Goal: Information Seeking & Learning: Learn about a topic

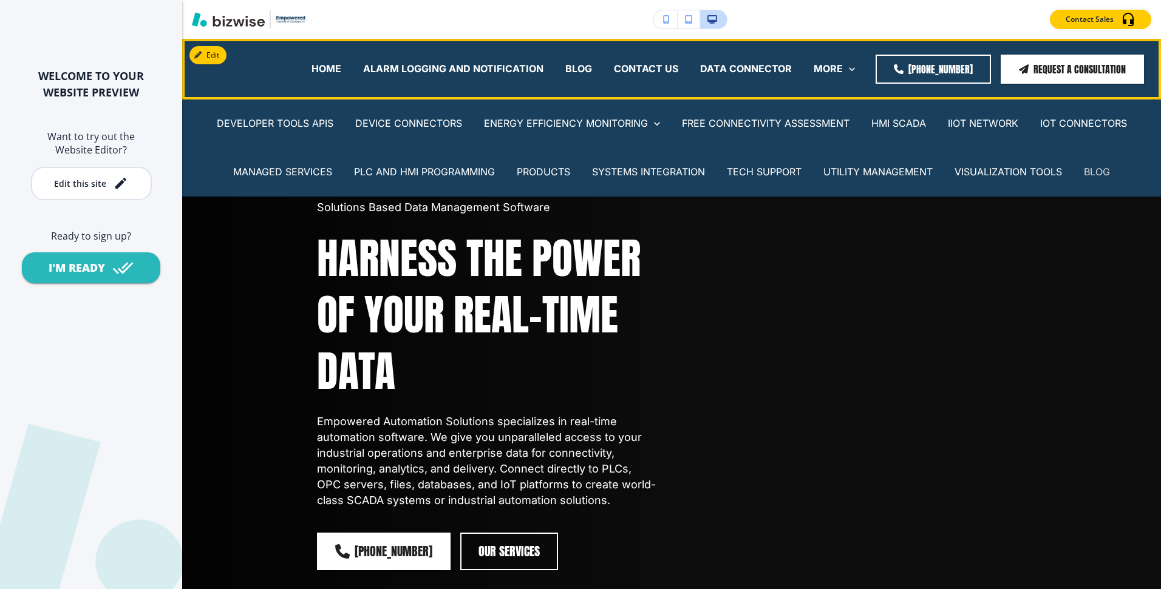
click at [1104, 171] on p "BLOG" at bounding box center [1097, 172] width 26 height 14
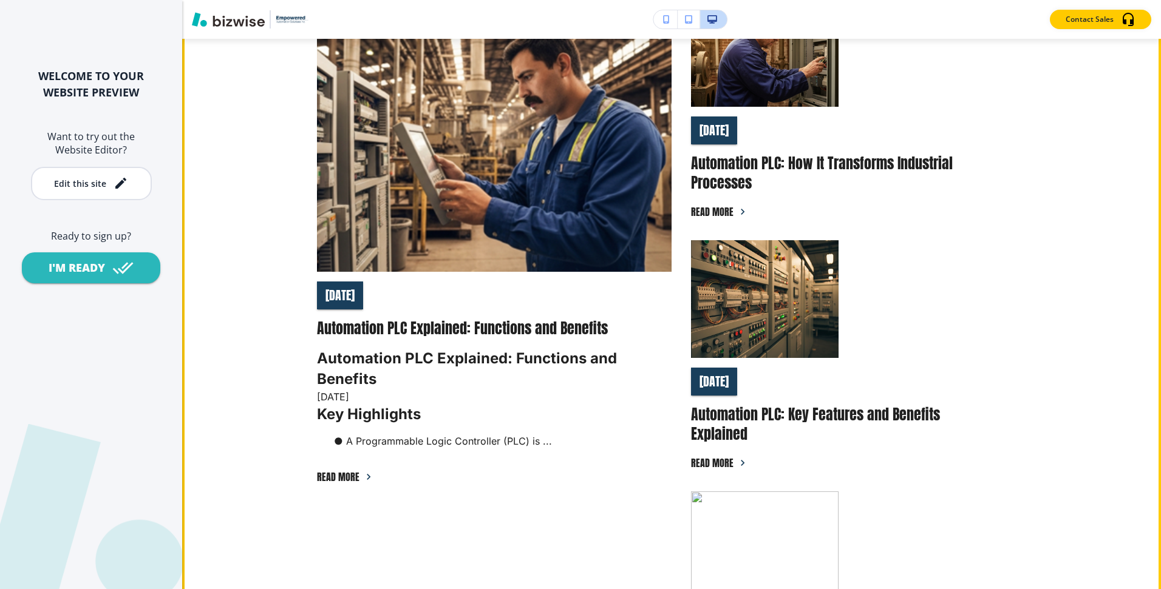
scroll to position [483, 0]
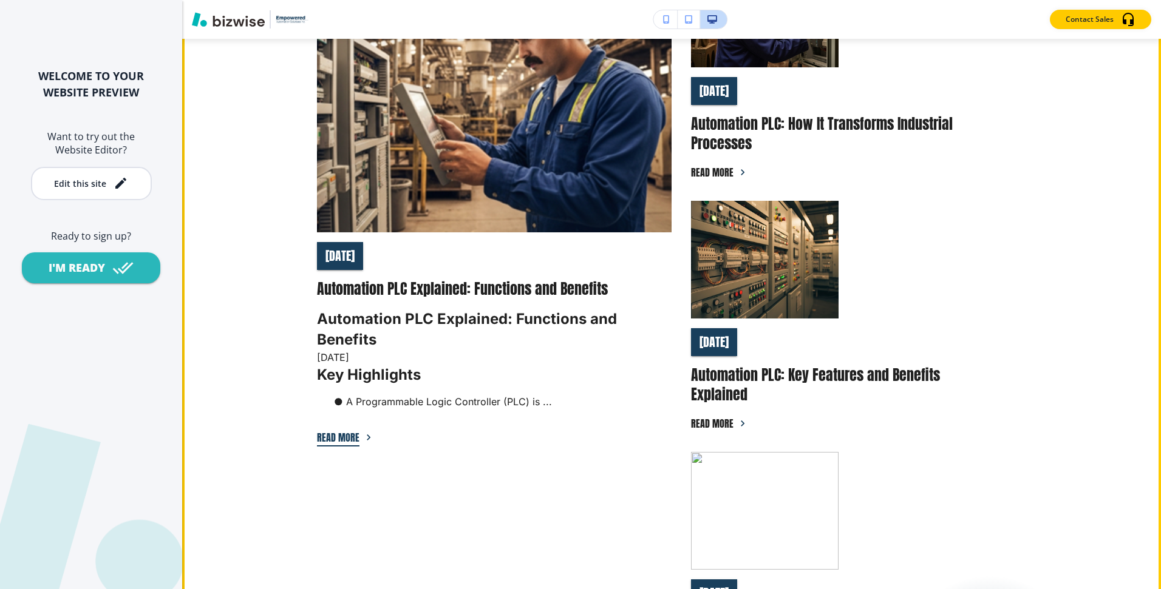
click at [344, 429] on button "Read more" at bounding box center [338, 438] width 42 height 18
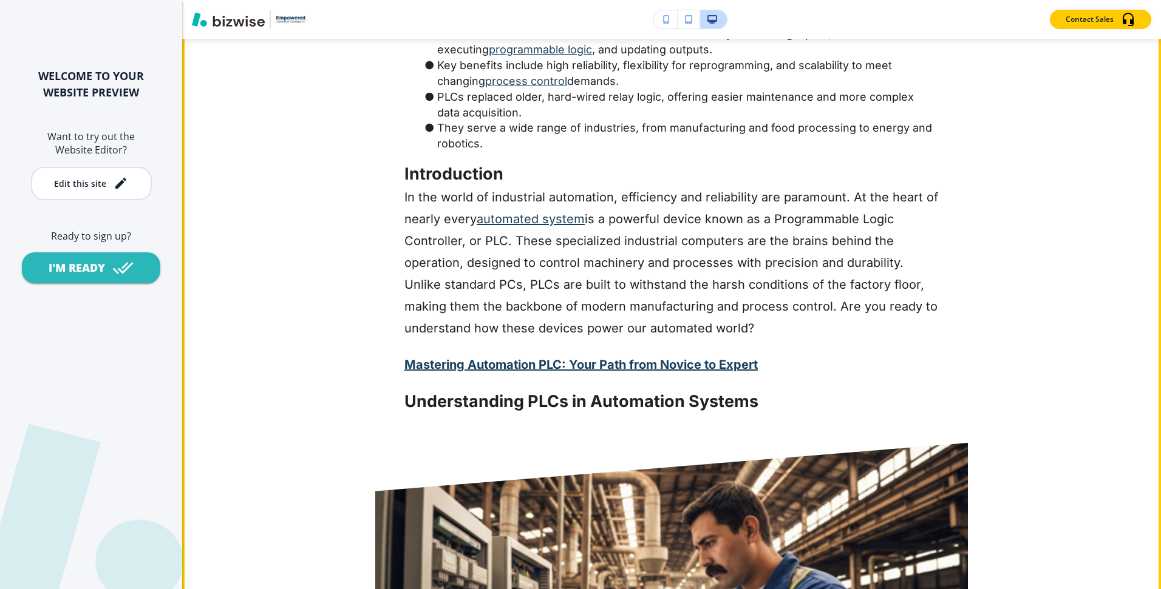
scroll to position [0, 0]
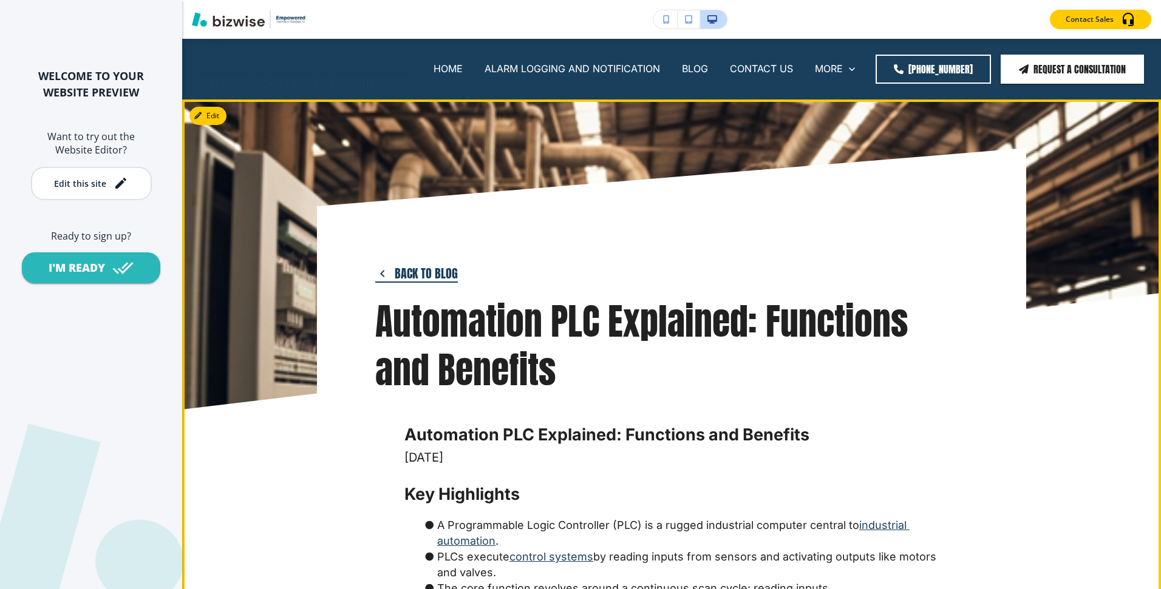
click at [413, 273] on button "Back to blog" at bounding box center [416, 274] width 83 height 18
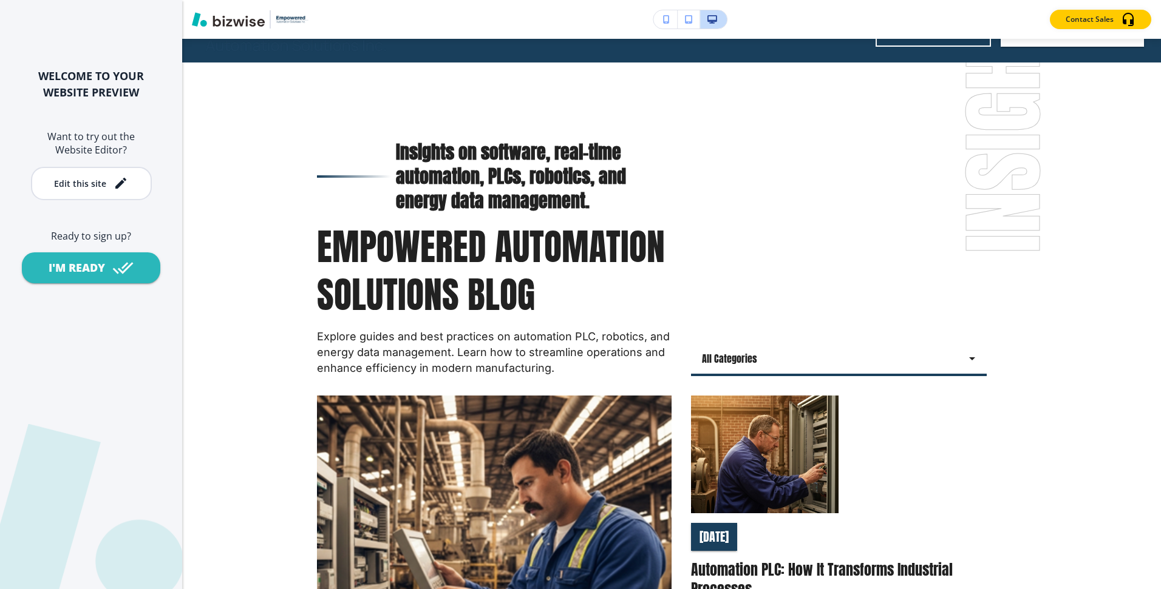
scroll to position [61, 0]
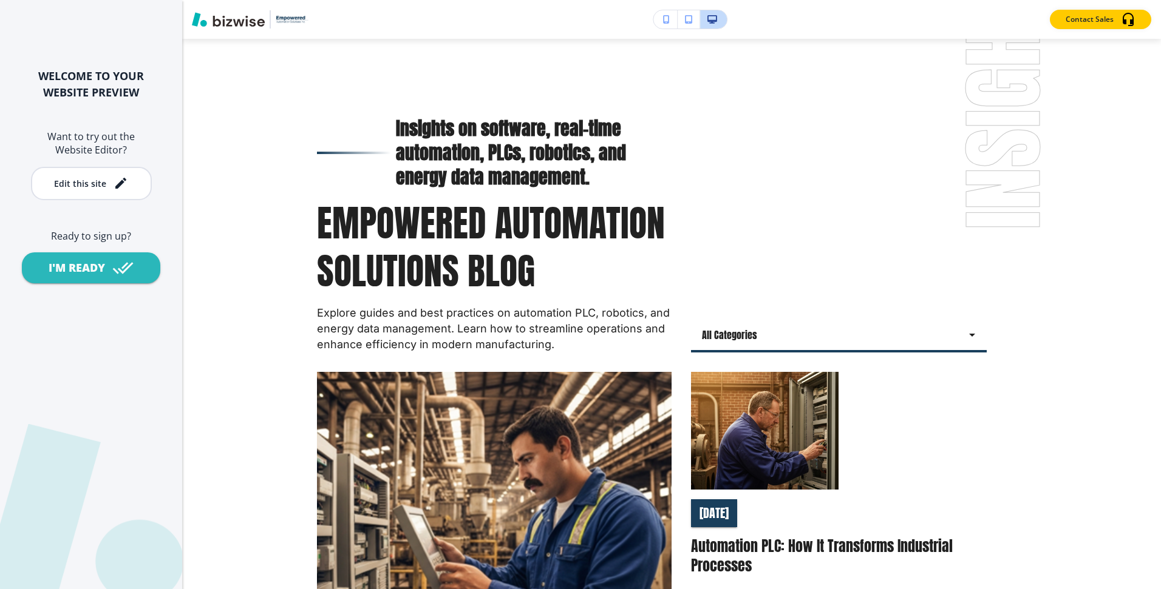
click at [801, 0] on body "WELCOME TO YOUR WEBSITE PREVIEW Want to try out the Website Editor? Edit this s…" at bounding box center [580, 0] width 1161 height 0
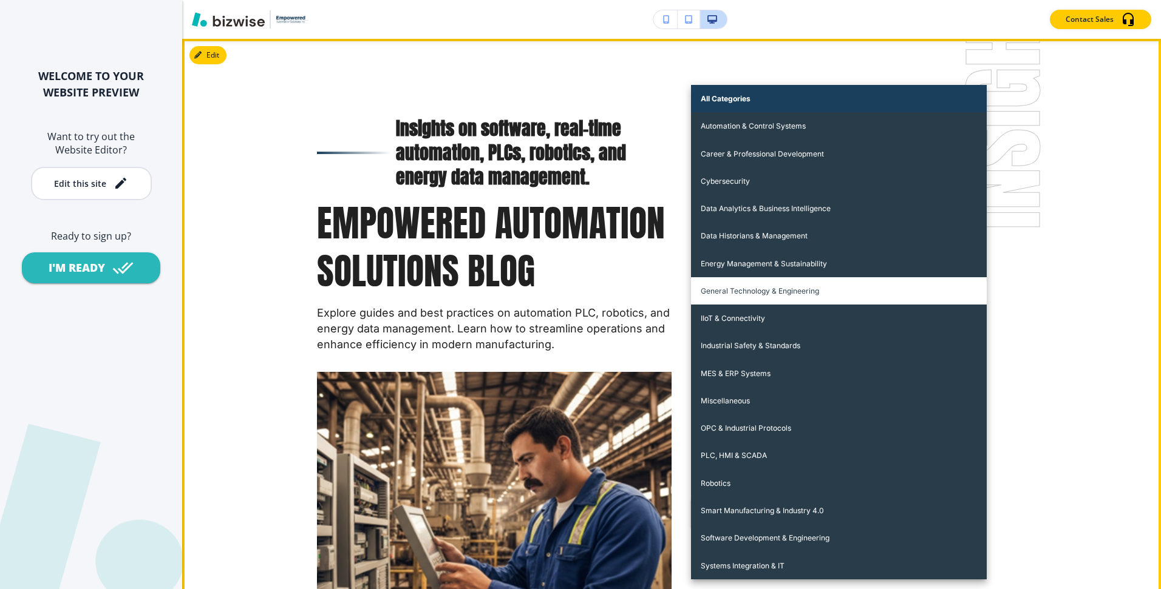
click at [778, 297] on li "General Technology & Engineering" at bounding box center [839, 290] width 296 height 27
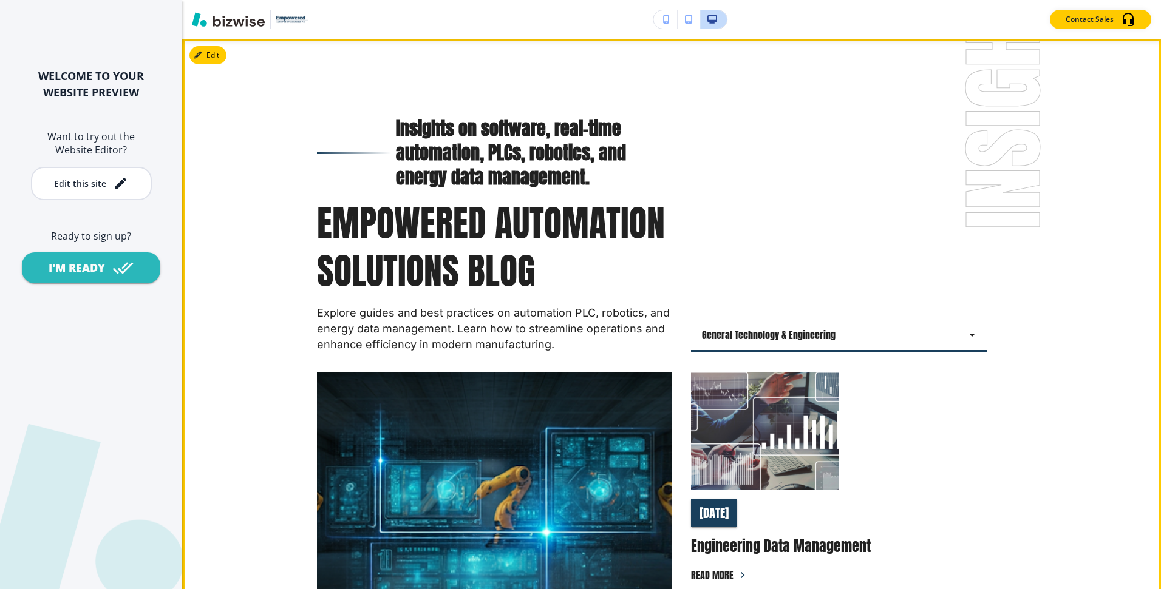
scroll to position [137, 0]
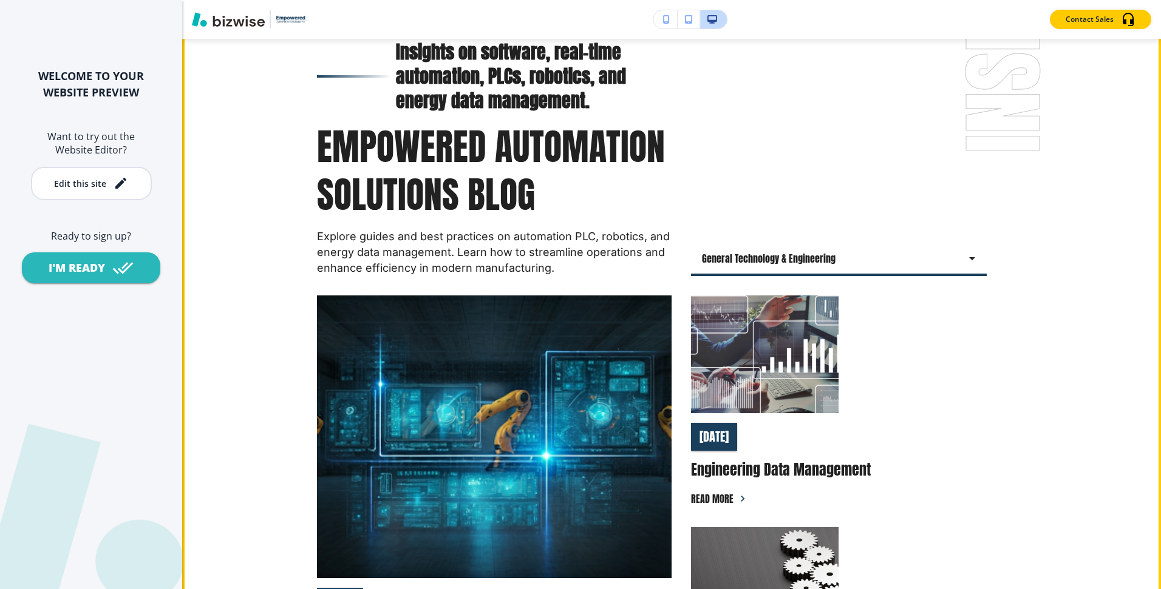
click at [770, 0] on body "WELCOME TO YOUR WEBSITE PREVIEW Want to try out the Website Editor? Edit this s…" at bounding box center [580, 0] width 1161 height 0
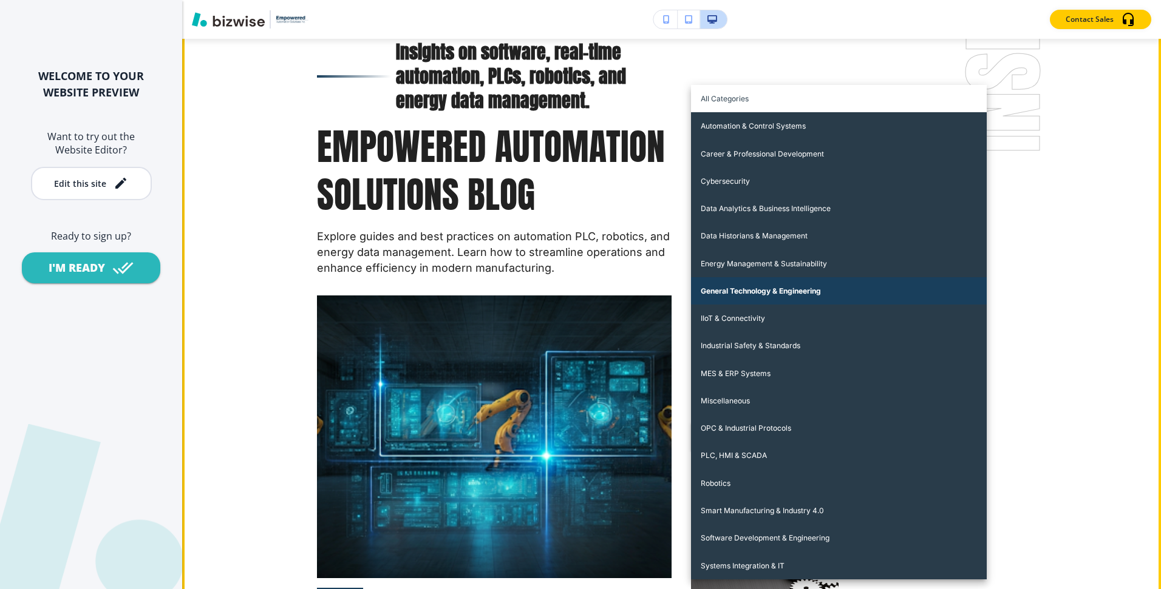
click at [773, 104] on li "All Categories" at bounding box center [839, 98] width 296 height 27
type input "all"
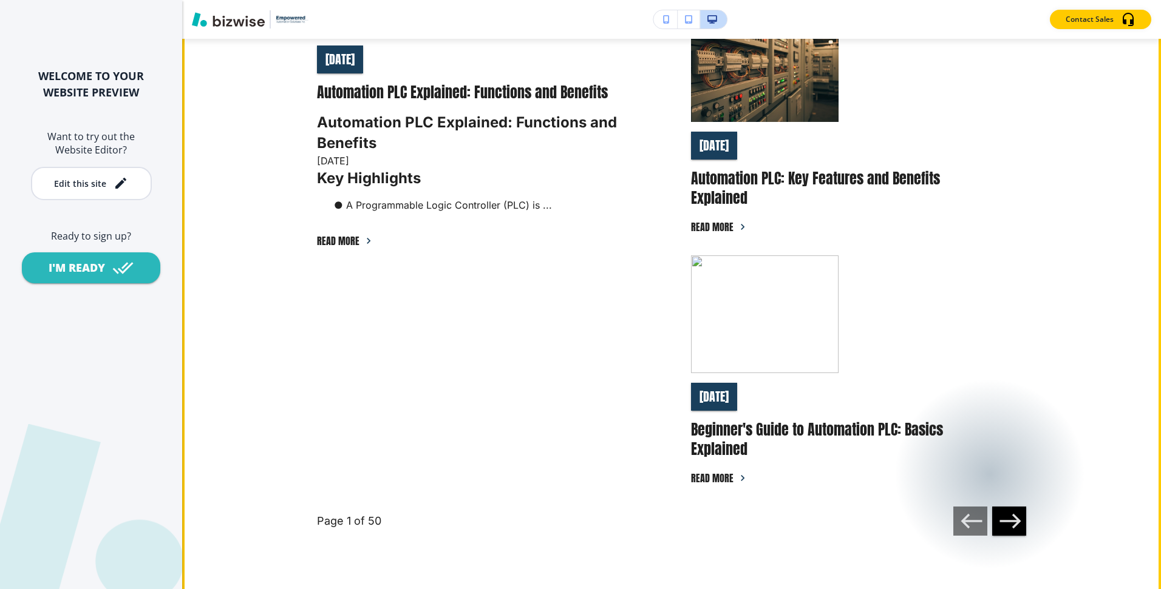
scroll to position [679, 0]
click at [735, 398] on div "[DATE] Beginner's Guide to Automation PLC: Basics Explained Read more" at bounding box center [839, 436] width 296 height 104
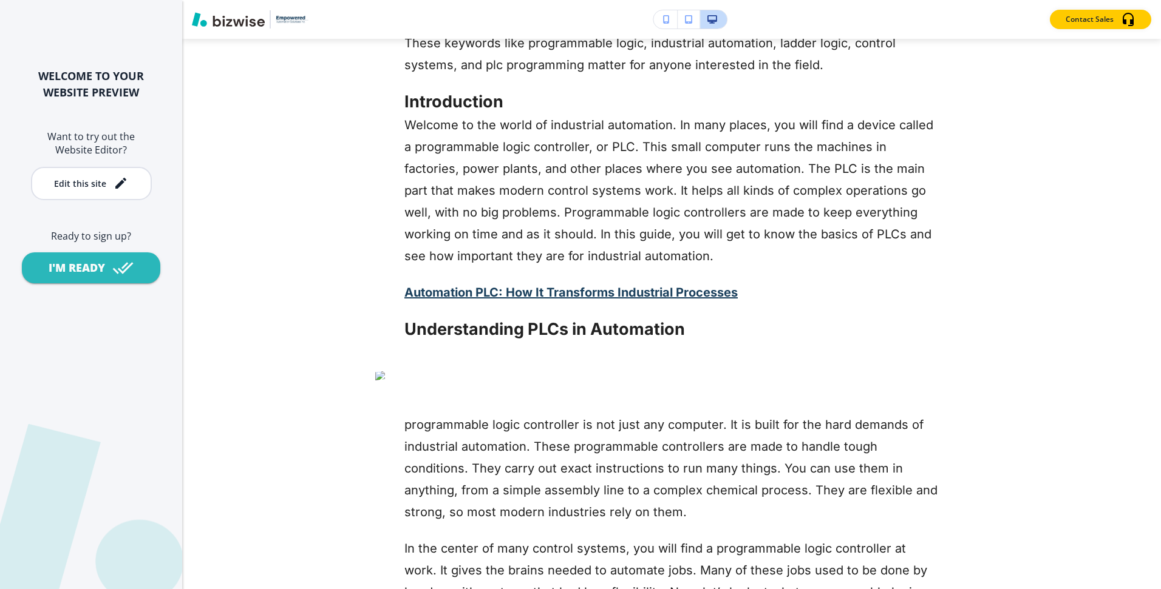
scroll to position [0, 0]
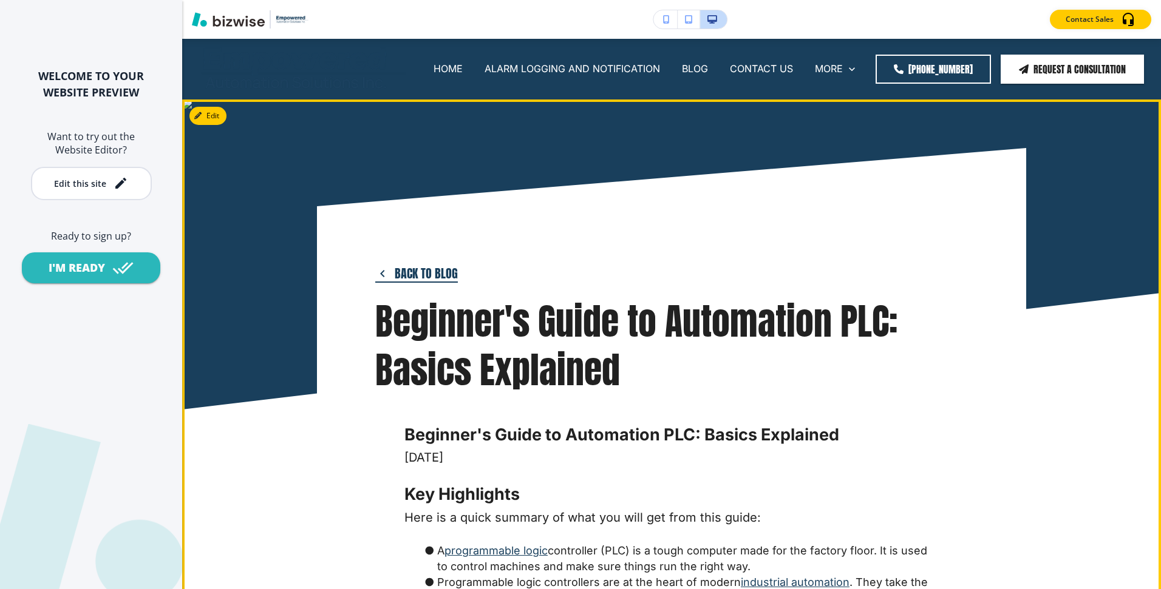
click at [430, 270] on button "Back to blog" at bounding box center [416, 274] width 83 height 18
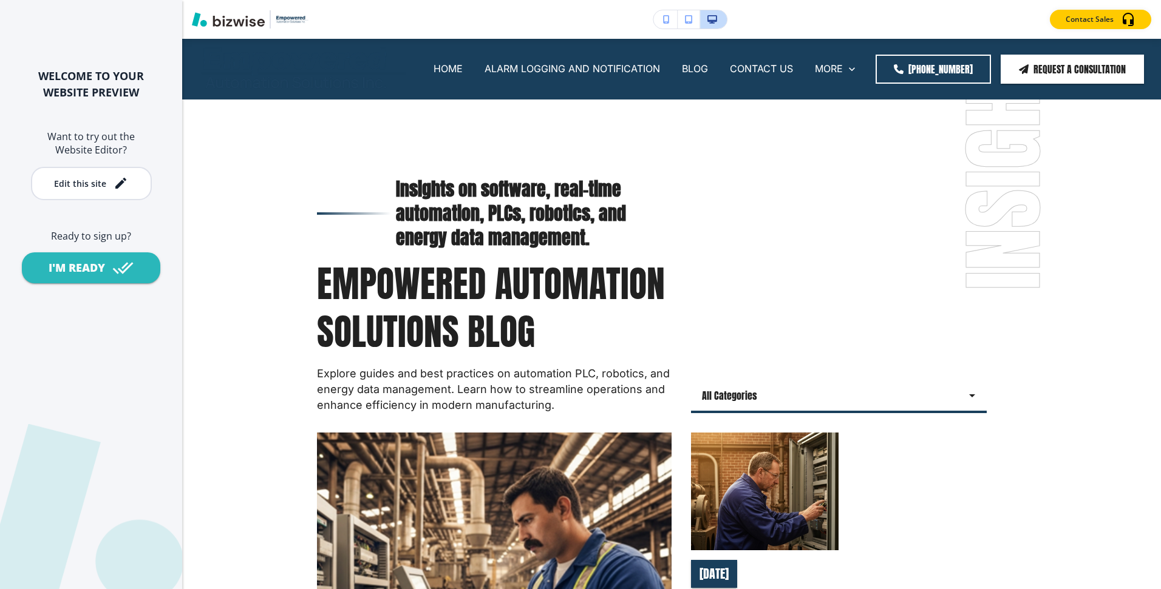
click at [829, 0] on body "WELCOME TO YOUR WEBSITE PREVIEW Want to try out the Website Editor? Edit this s…" at bounding box center [580, 0] width 1161 height 0
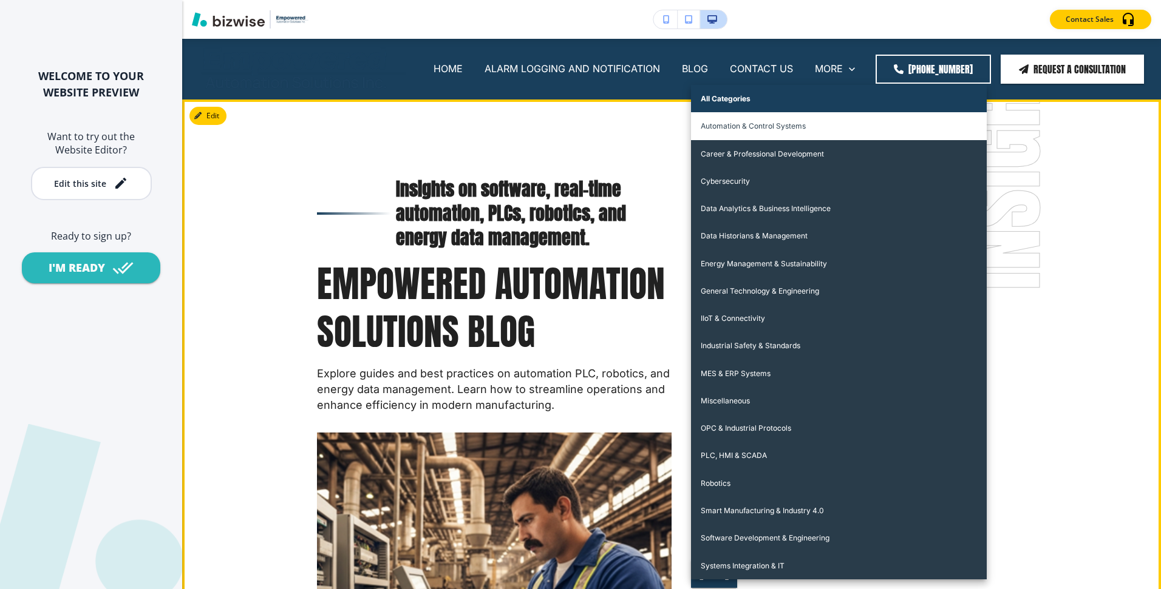
click at [752, 126] on li "Automation & Control Systems" at bounding box center [839, 125] width 296 height 27
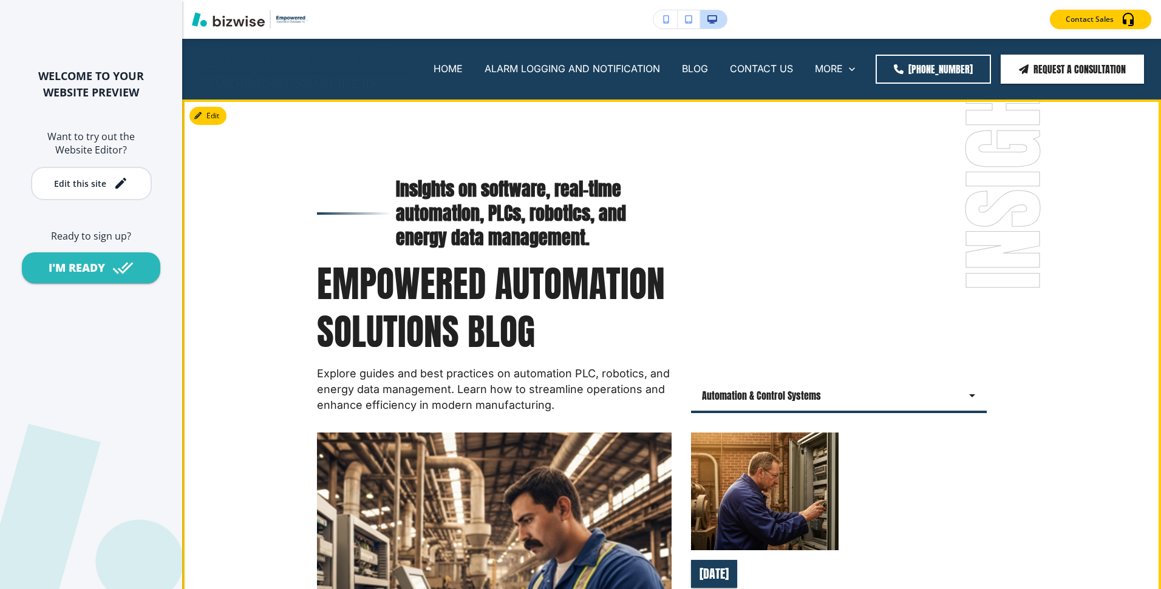
click at [744, 0] on body "WELCOME TO YOUR WEBSITE PREVIEW Want to try out the Website Editor? Edit this s…" at bounding box center [580, 0] width 1161 height 0
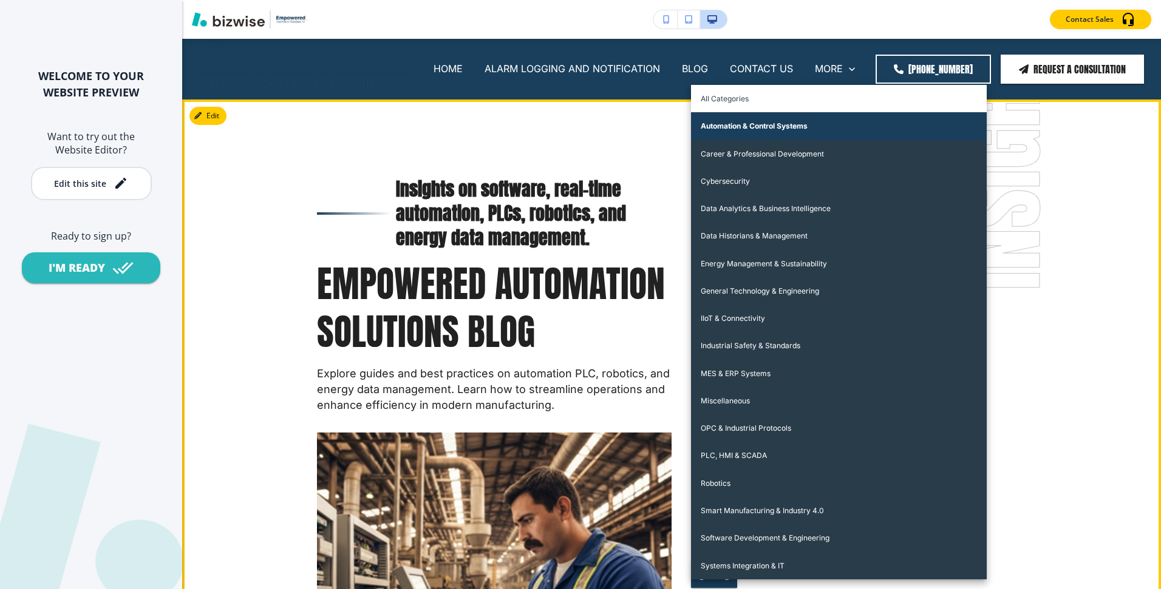
click at [758, 106] on li "All Categories" at bounding box center [839, 98] width 296 height 27
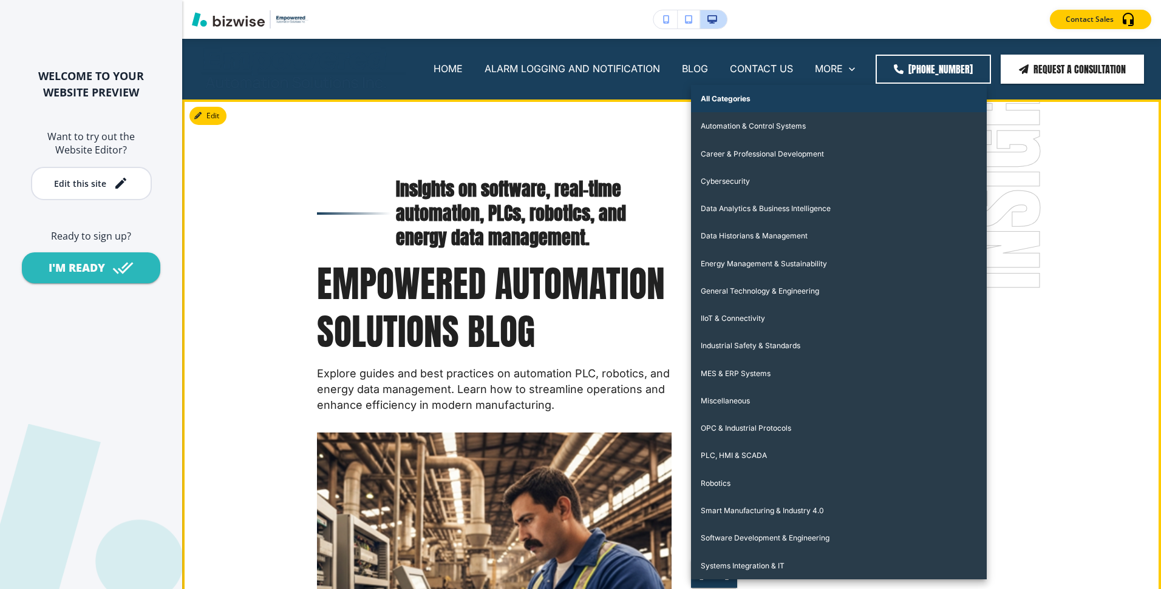
click at [832, 0] on body "WELCOME TO YOUR WEBSITE PREVIEW Want to try out the Website Editor? Edit this s…" at bounding box center [580, 0] width 1161 height 0
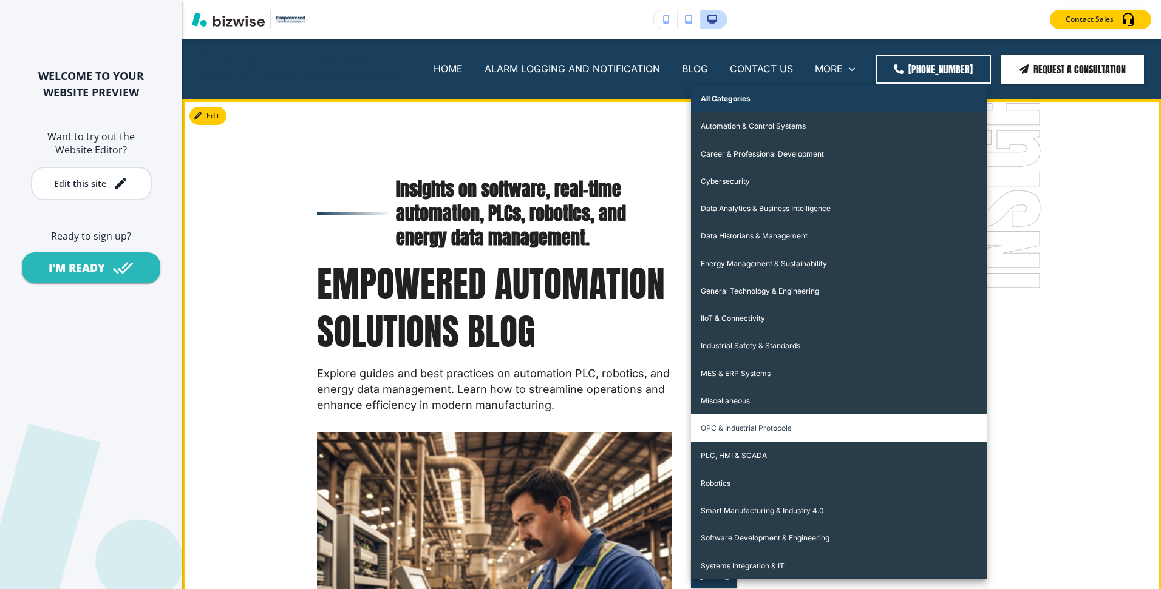
click at [791, 430] on li "OPC & Industrial Protocols" at bounding box center [839, 428] width 296 height 27
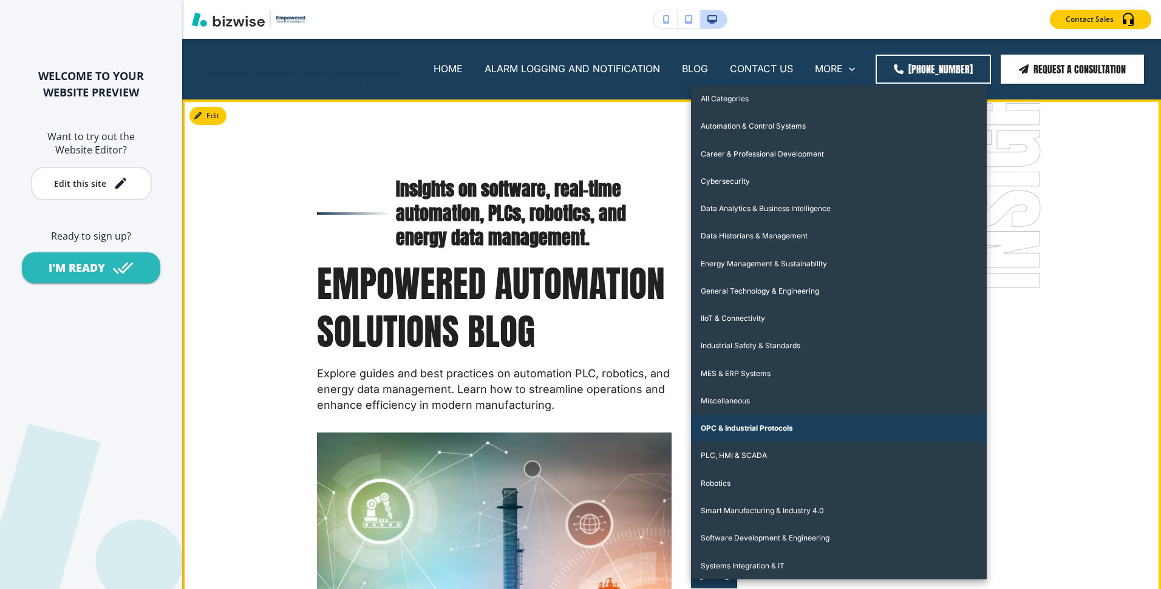
click at [820, 0] on body "WELCOME TO YOUR WEBSITE PREVIEW Want to try out the Website Editor? Edit this s…" at bounding box center [580, 0] width 1161 height 0
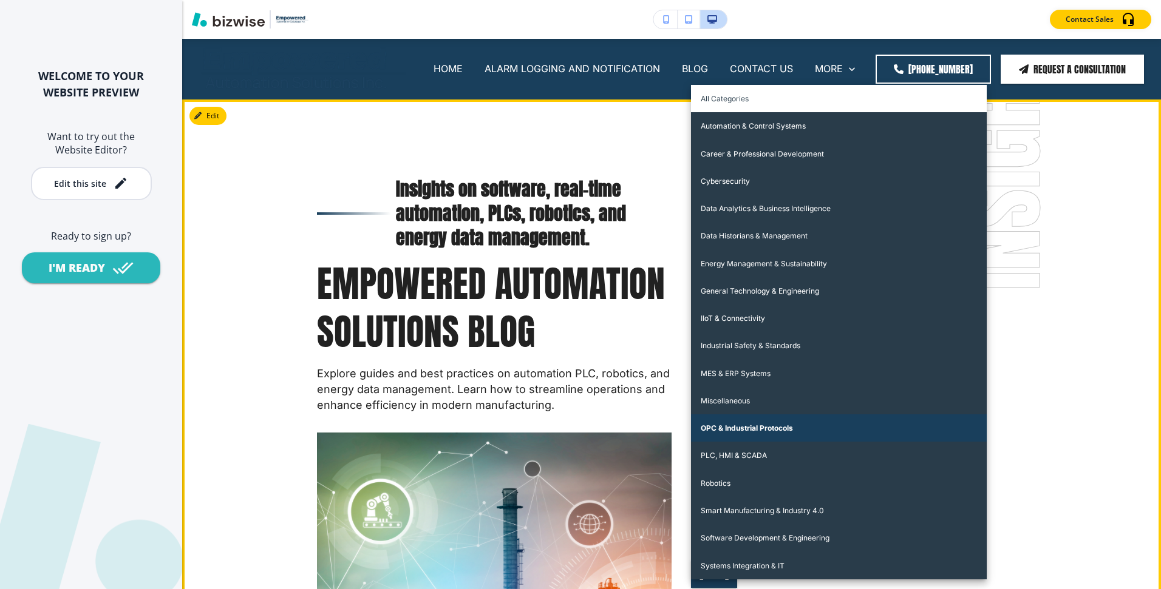
click at [800, 92] on li "All Categories" at bounding box center [839, 98] width 296 height 27
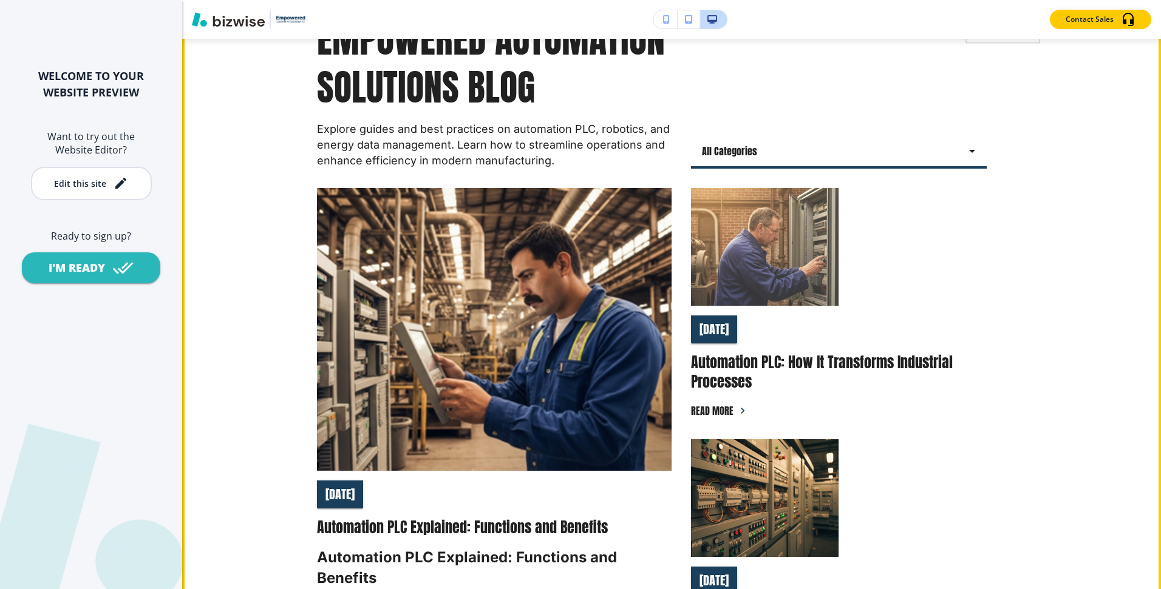
scroll to position [206, 0]
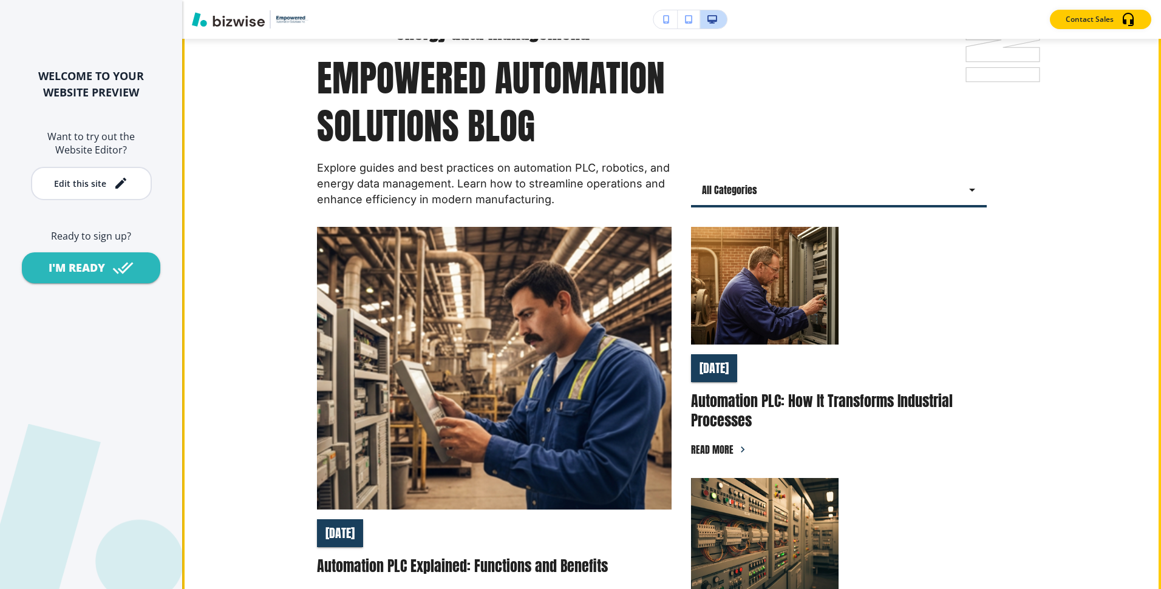
click at [755, 0] on body "WELCOME TO YOUR WEBSITE PREVIEW Want to try out the Website Editor? Edit this s…" at bounding box center [580, 0] width 1161 height 0
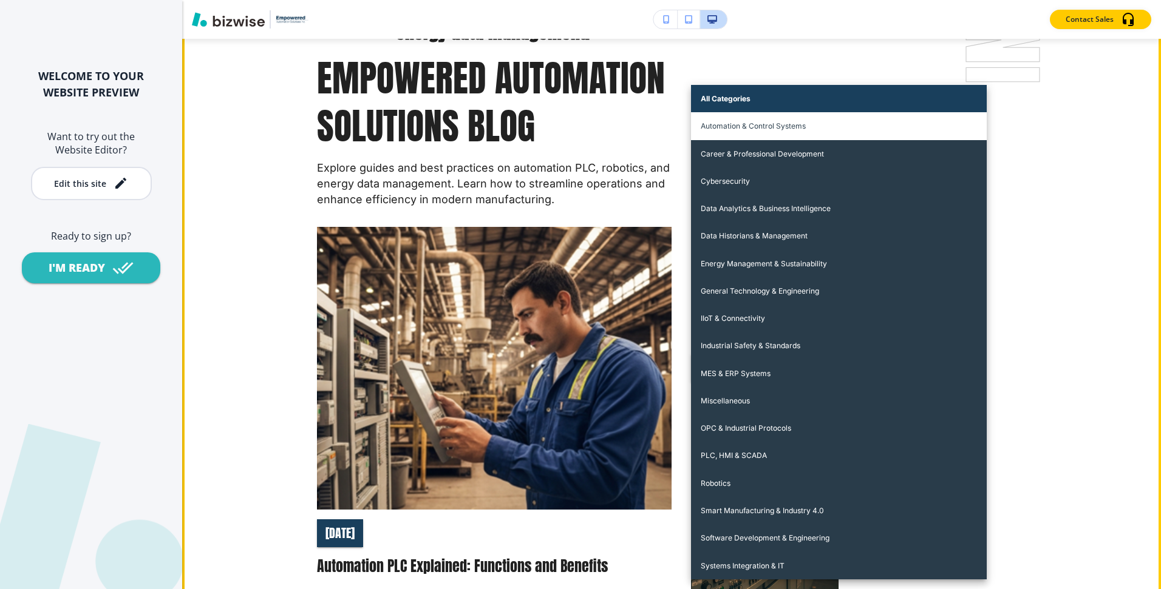
click at [736, 126] on li "Automation & Control Systems" at bounding box center [839, 125] width 296 height 27
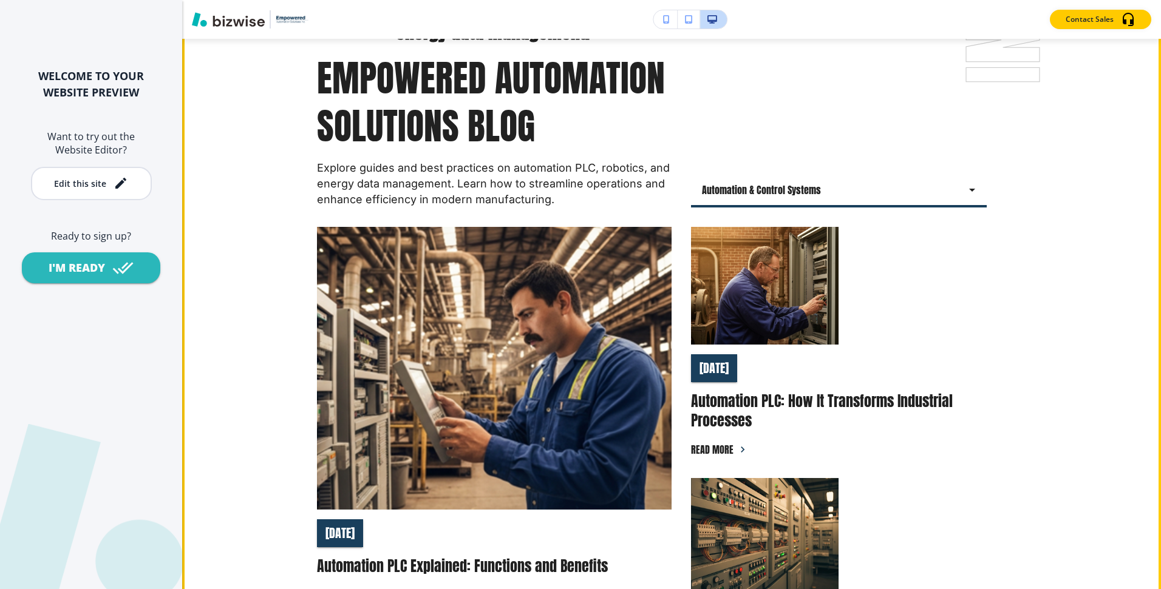
click at [752, 0] on body "WELCOME TO YOUR WEBSITE PREVIEW Want to try out the Website Editor? Edit this s…" at bounding box center [580, 0] width 1161 height 0
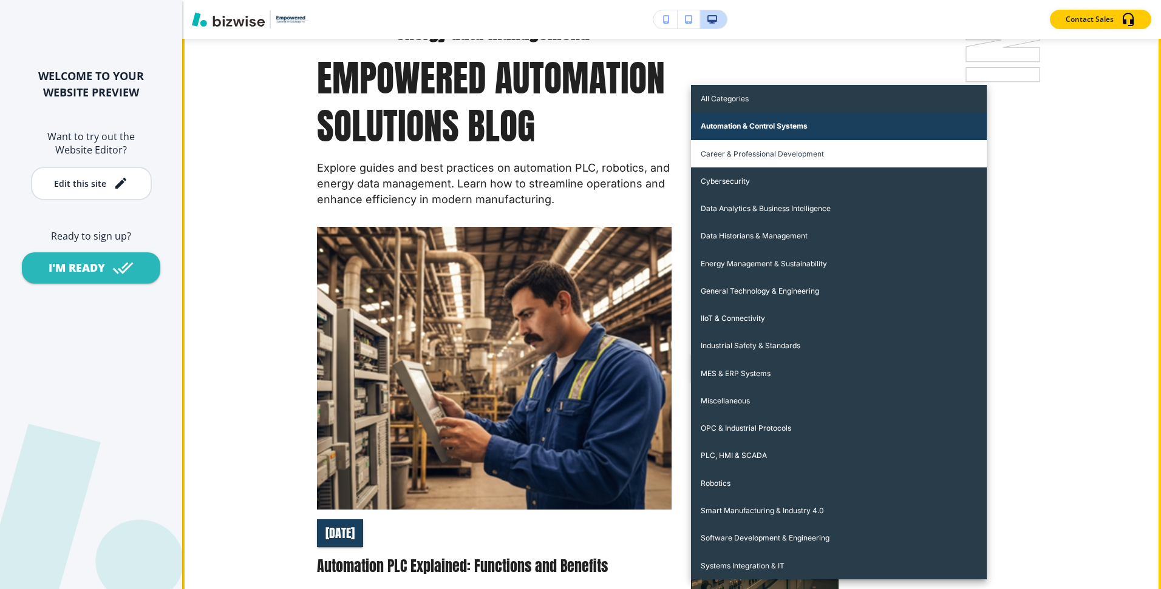
click at [750, 158] on li "Career & Professional Development" at bounding box center [839, 153] width 296 height 27
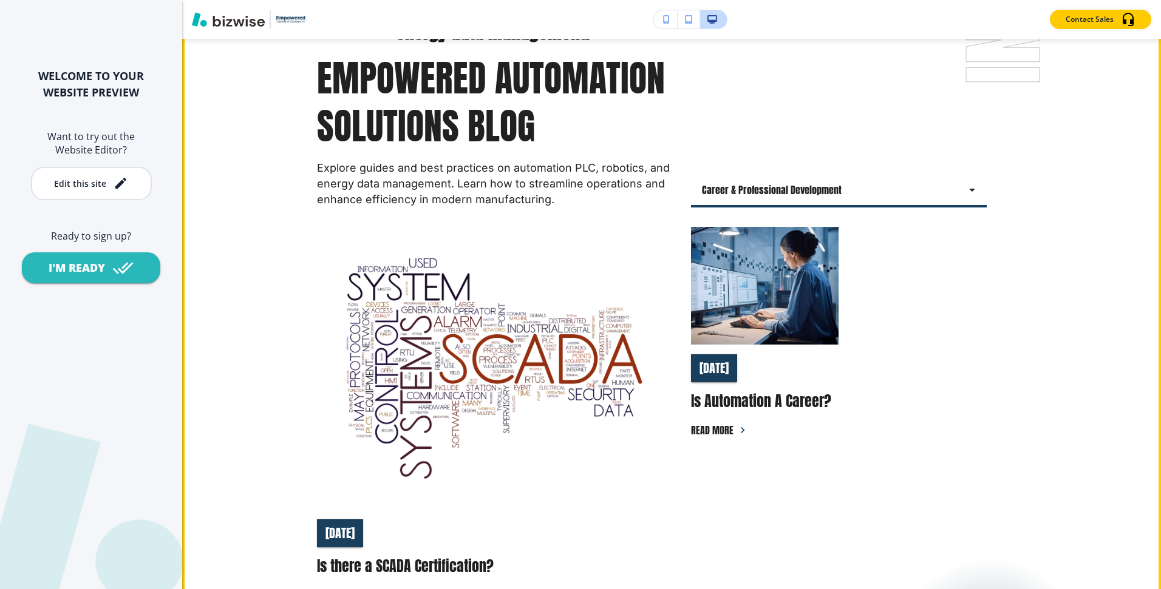
click at [765, 0] on body "WELCOME TO YOUR WEBSITE PREVIEW Want to try out the Website Editor? Edit this s…" at bounding box center [580, 0] width 1161 height 0
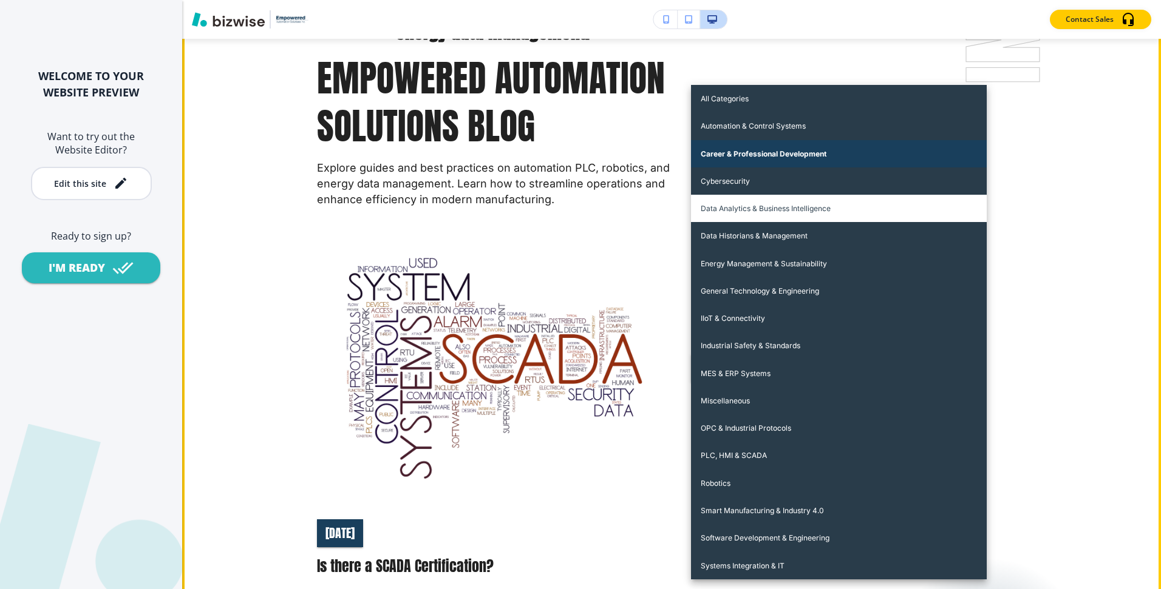
click at [763, 206] on li "Data Analytics & Business Intelligence" at bounding box center [839, 208] width 296 height 27
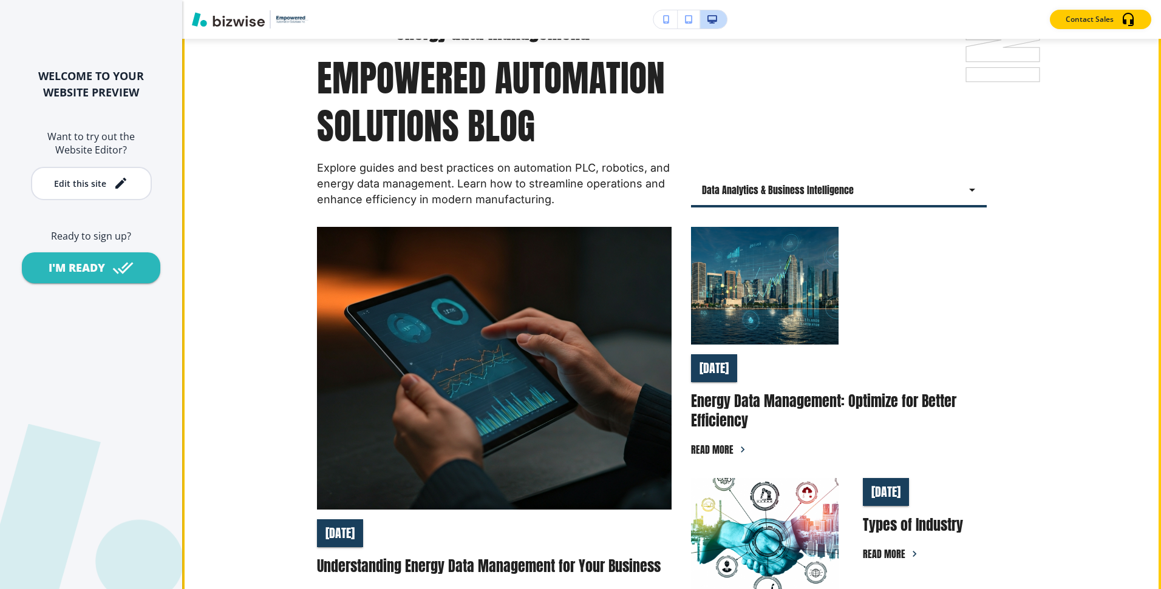
click at [763, 0] on body "WELCOME TO YOUR WEBSITE PREVIEW Want to try out the Website Editor? Edit this s…" at bounding box center [580, 0] width 1161 height 0
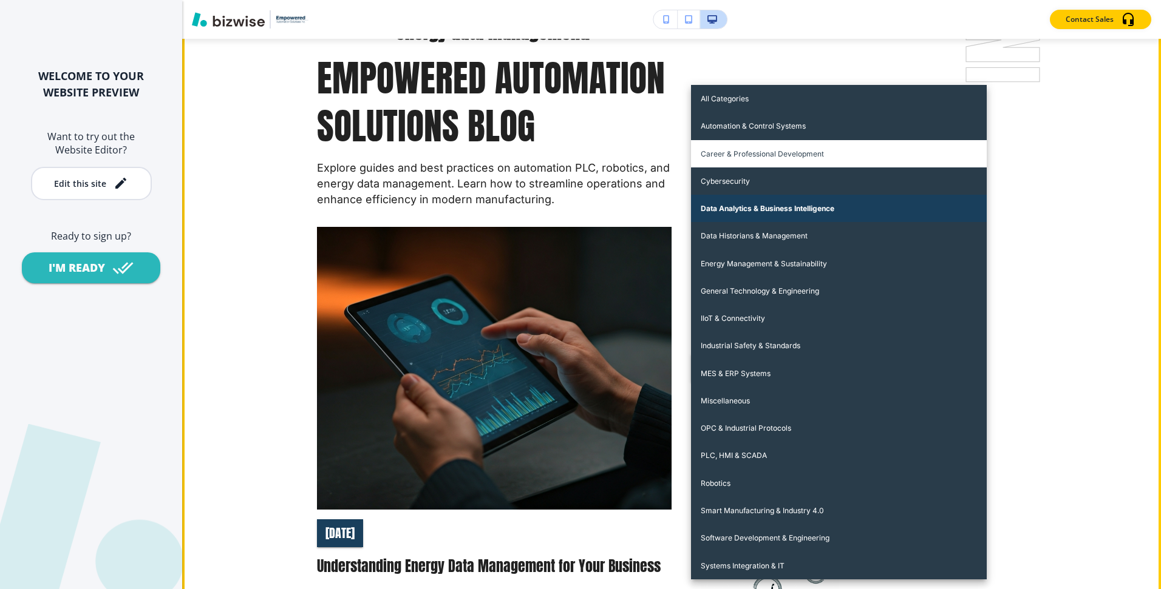
click at [725, 155] on li "Career & Professional Development" at bounding box center [839, 153] width 296 height 27
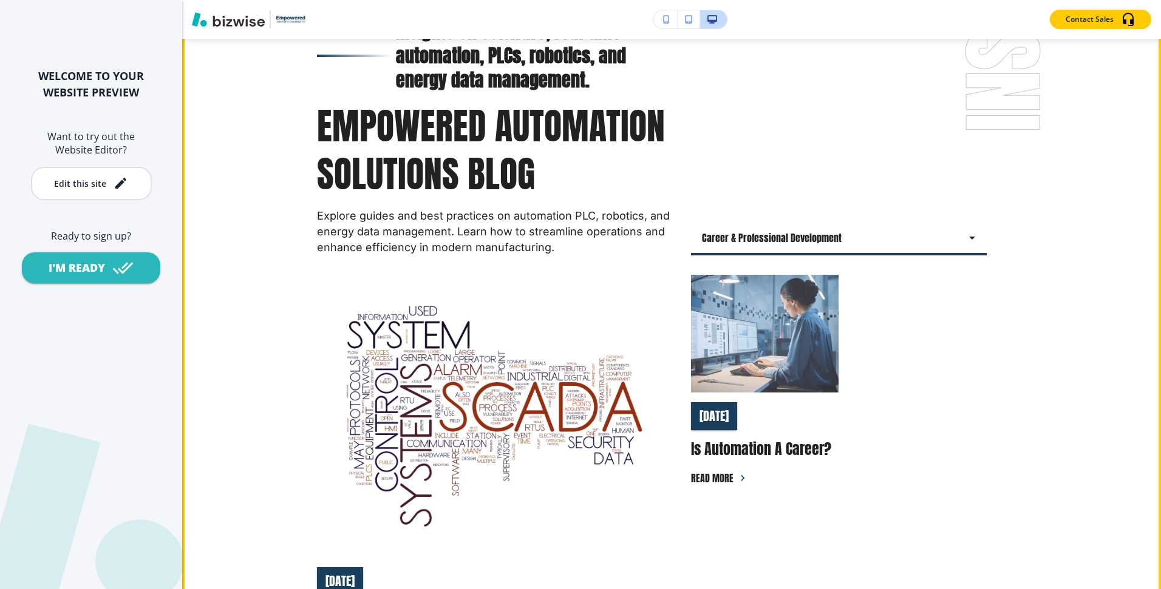
scroll to position [0, 0]
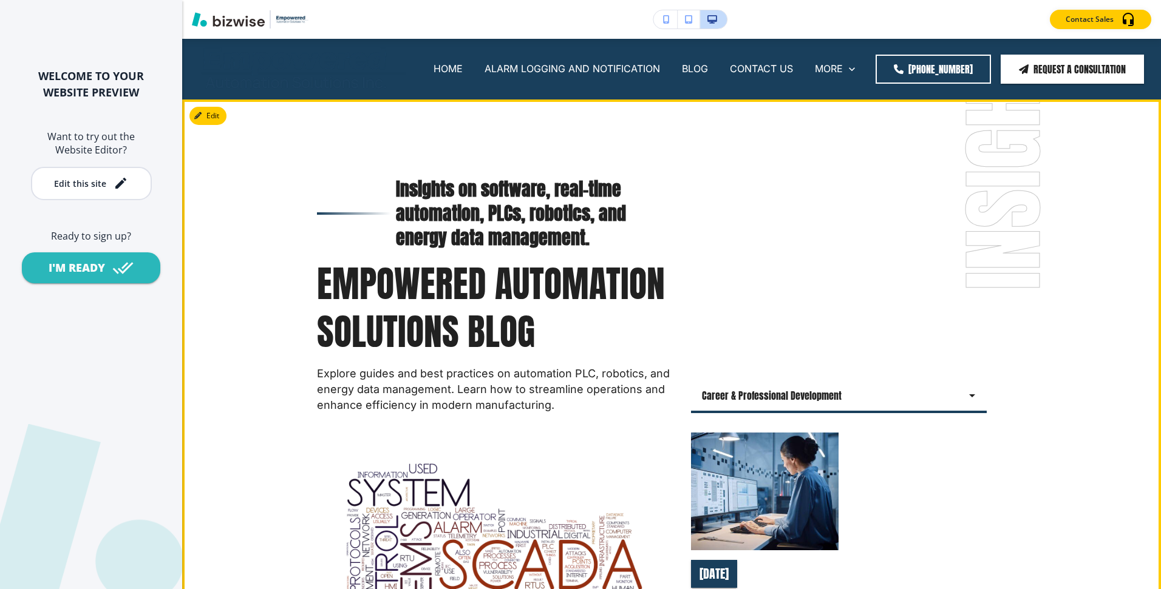
click at [791, 0] on body "WELCOME TO YOUR WEBSITE PREVIEW Want to try out the Website Editor? Edit this s…" at bounding box center [580, 0] width 1161 height 0
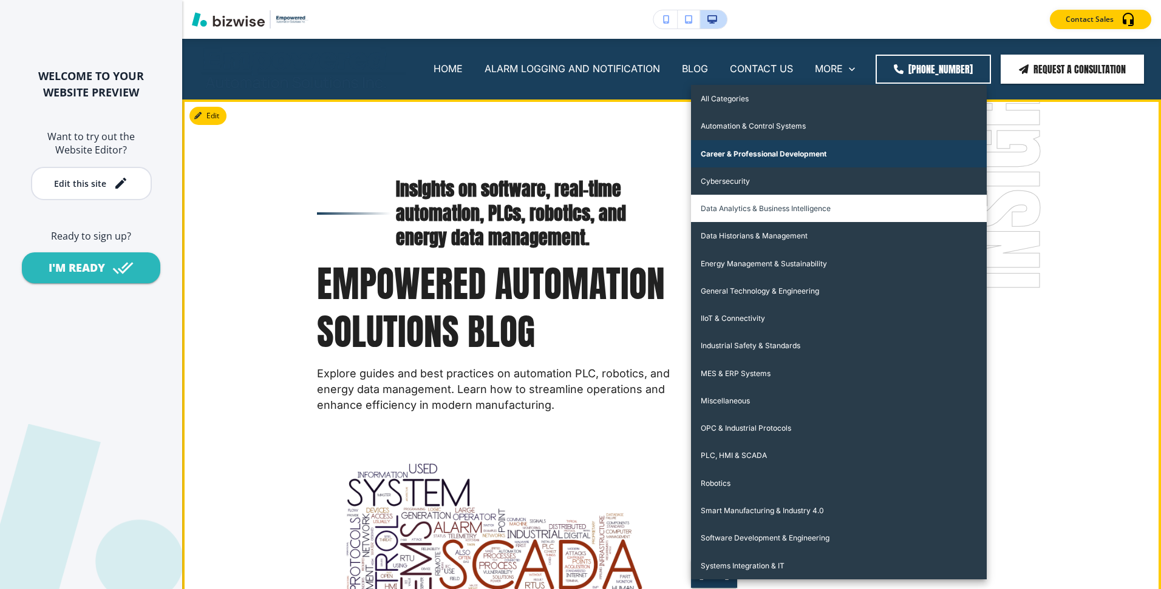
click at [766, 212] on li "Data Analytics & Business Intelligence" at bounding box center [839, 208] width 296 height 27
type input "napvn0ckusa0o6eaq52jd1w2"
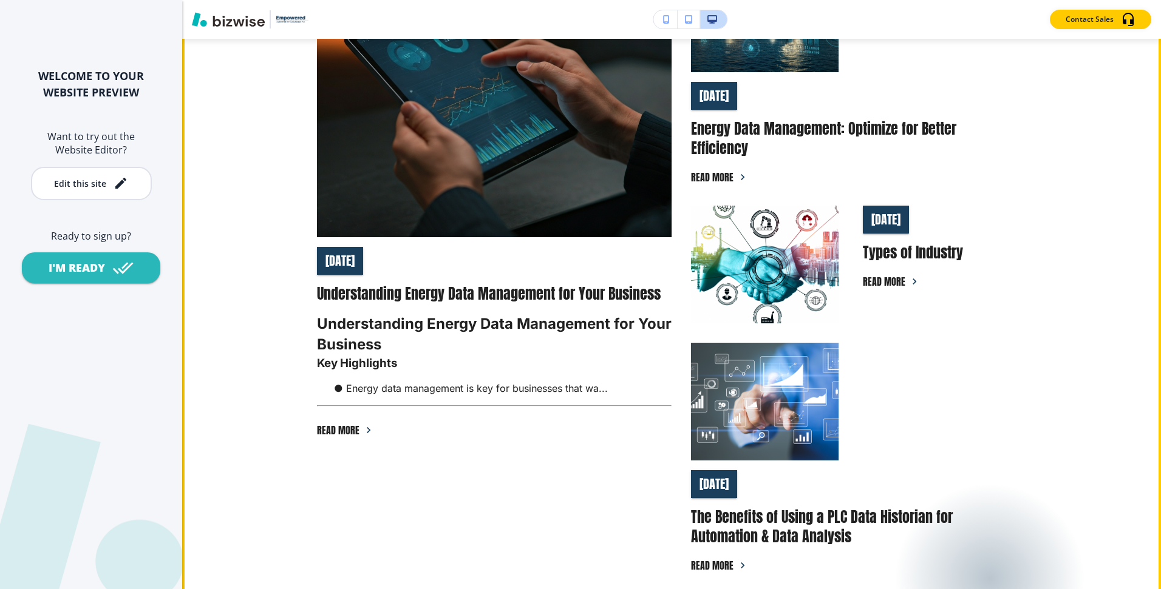
scroll to position [631, 0]
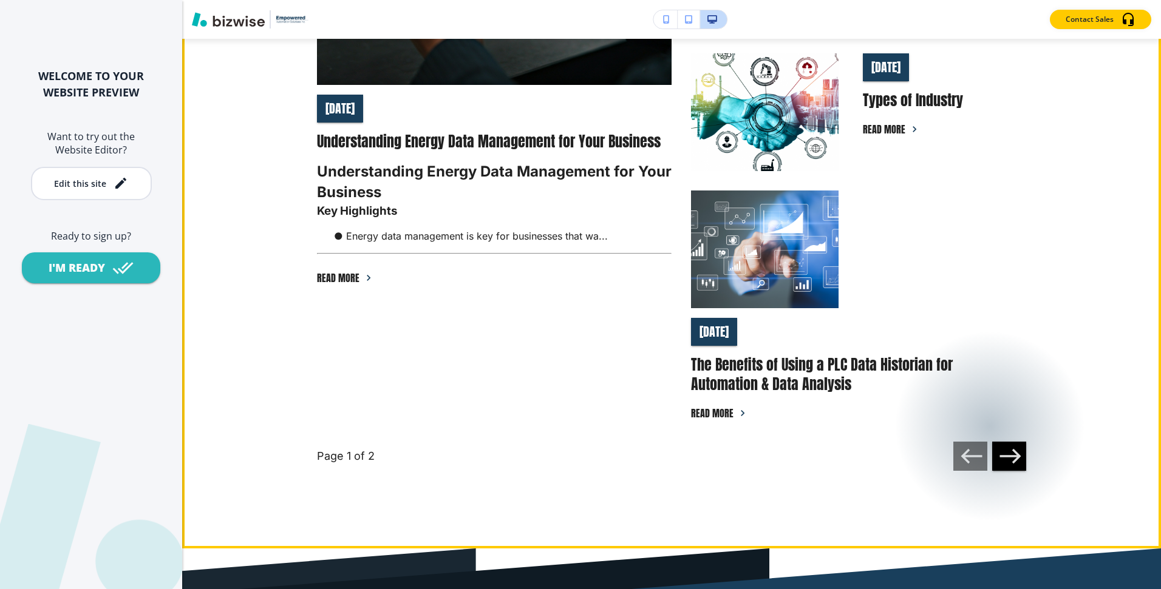
click at [567, 331] on link "[DATE] Understanding Energy Data Management for Your Business Understanding Ene…" at bounding box center [494, 112] width 355 height 620
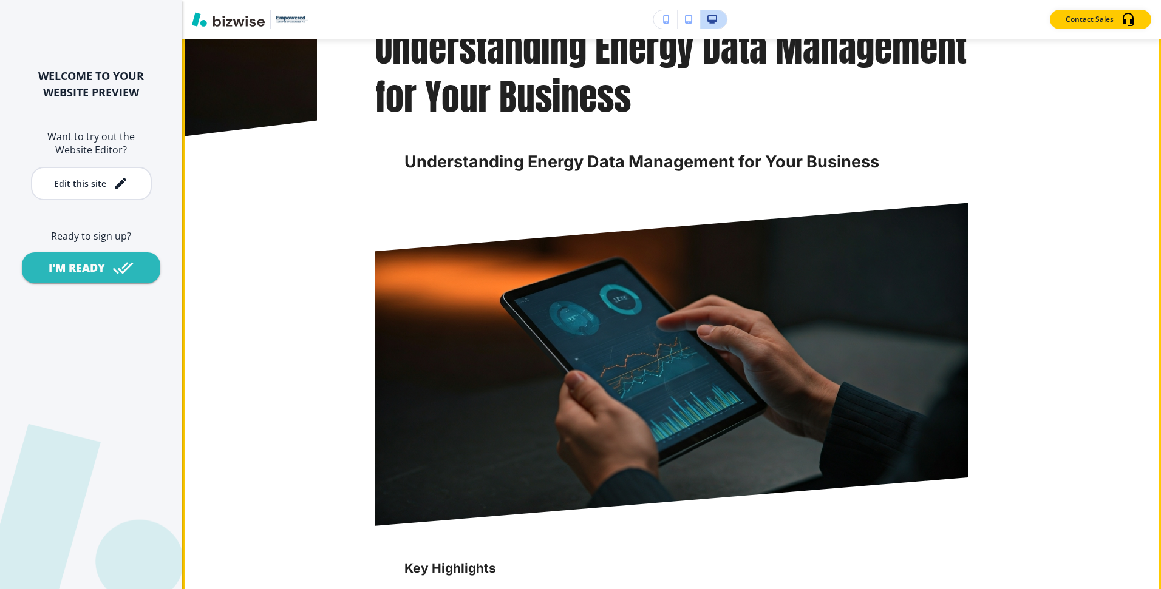
scroll to position [0, 0]
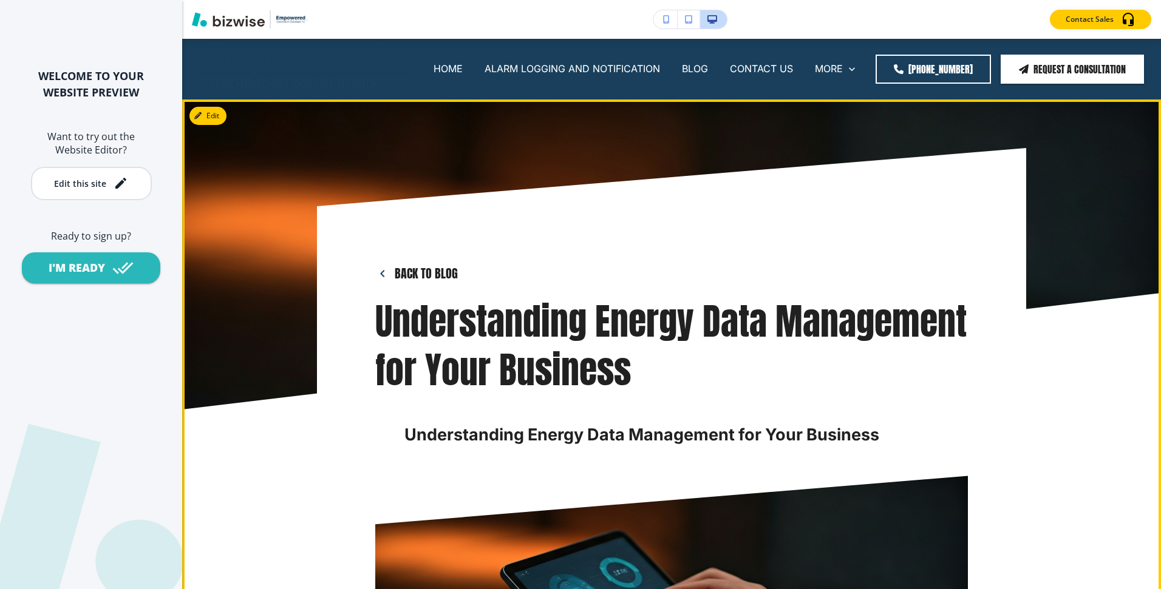
click at [408, 274] on button "Back to blog" at bounding box center [416, 274] width 83 height 18
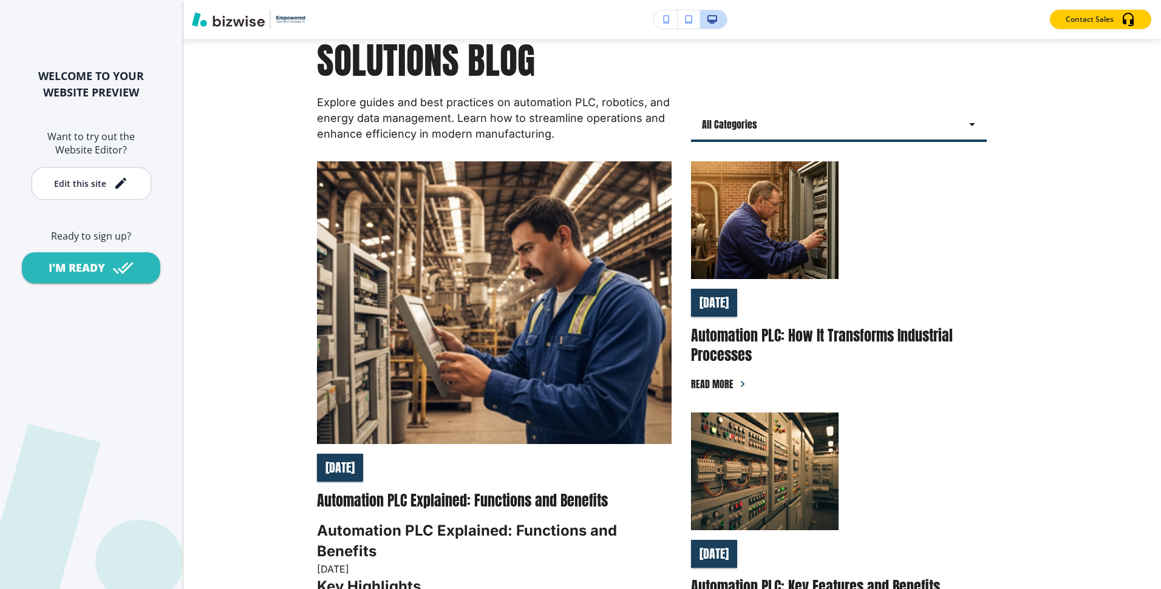
scroll to position [441, 0]
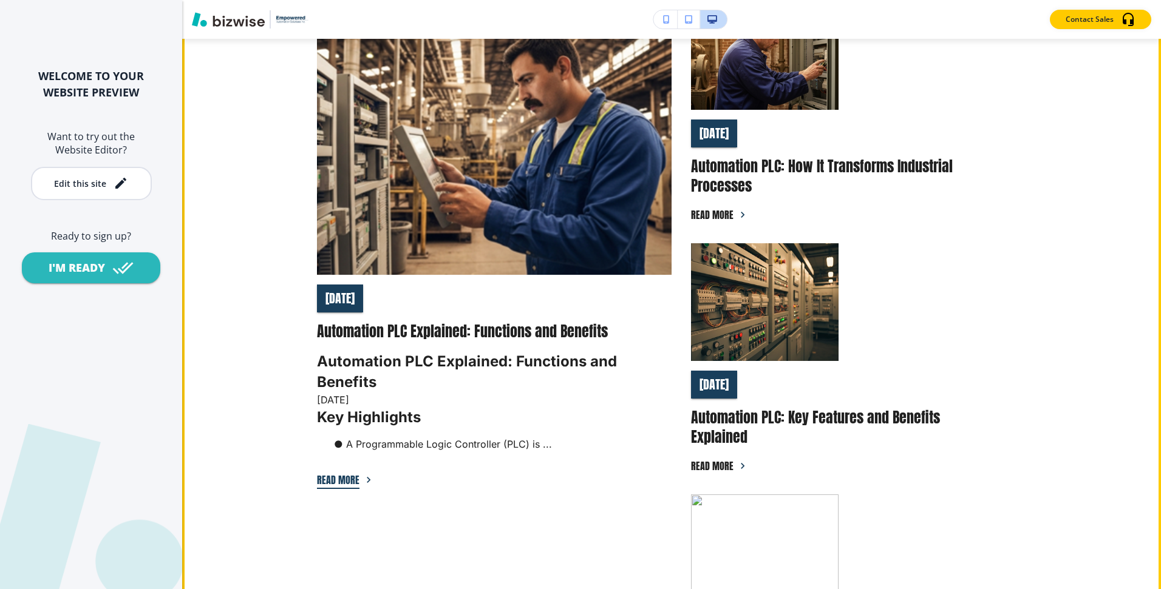
click at [338, 476] on button "Read more" at bounding box center [338, 480] width 42 height 18
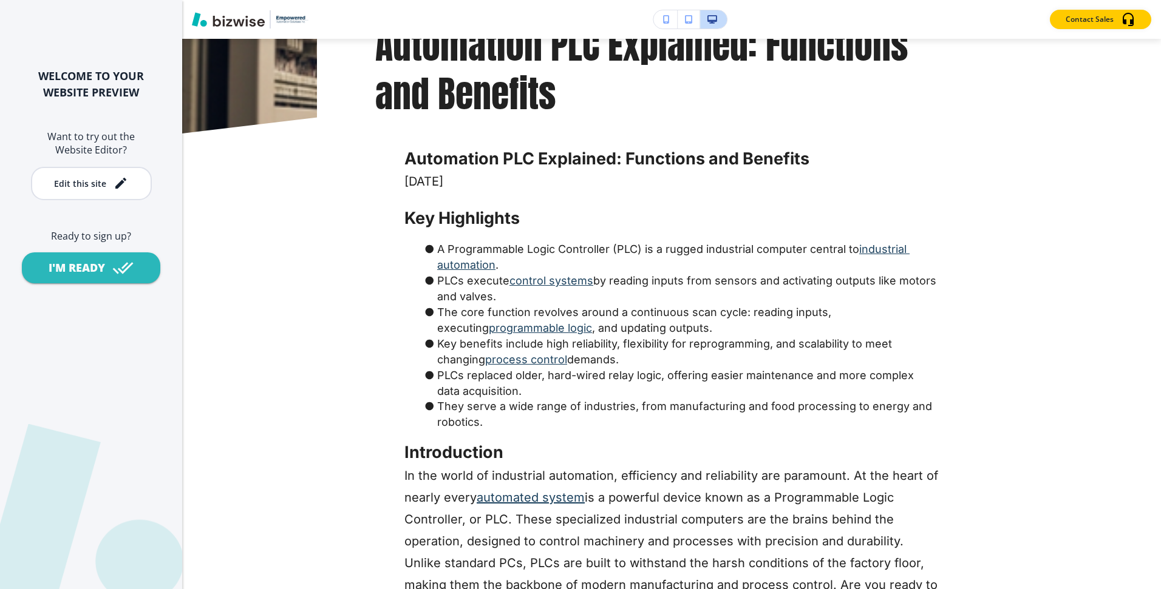
scroll to position [0, 0]
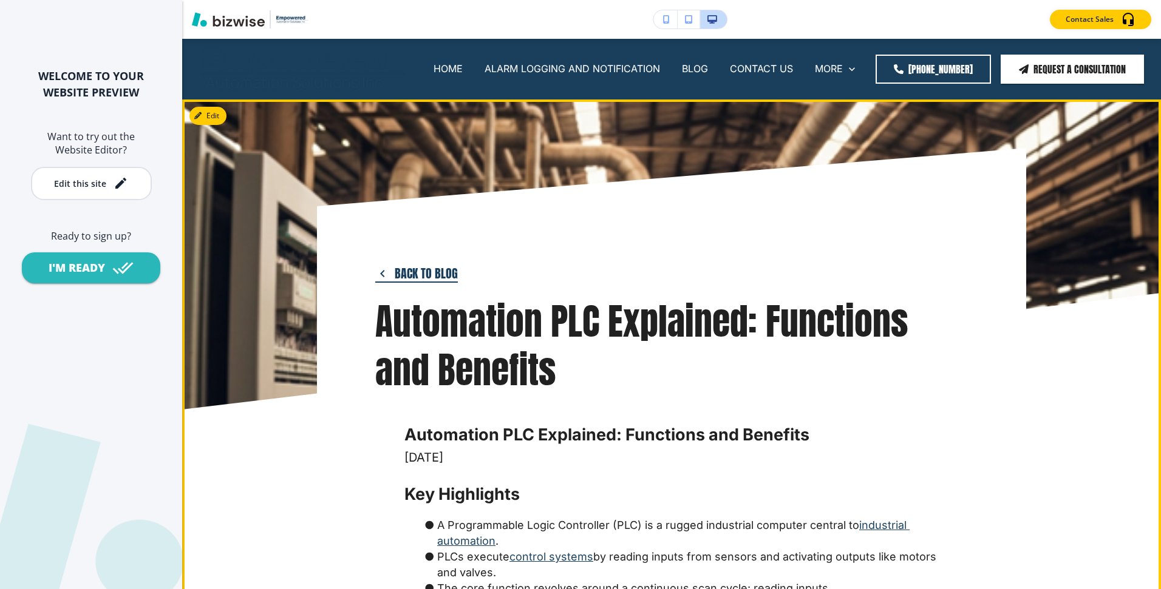
click at [404, 275] on button "Back to blog" at bounding box center [416, 274] width 83 height 18
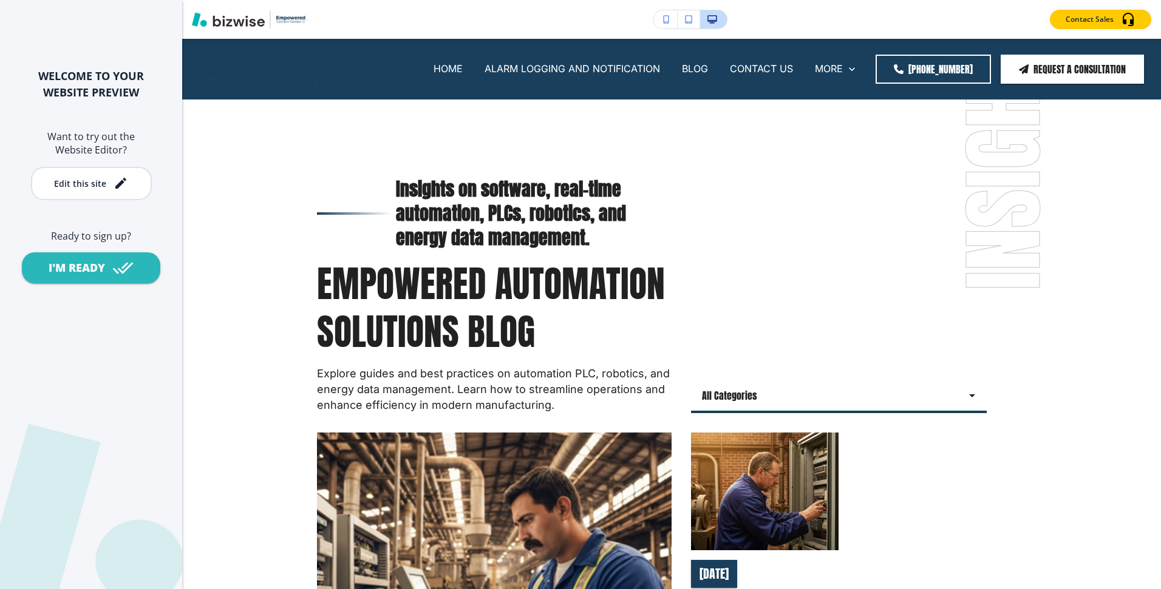
click at [766, 375] on div "All Categories all Select Category" at bounding box center [839, 295] width 296 height 236
click at [752, 0] on body "WELCOME TO YOUR WEBSITE PREVIEW Want to try out the Website Editor? Edit this s…" at bounding box center [580, 0] width 1161 height 0
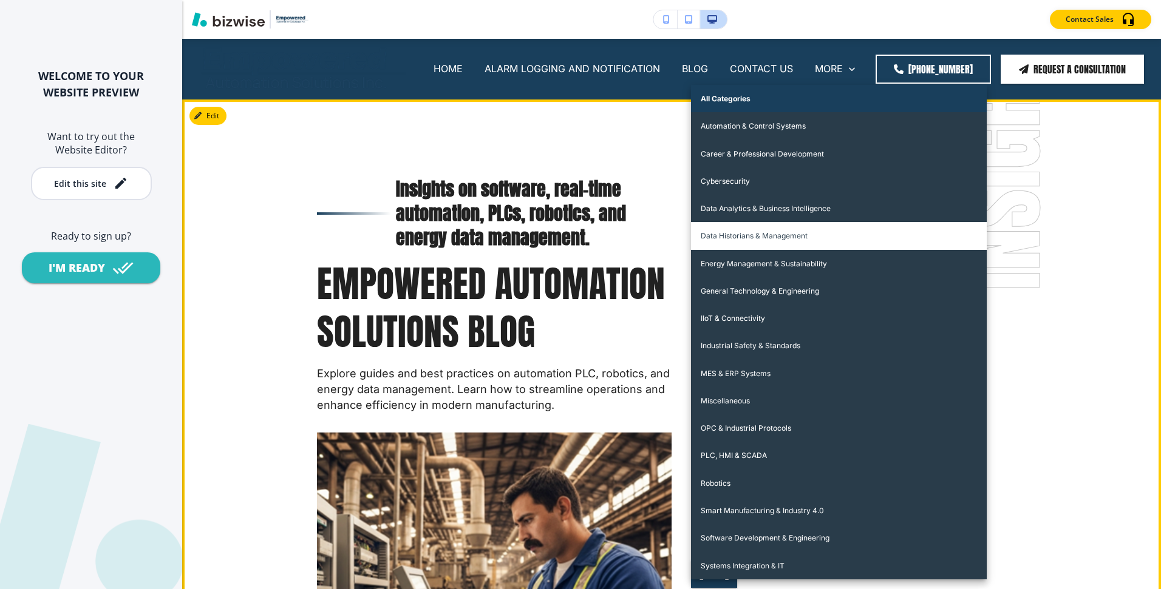
click at [775, 247] on li "Data Historians & Management" at bounding box center [839, 235] width 296 height 27
type input "cjptjqo8hdzv8xfsrnhc4a4n"
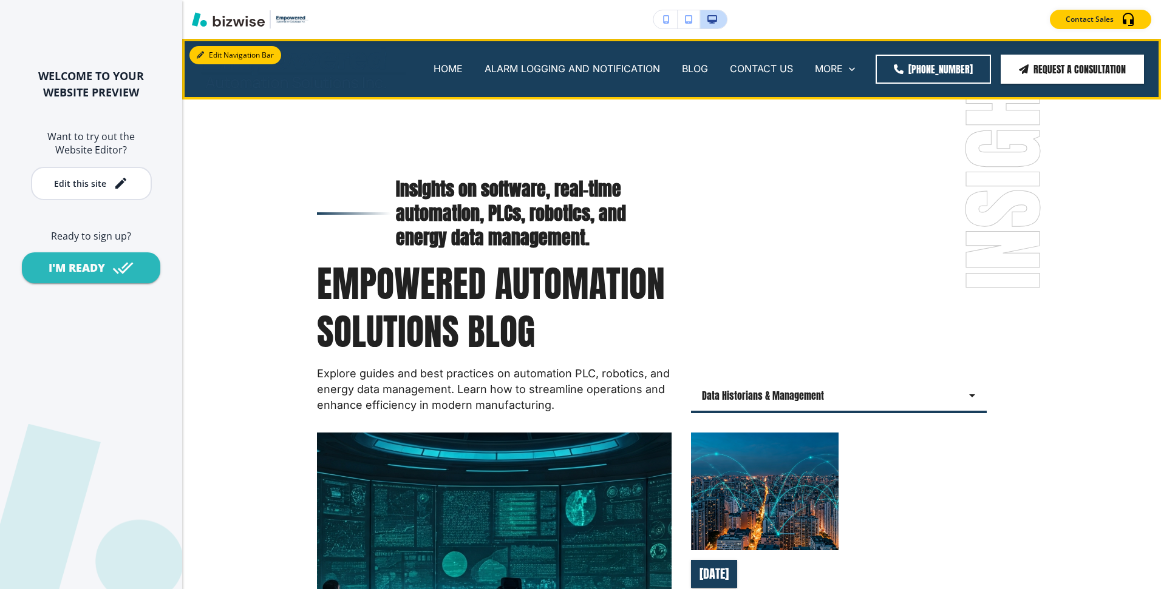
click at [212, 57] on button "Edit Navigation Bar" at bounding box center [235, 55] width 92 height 18
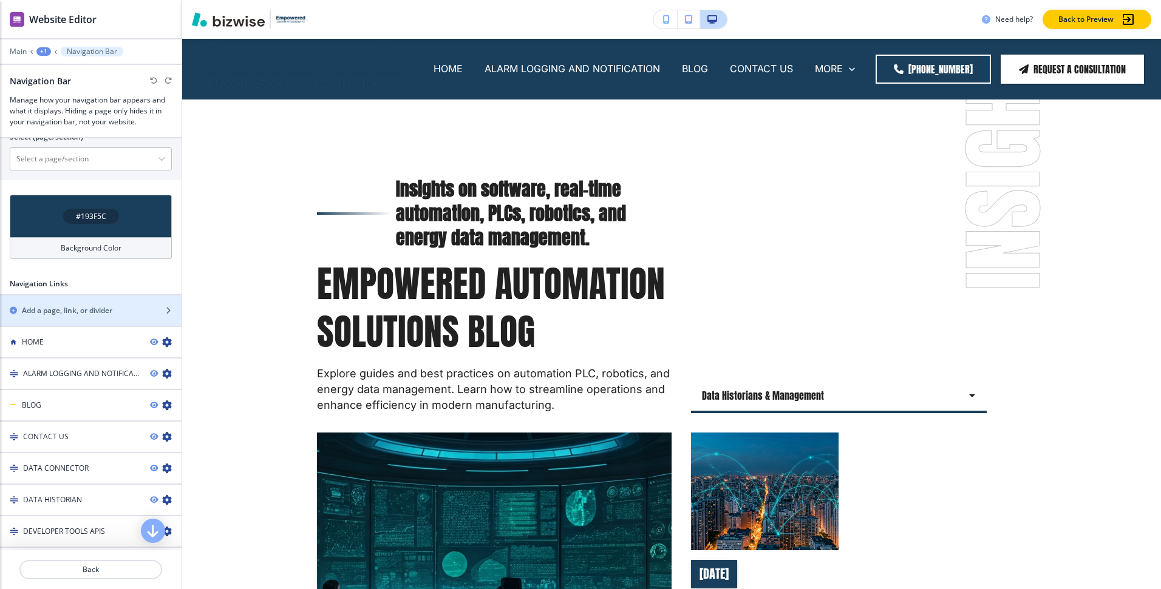
scroll to position [421, 0]
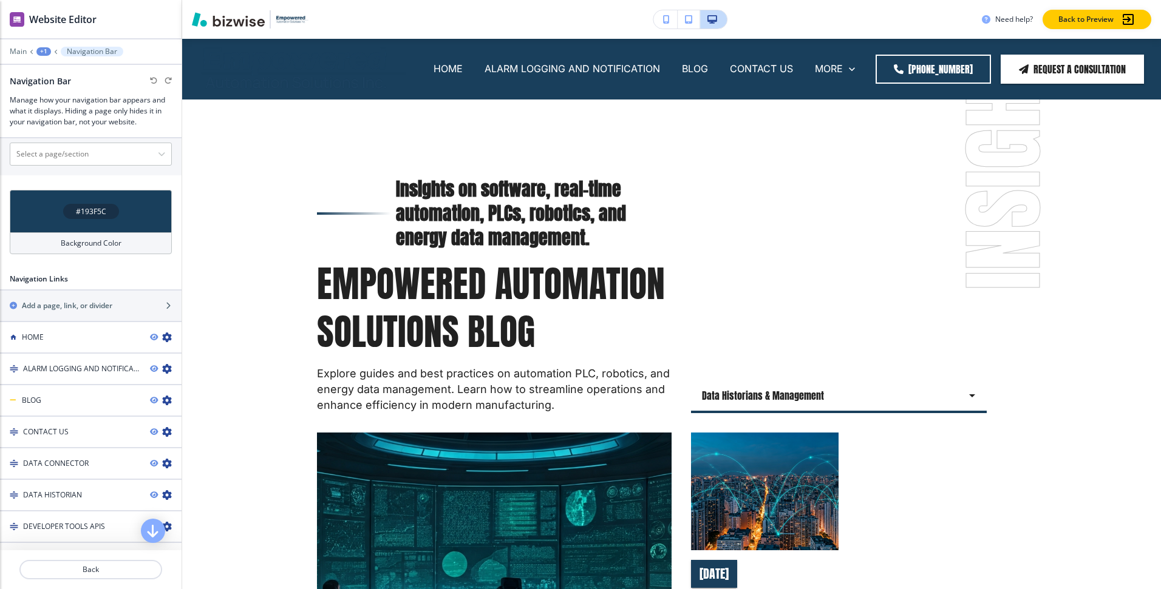
click at [116, 214] on div "#193F5C" at bounding box center [91, 211] width 56 height 15
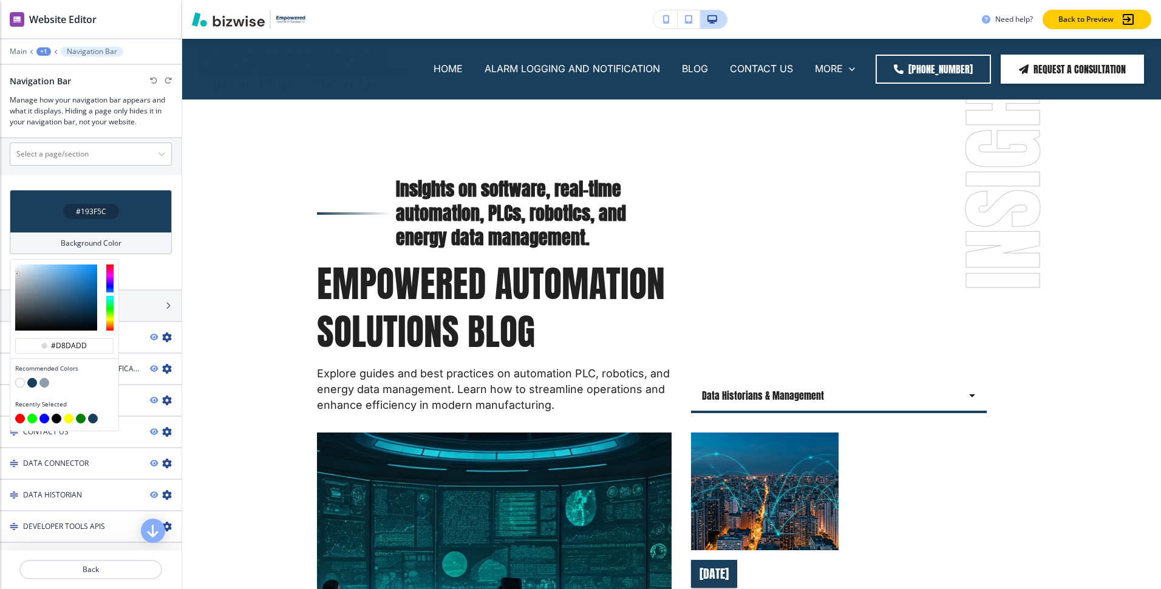
drag, startPoint x: 52, startPoint y: 276, endPoint x: 13, endPoint y: 268, distance: 39.1
click at [13, 268] on div at bounding box center [64, 298] width 108 height 76
click at [18, 269] on div at bounding box center [56, 298] width 82 height 66
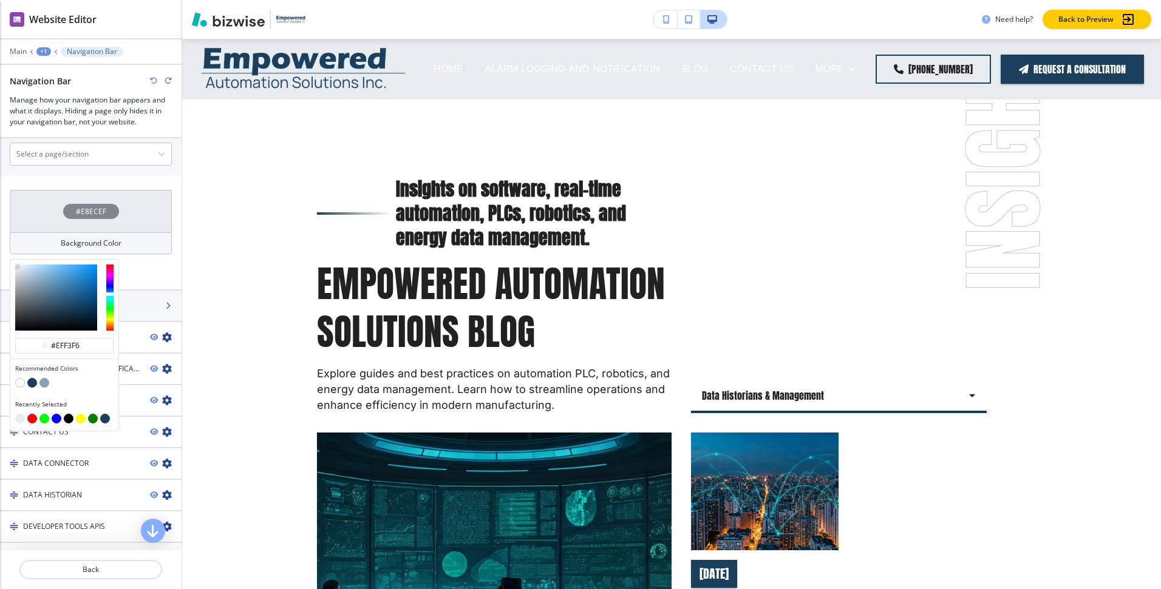
drag, startPoint x: 18, startPoint y: 269, endPoint x: 15, endPoint y: 256, distance: 13.7
click at [15, 256] on div "#E8ECEF Background Color #eff3f6 Recommended Colors Recently Selected" at bounding box center [91, 227] width 182 height 74
type input "#76afda"
click at [53, 274] on div at bounding box center [56, 298] width 82 height 66
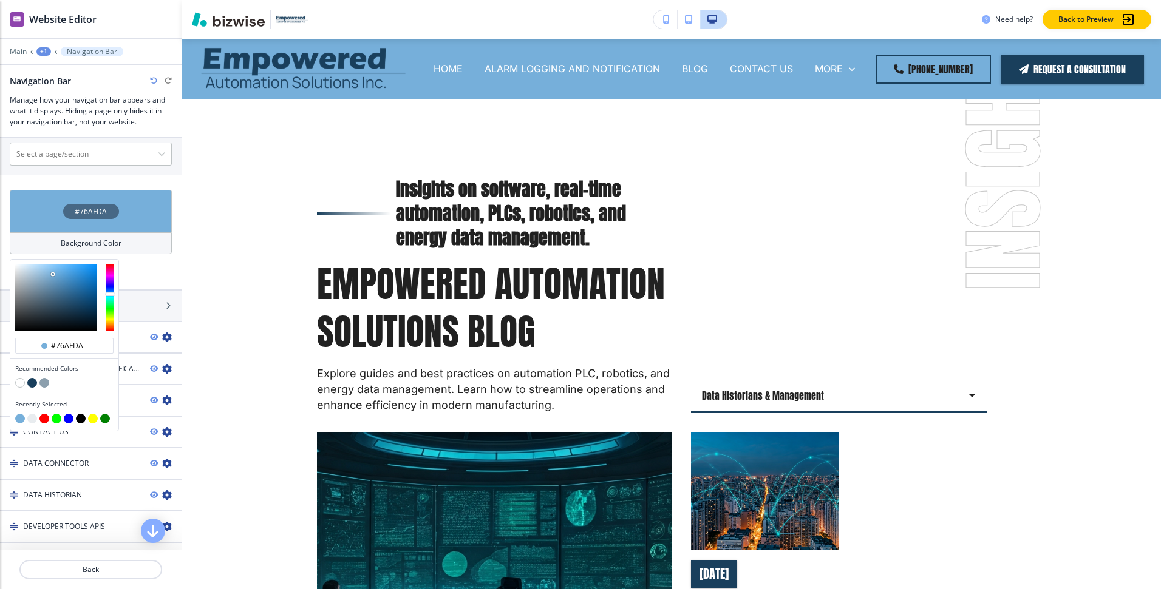
click at [66, 261] on div at bounding box center [64, 298] width 108 height 76
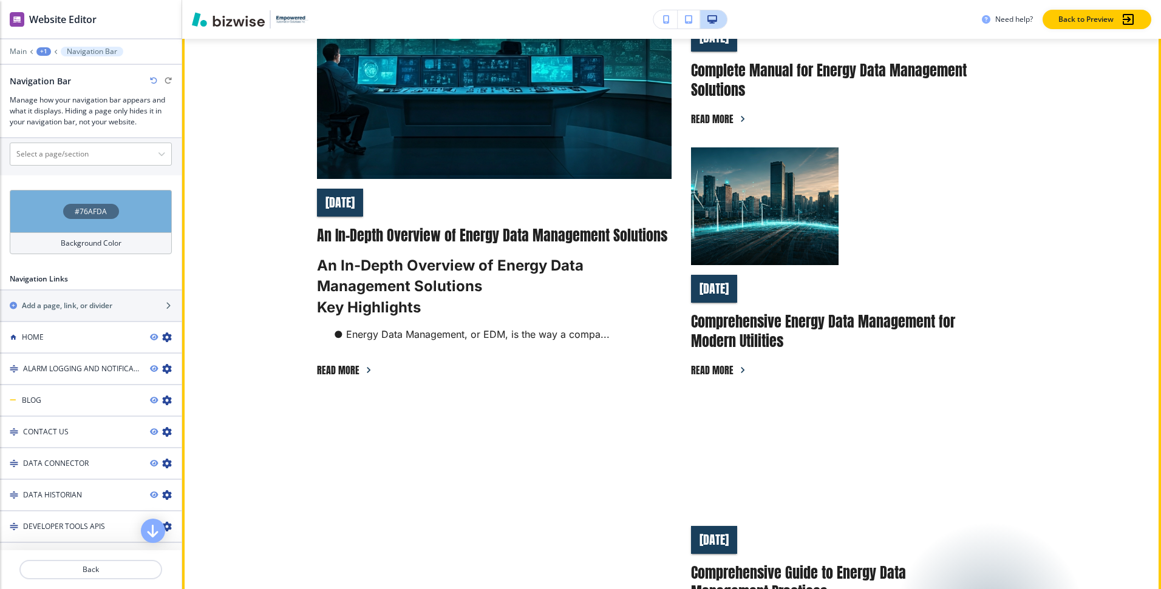
scroll to position [0, 0]
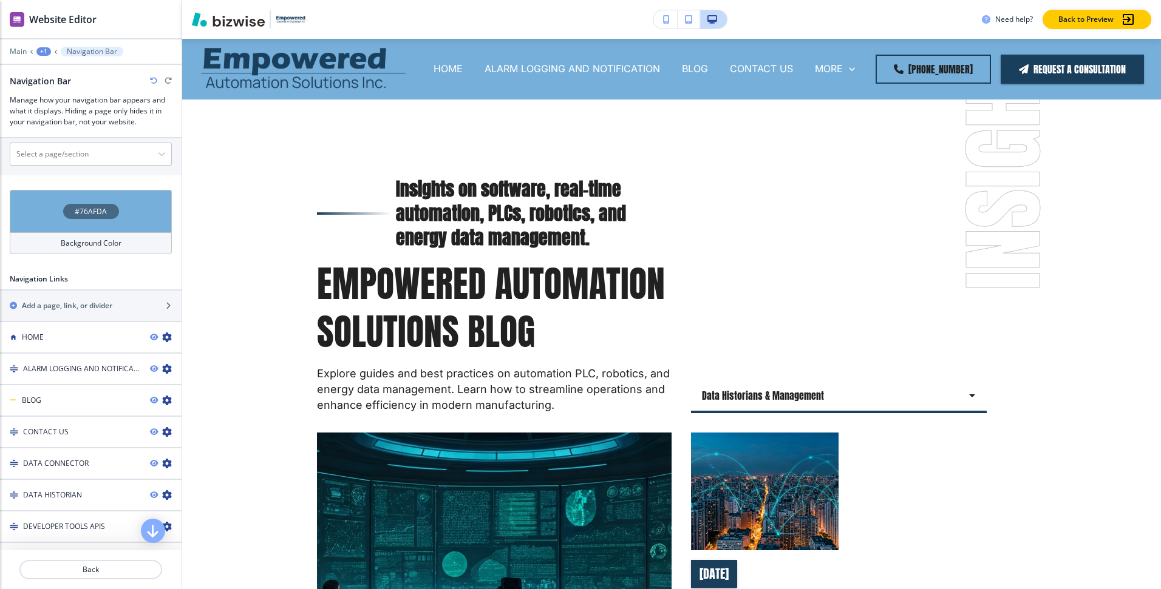
click at [107, 212] on div "#76AFDA" at bounding box center [91, 211] width 56 height 15
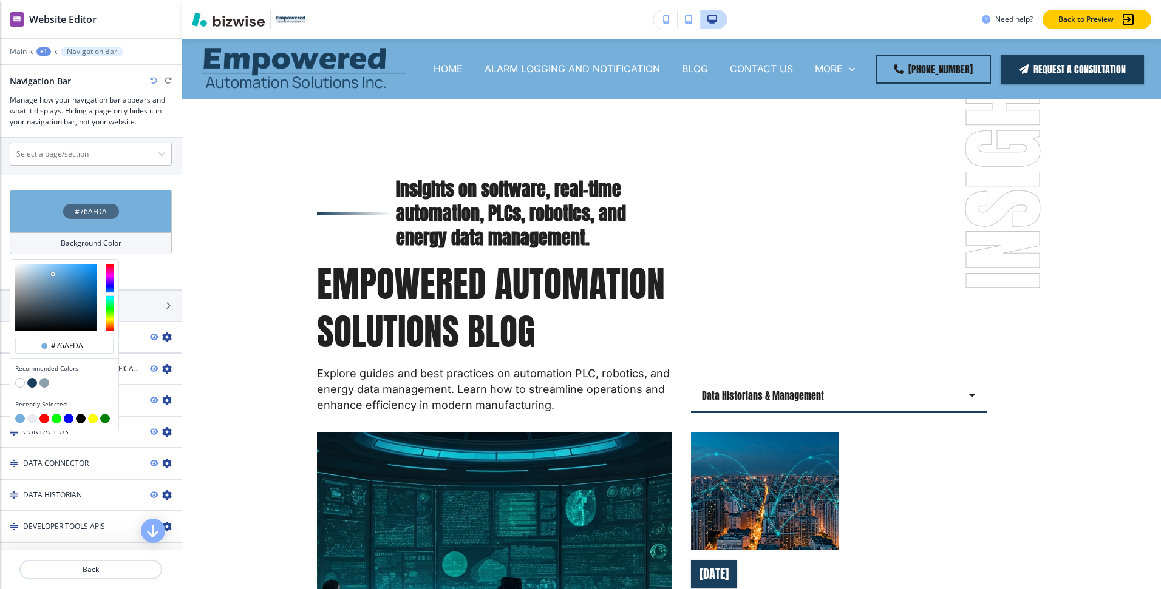
type input "#5fa9e1"
click at [63, 273] on div at bounding box center [56, 298] width 82 height 66
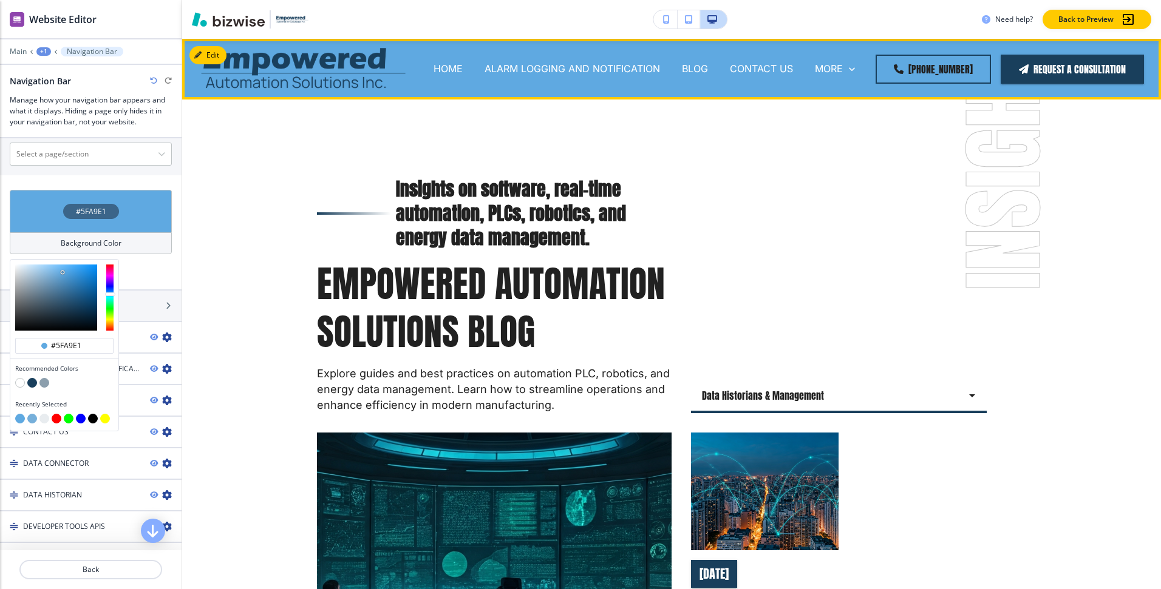
click at [314, 56] on img at bounding box center [303, 68] width 206 height 51
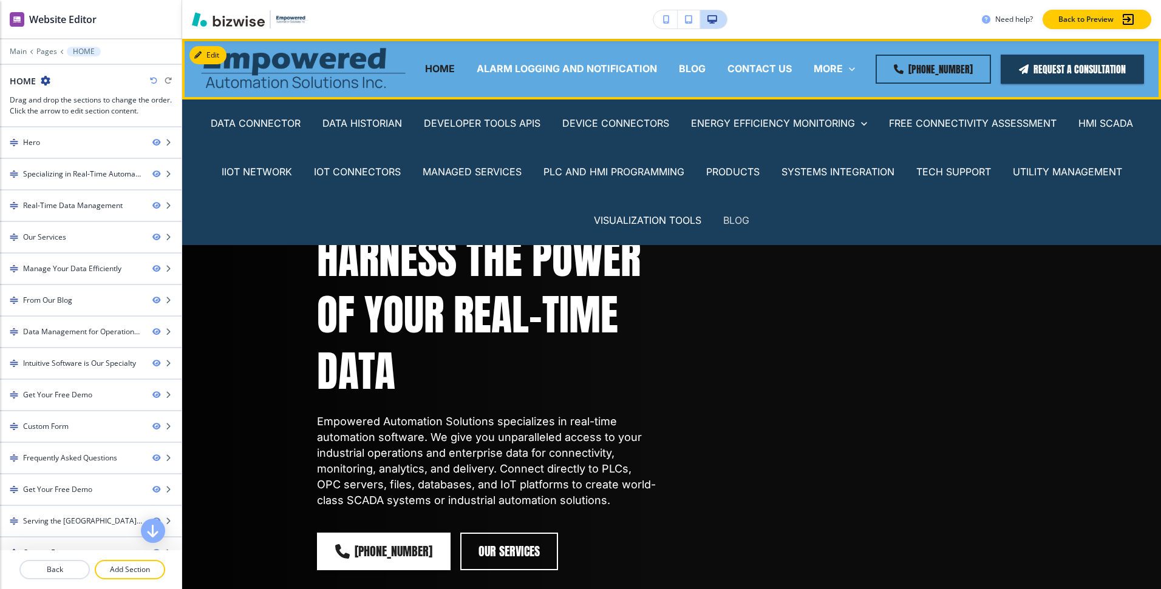
click at [735, 223] on p "BLOG" at bounding box center [736, 221] width 26 height 14
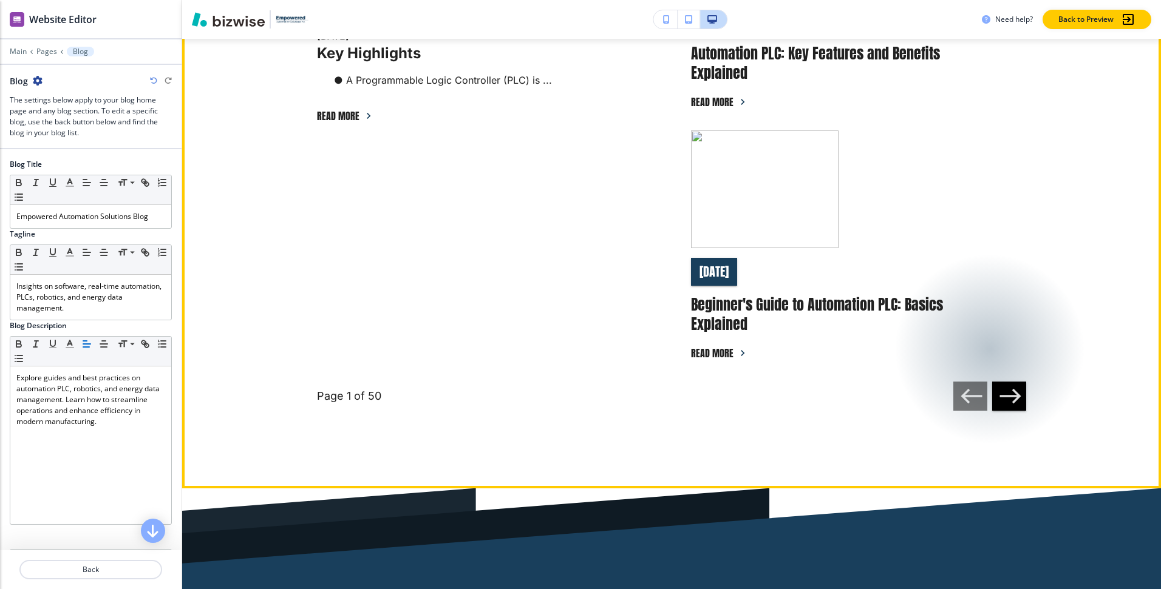
scroll to position [718, 0]
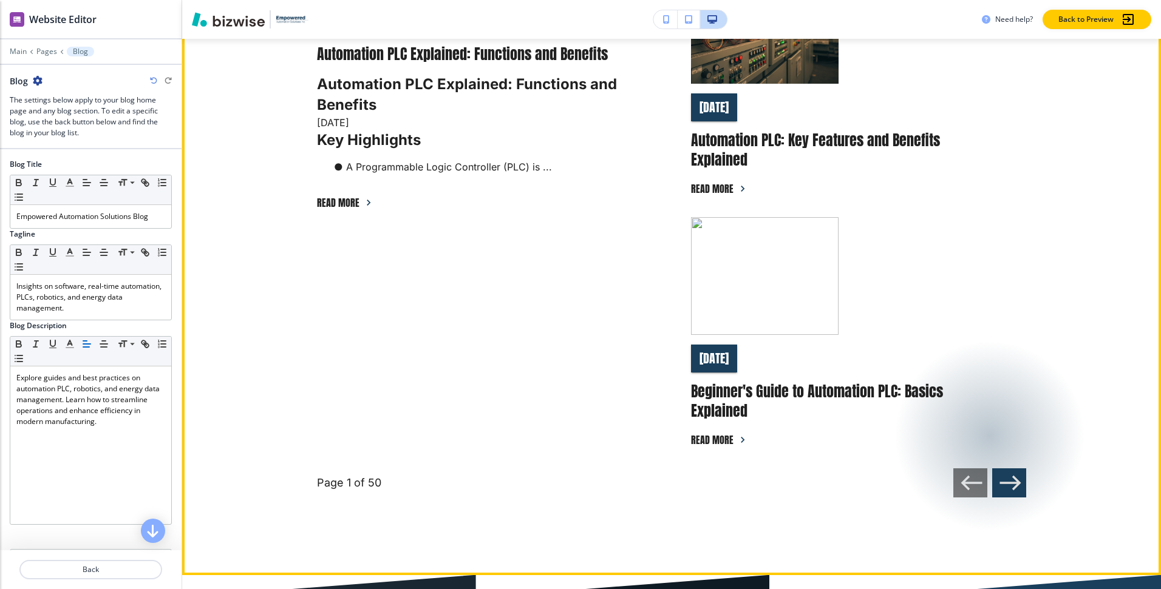
click at [1011, 489] on icon "button" at bounding box center [1009, 482] width 25 height 25
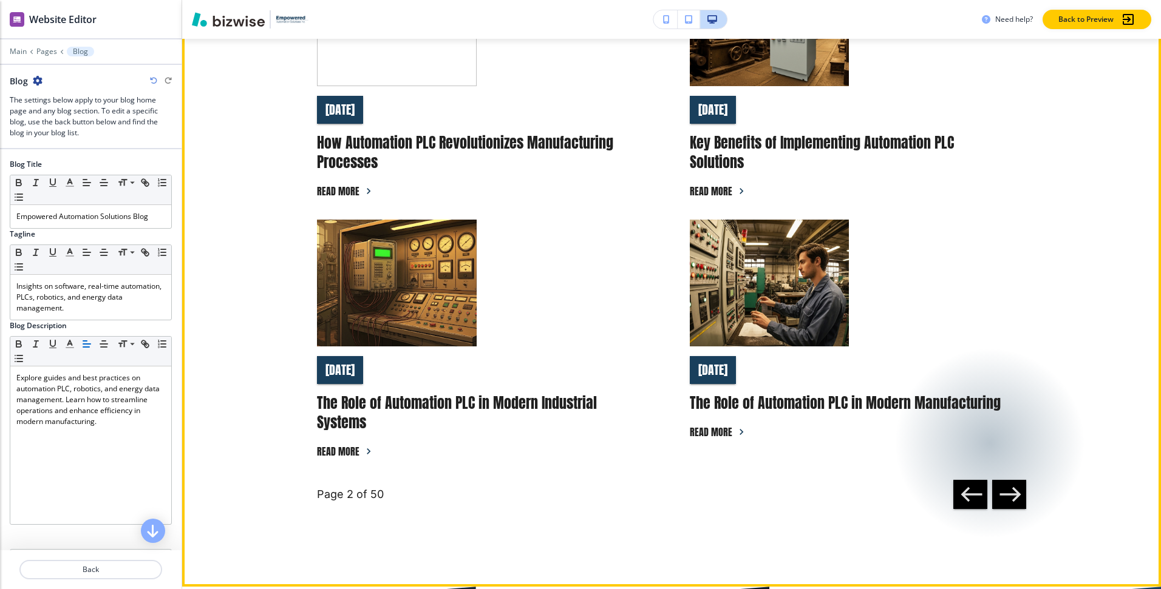
scroll to position [862, 0]
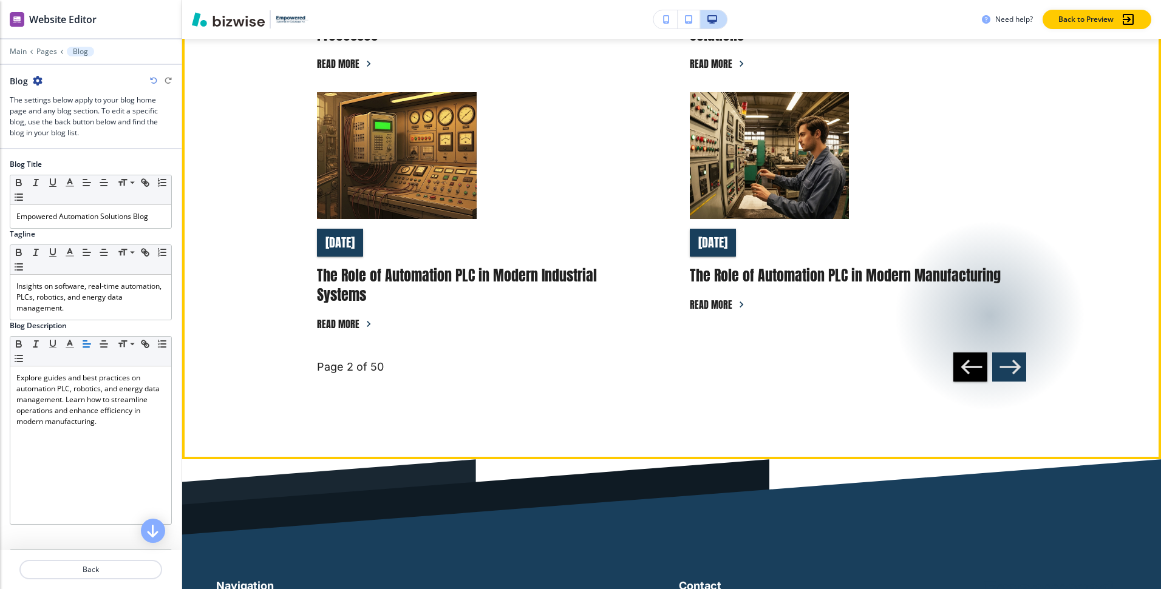
click at [1008, 374] on icon "button" at bounding box center [1009, 367] width 25 height 25
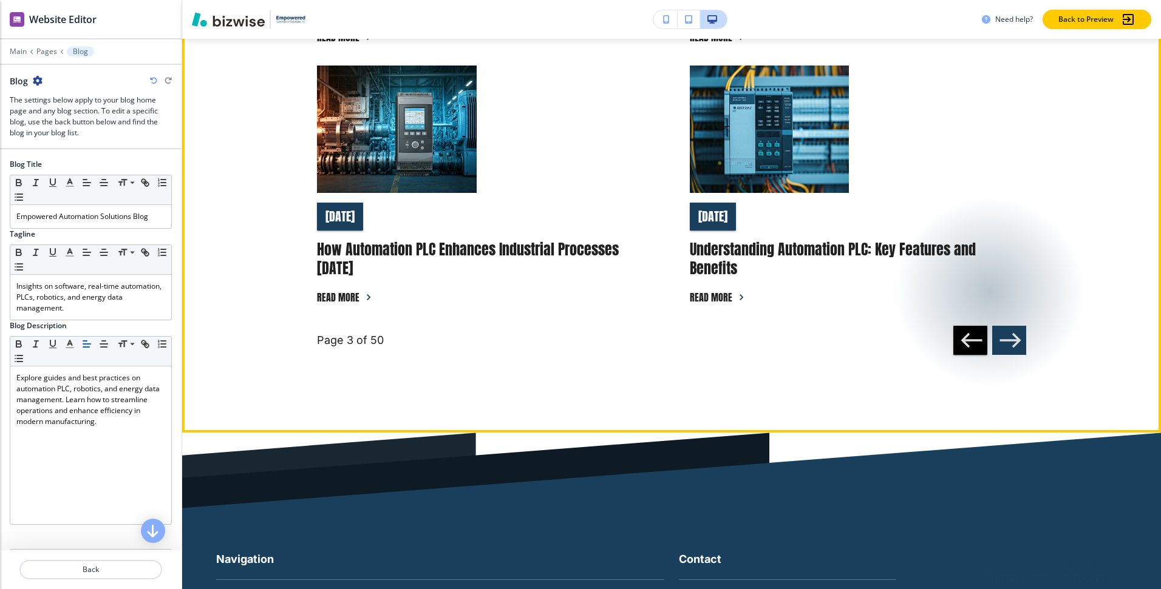
click at [1008, 341] on icon "button" at bounding box center [1010, 340] width 21 height 15
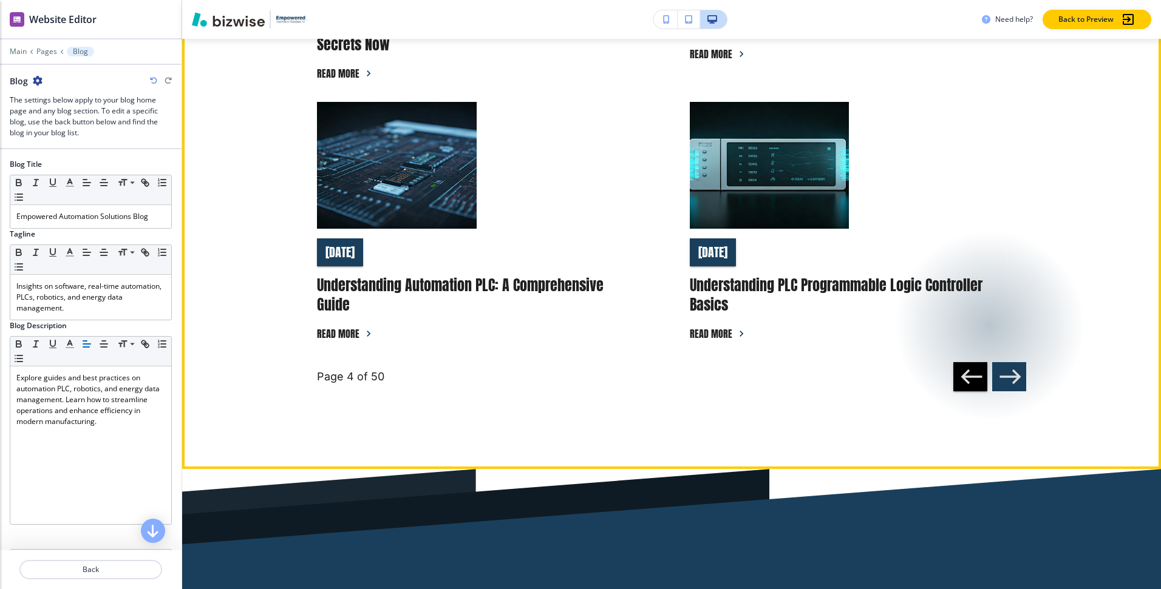
scroll to position [985, 0]
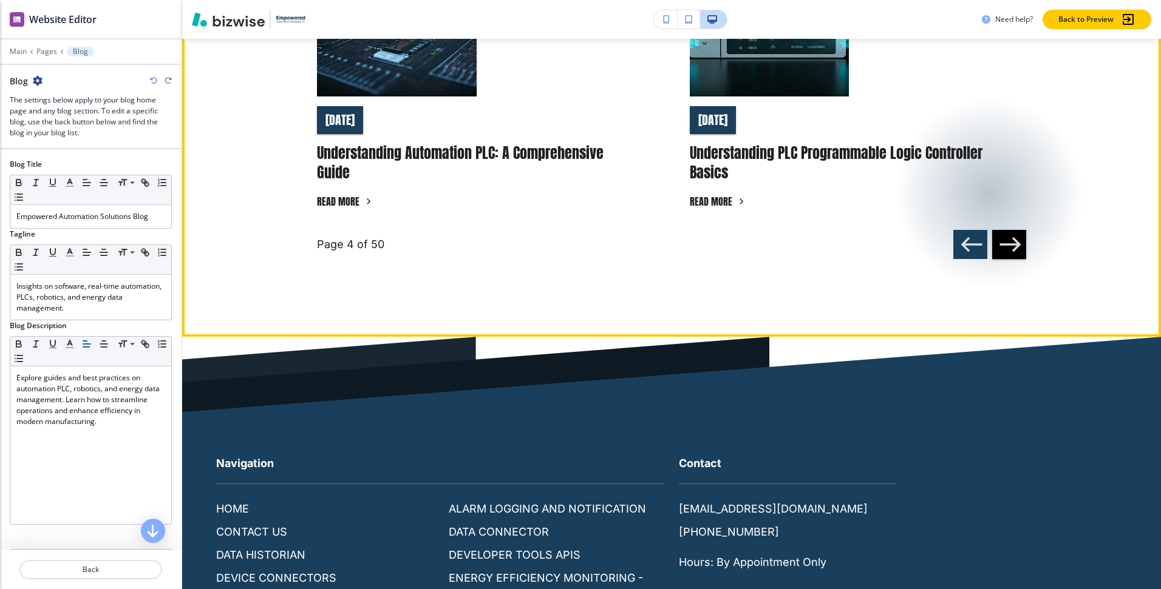
click at [970, 251] on icon "button" at bounding box center [971, 244] width 25 height 25
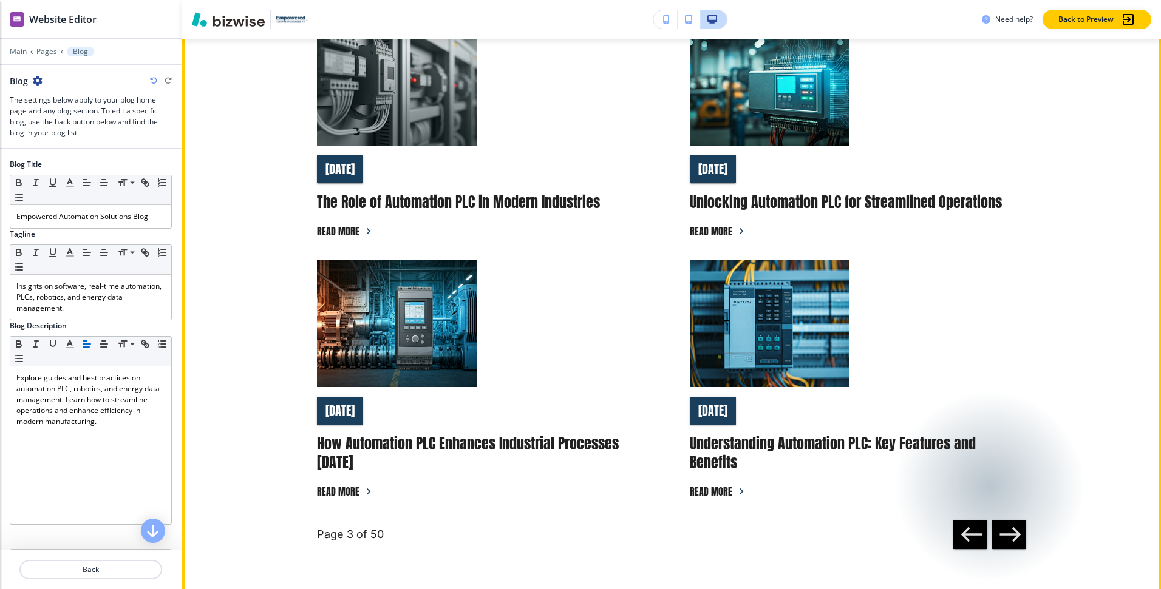
scroll to position [772, 0]
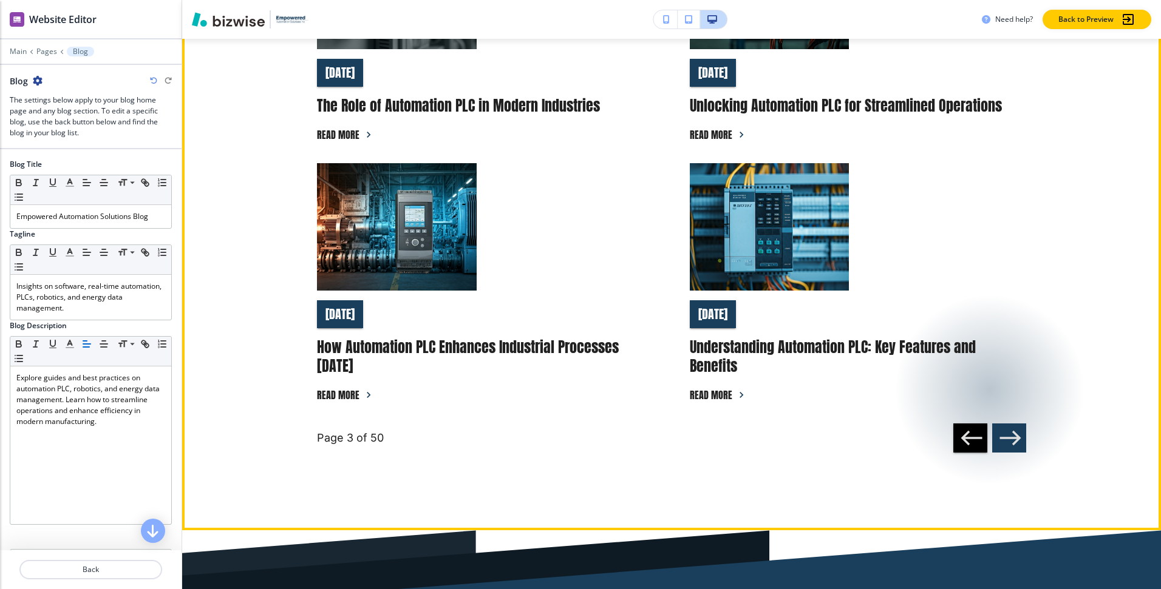
click at [1013, 437] on icon "button" at bounding box center [1009, 438] width 25 height 25
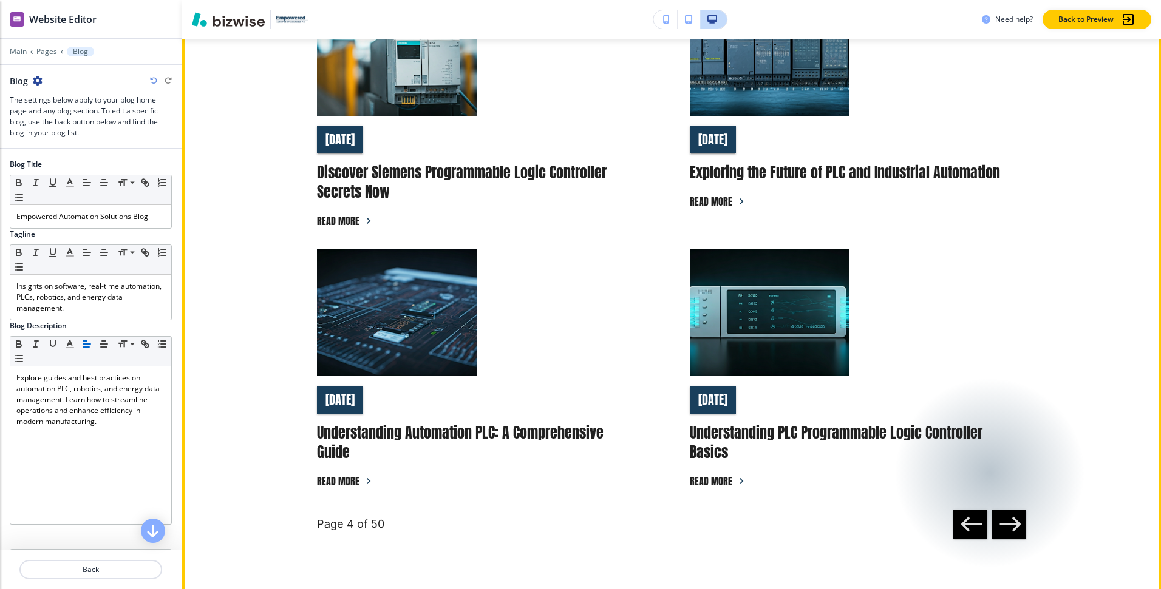
scroll to position [709, 0]
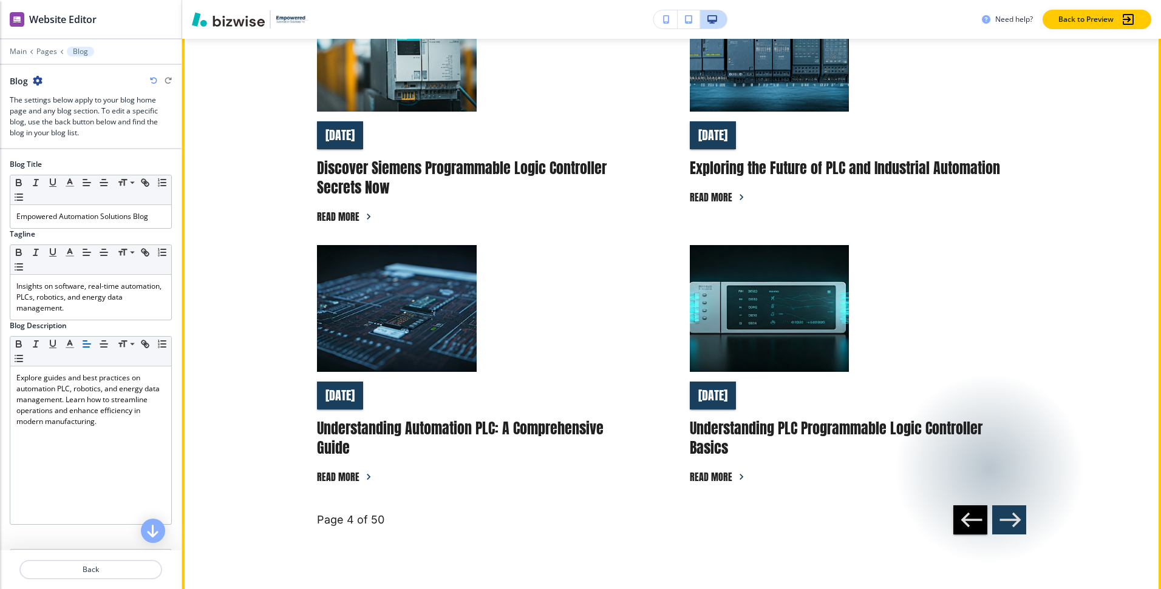
click at [1008, 523] on icon "button" at bounding box center [1009, 520] width 25 height 25
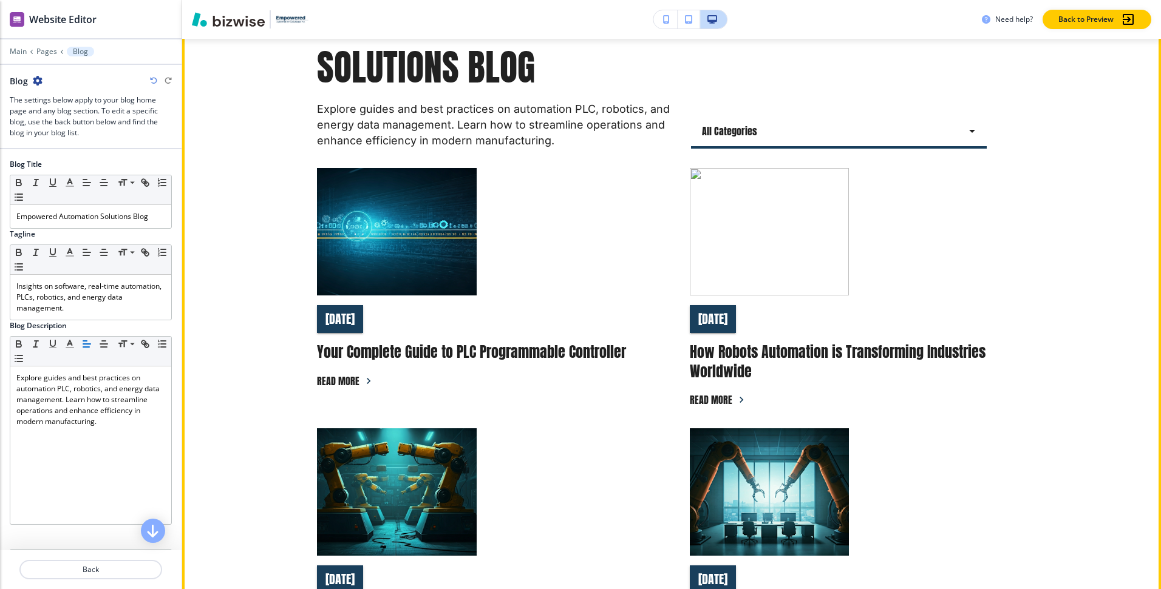
scroll to position [240, 0]
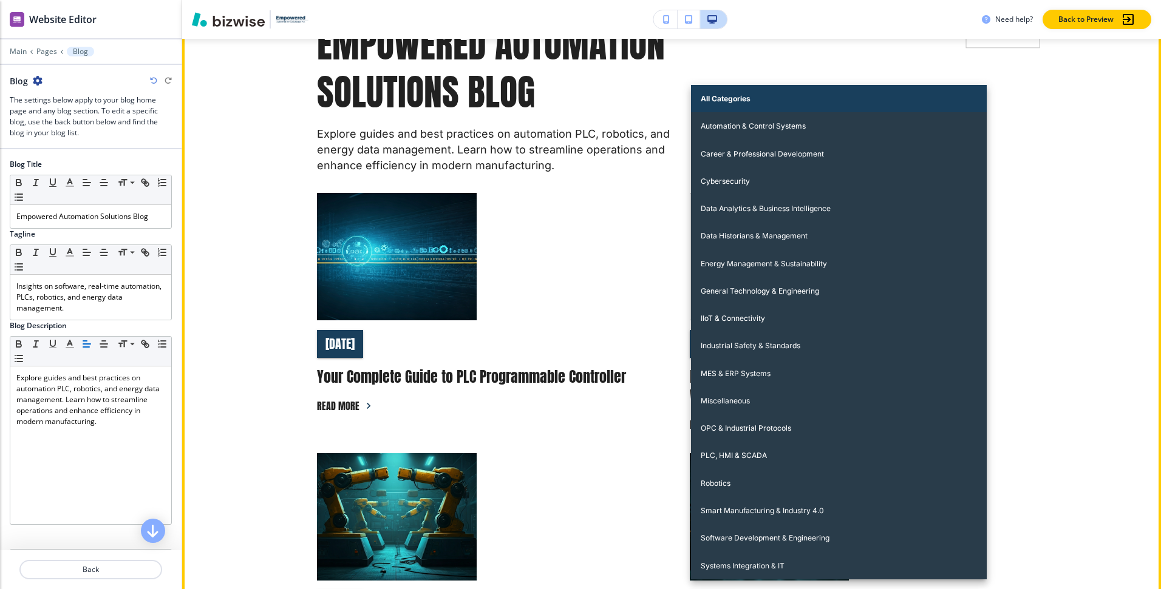
click at [733, 0] on body "WELCOME TO YOUR WEBSITE PREVIEW Want to try out the Website Editor? Edit this s…" at bounding box center [580, 0] width 1161 height 0
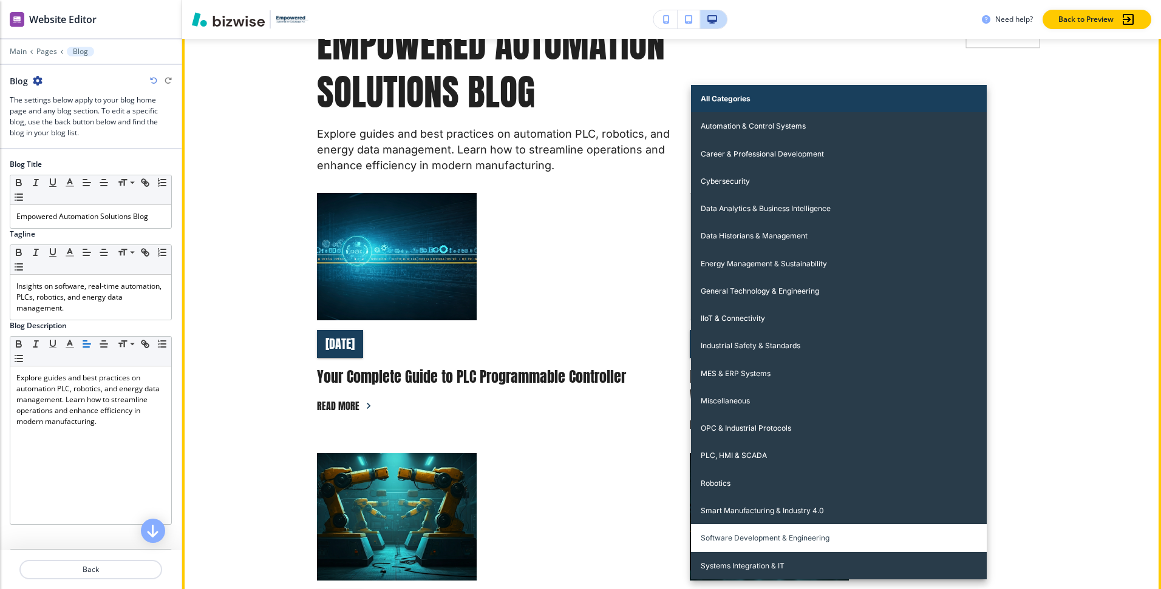
click at [788, 535] on li "Software Development & Engineering" at bounding box center [839, 538] width 296 height 27
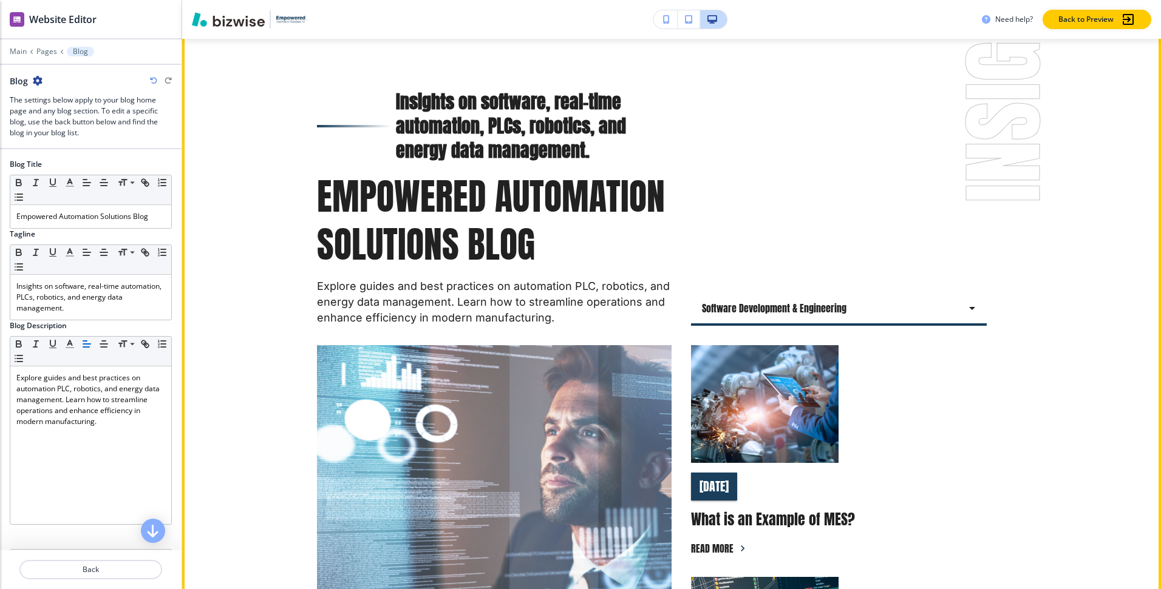
scroll to position [0, 0]
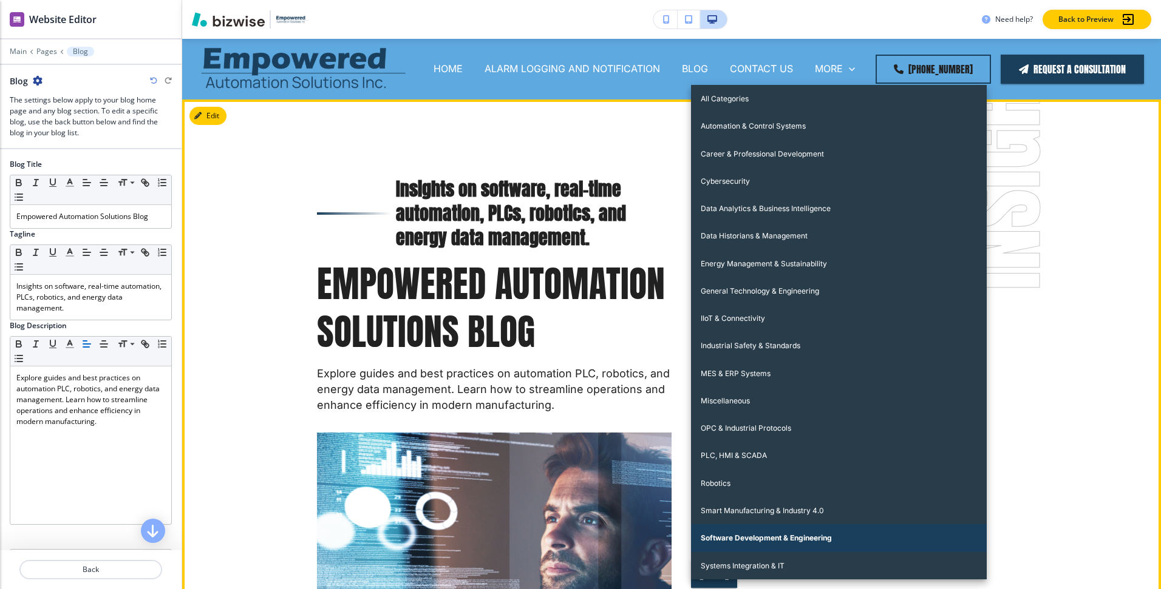
click at [767, 0] on body "WELCOME TO YOUR WEBSITE PREVIEW Want to try out the Website Editor? Edit this s…" at bounding box center [580, 0] width 1161 height 0
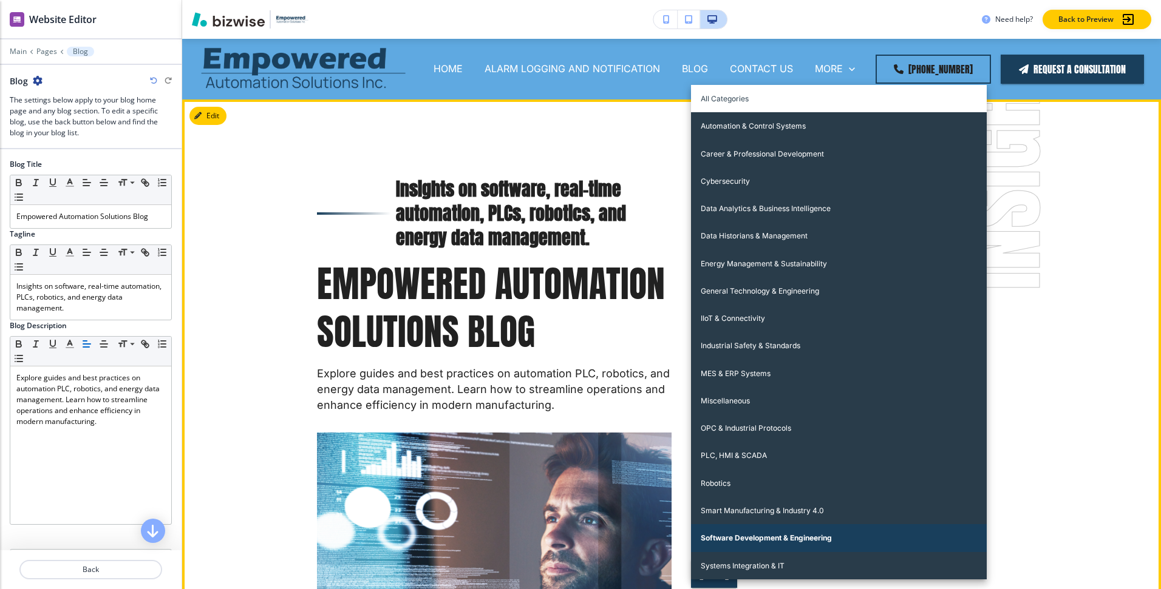
click at [764, 96] on li "All Categories" at bounding box center [839, 98] width 296 height 27
type input "all"
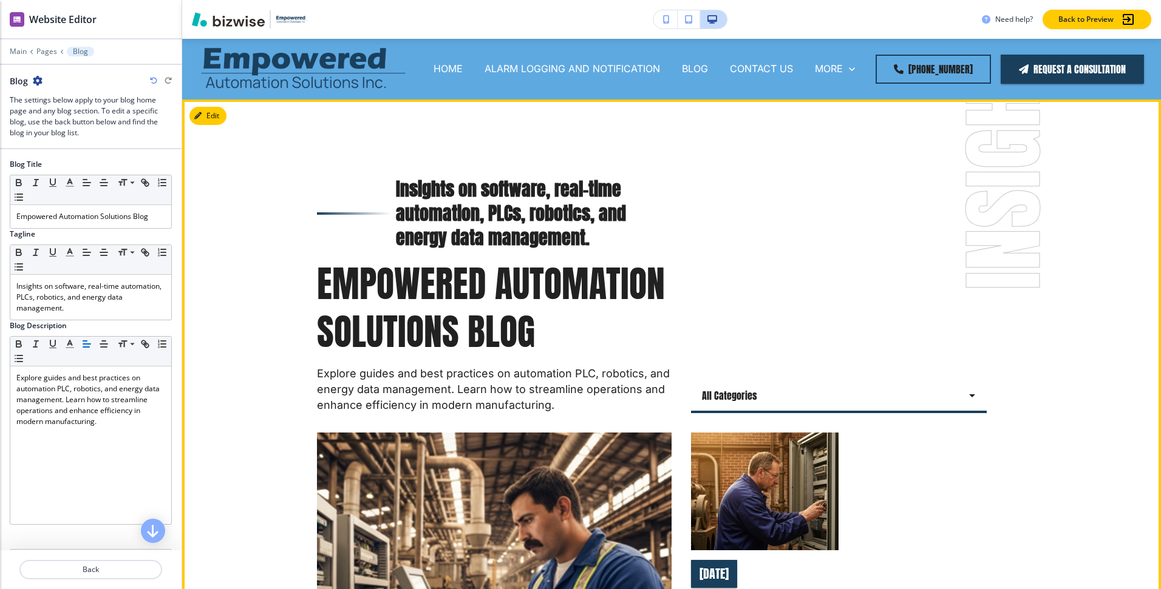
click at [536, 220] on h6 "Insights on software, real-time automation, PLCs, robotics, and energy data man…" at bounding box center [534, 213] width 276 height 73
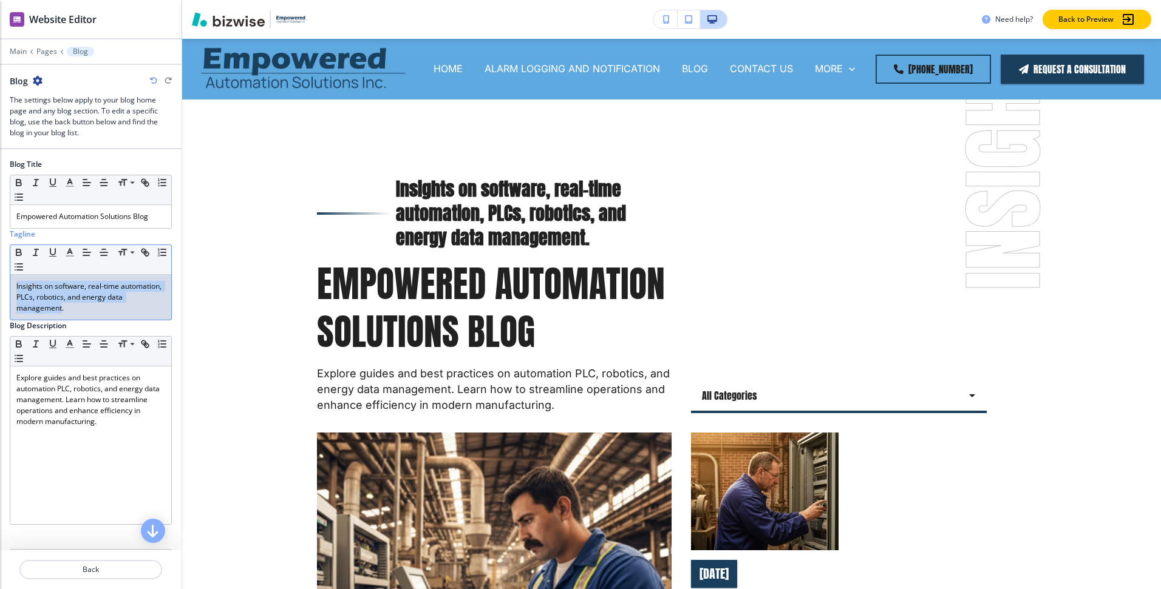
drag, startPoint x: 60, startPoint y: 310, endPoint x: 7, endPoint y: 287, distance: 58.2
click at [7, 287] on div "Blog Title Small Normal Large Huge Empowered Automation Solutions Blog Tagline …" at bounding box center [91, 388] width 182 height 479
drag, startPoint x: 55, startPoint y: 287, endPoint x: 81, endPoint y: 310, distance: 34.4
click at [81, 310] on p "Insights on software, real-time automation, PLCs, robotics, and energy data man…" at bounding box center [90, 297] width 149 height 33
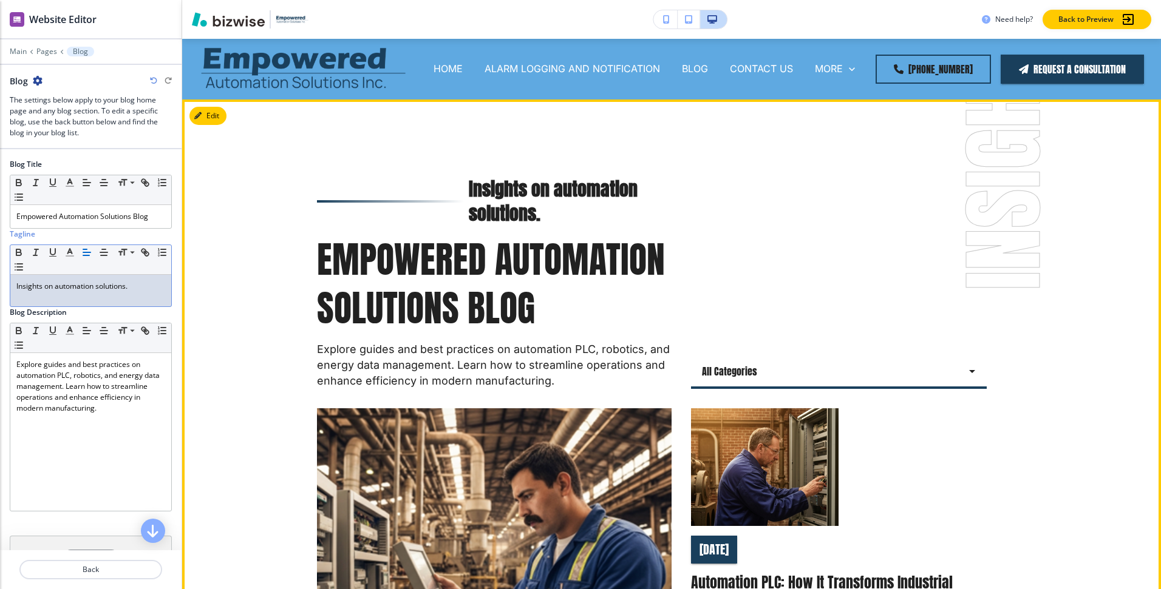
click at [762, 259] on div "All Categories all Select Category" at bounding box center [839, 283] width 296 height 212
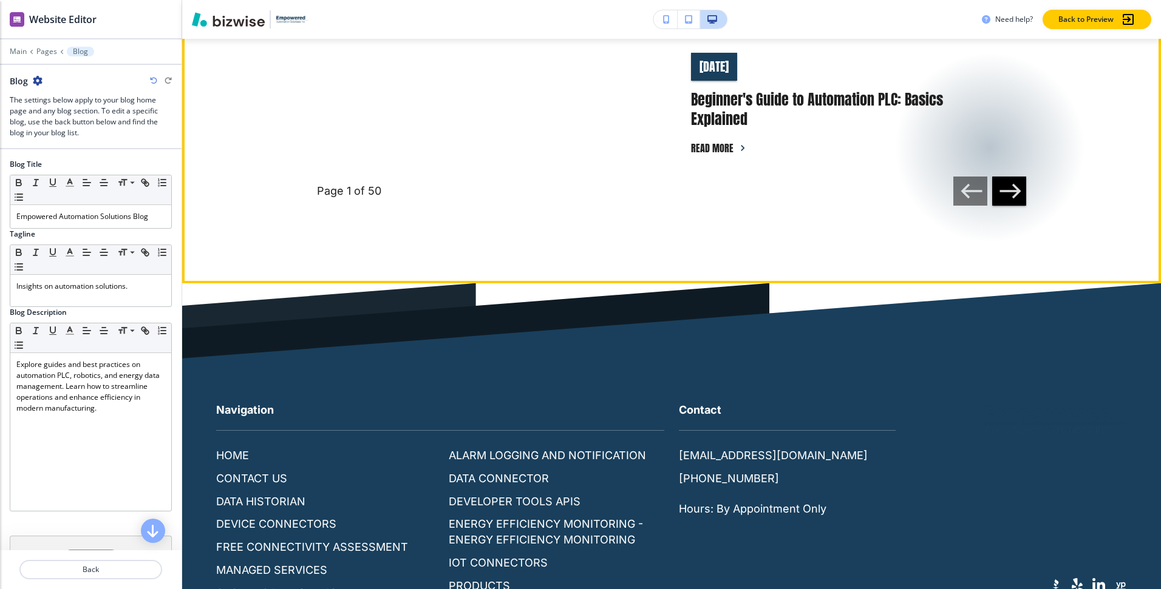
scroll to position [828, 0]
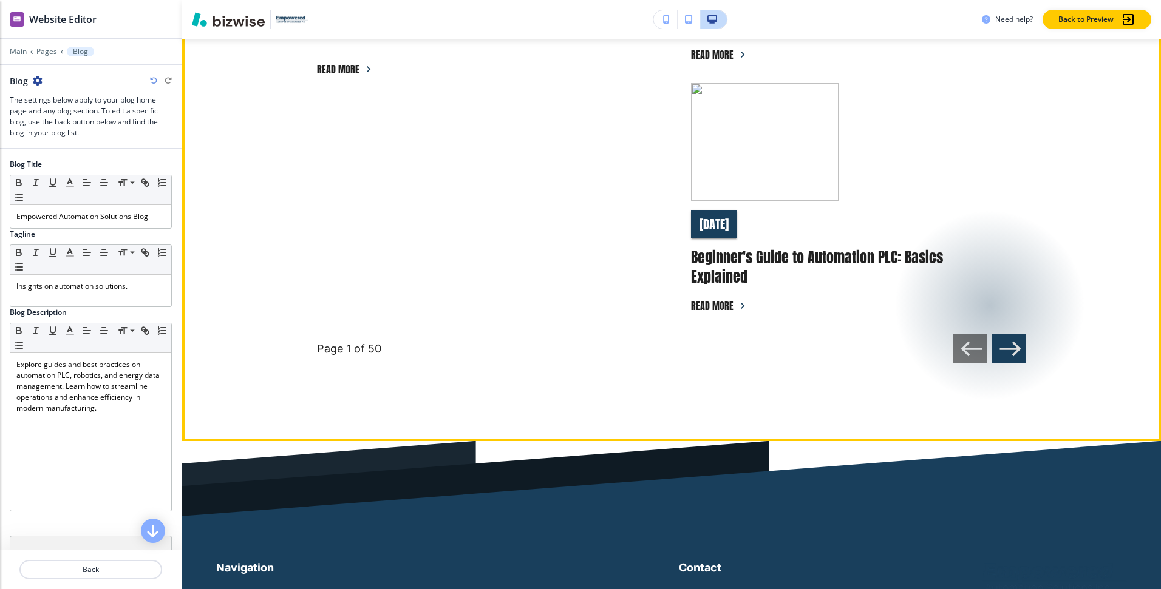
click at [1013, 344] on icon "button" at bounding box center [1009, 348] width 25 height 25
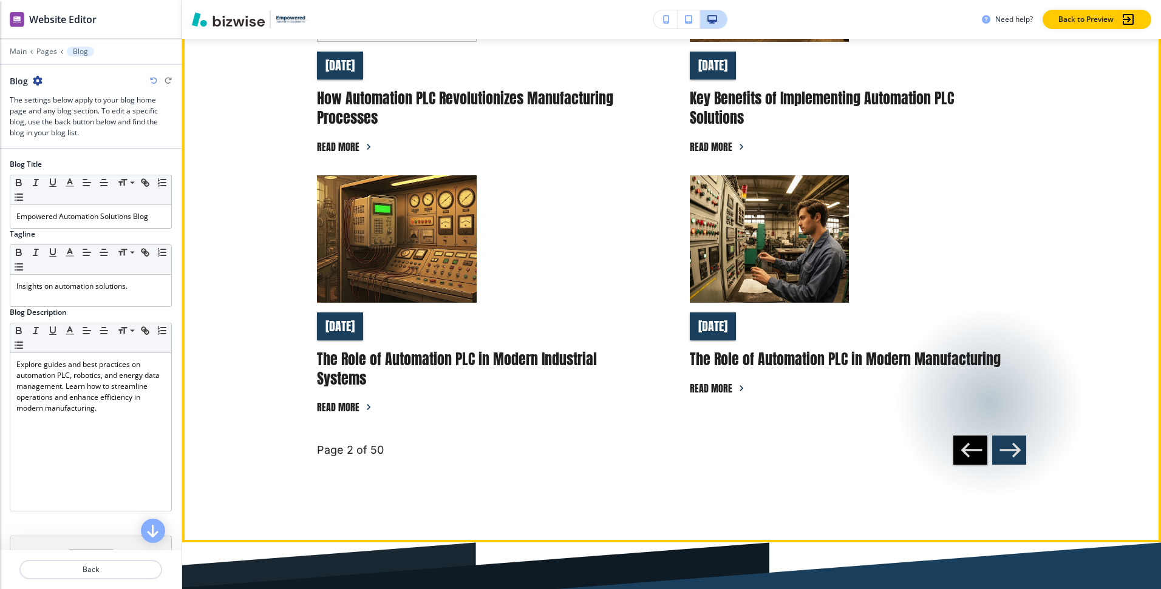
click at [1017, 453] on icon "button" at bounding box center [1010, 450] width 21 height 15
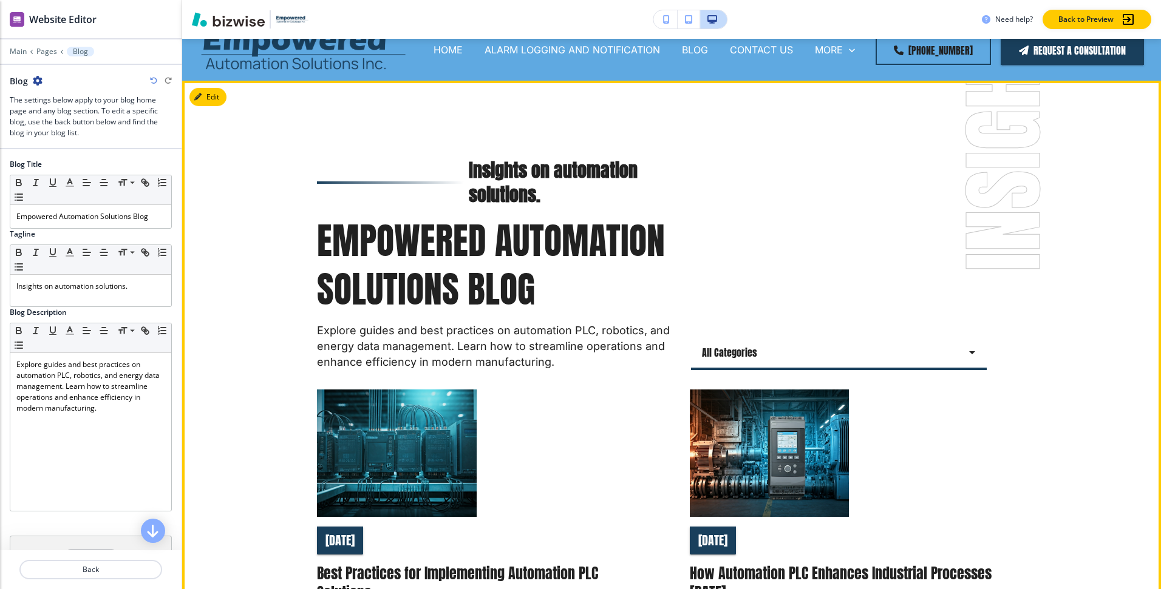
scroll to position [0, 0]
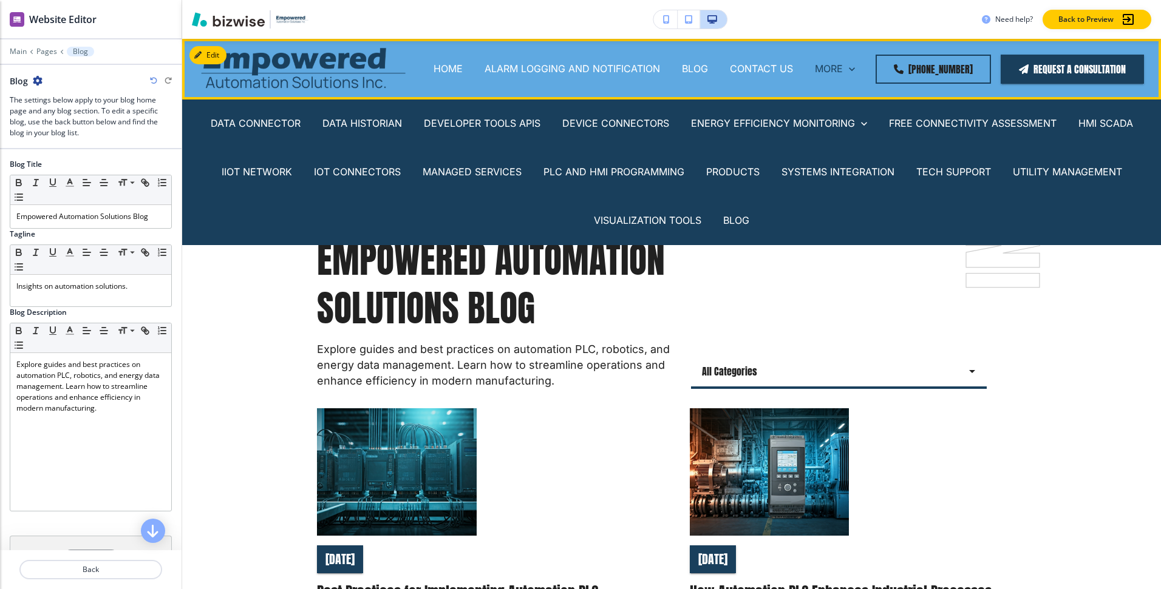
click at [841, 69] on p "MORE" at bounding box center [829, 69] width 28 height 14
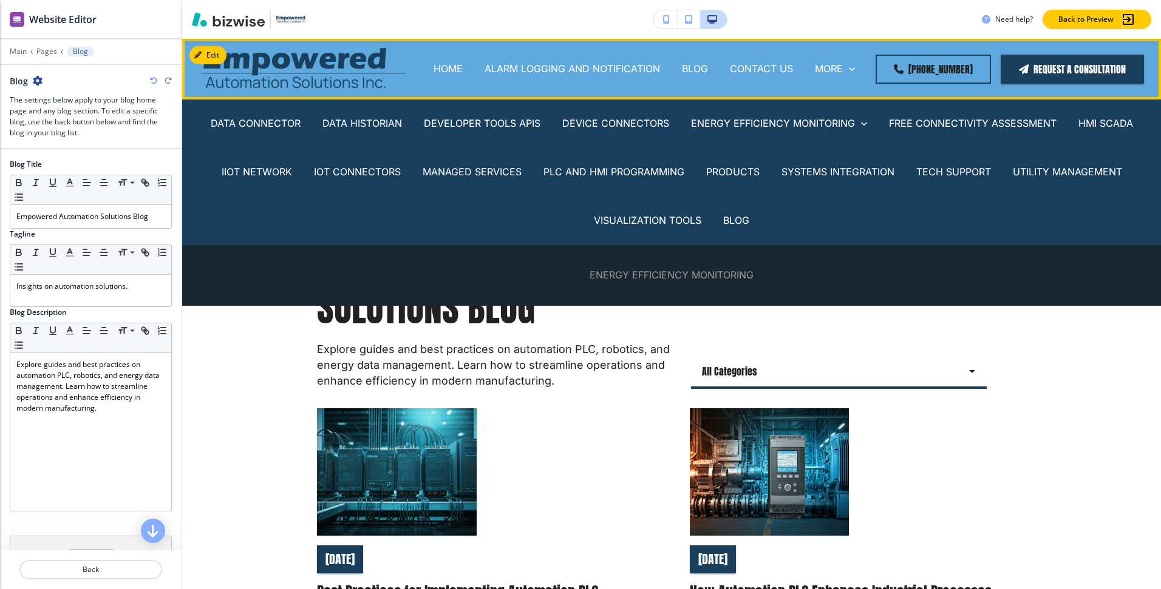
click at [695, 272] on p "ENERGY EFFICIENCY MONITORING" at bounding box center [671, 275] width 164 height 14
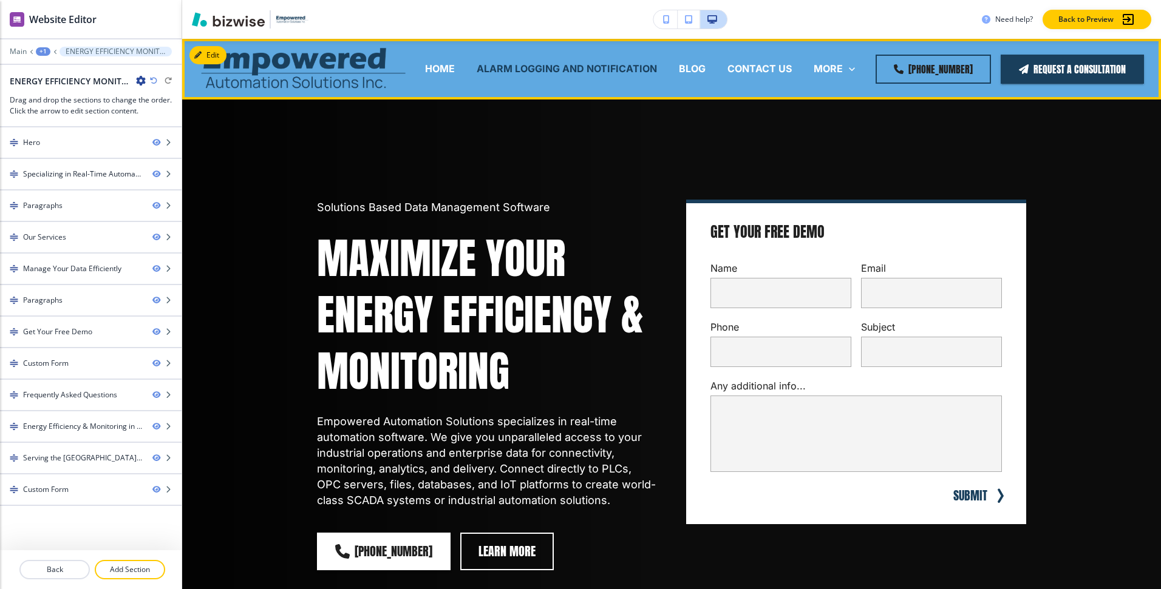
click at [638, 72] on p "ALARM LOGGING AND NOTIFICATION" at bounding box center [567, 69] width 180 height 14
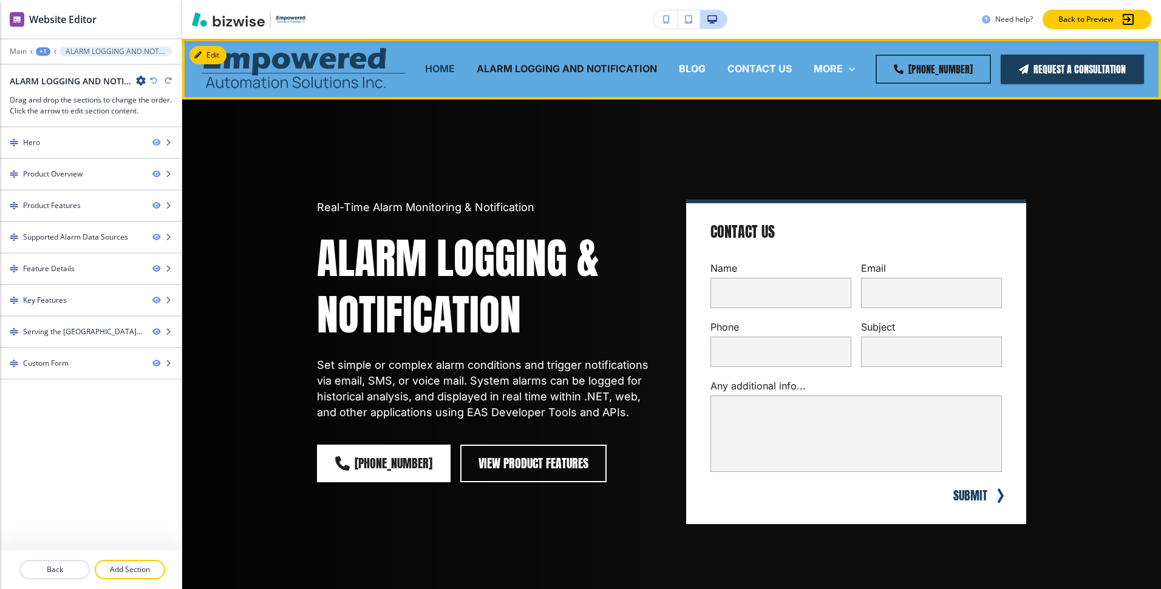
click at [455, 67] on p "HOME" at bounding box center [440, 69] width 30 height 14
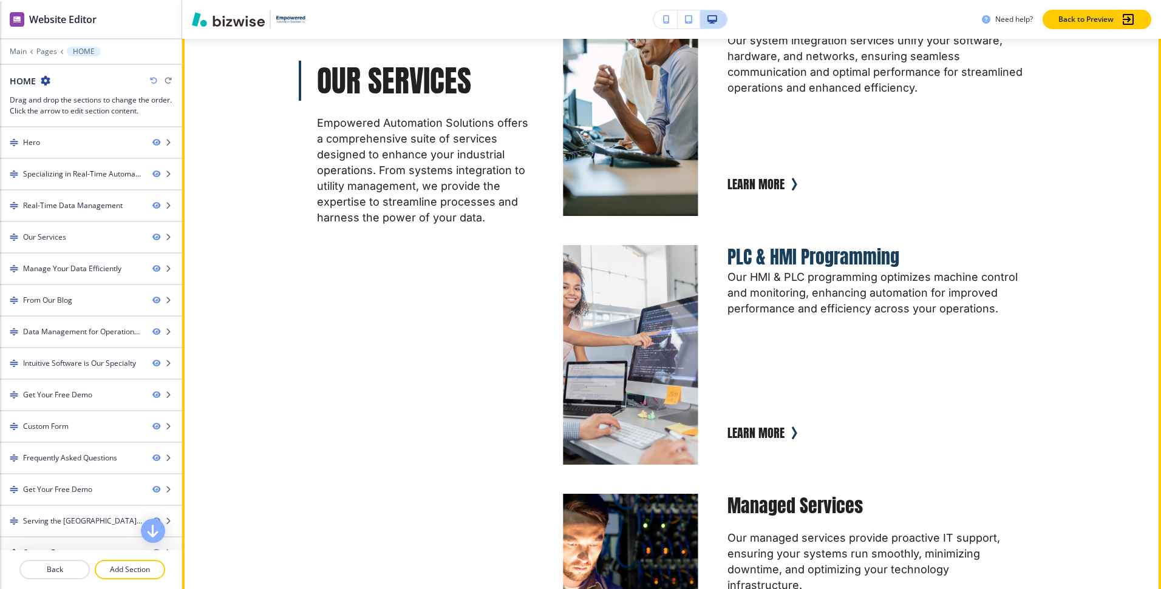
scroll to position [2372, 0]
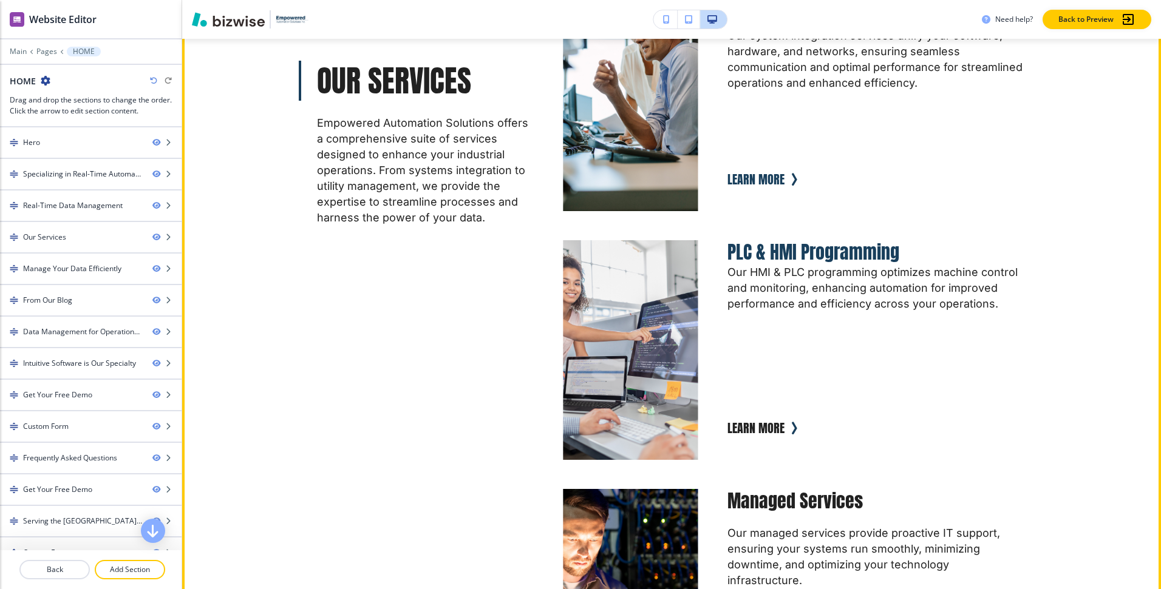
click at [746, 168] on button "Learn More" at bounding box center [755, 180] width 57 height 24
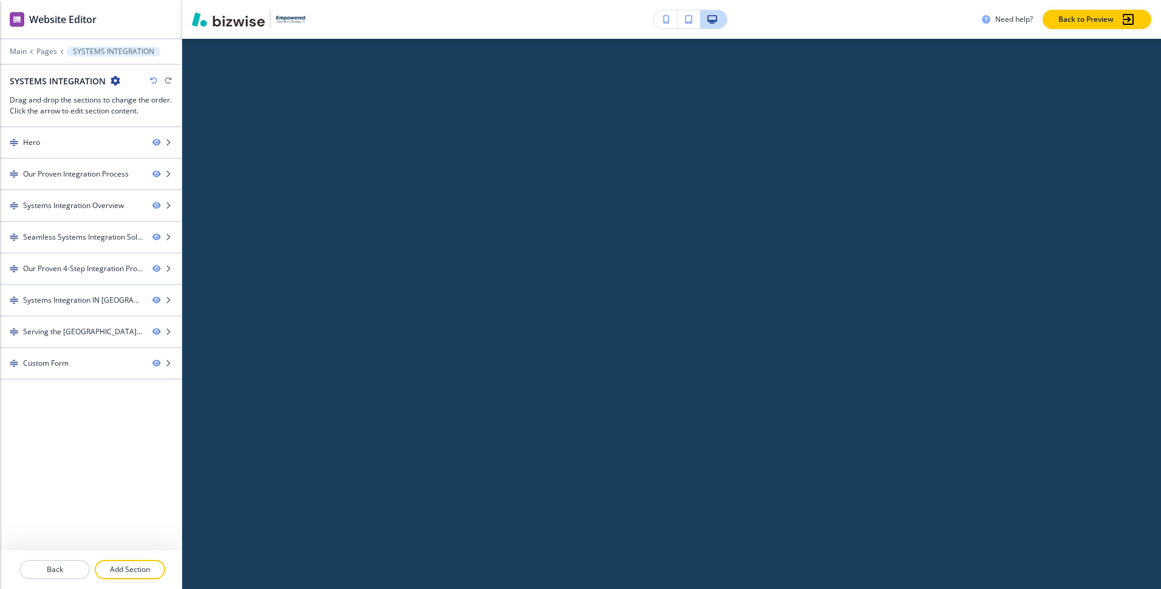
scroll to position [0, 0]
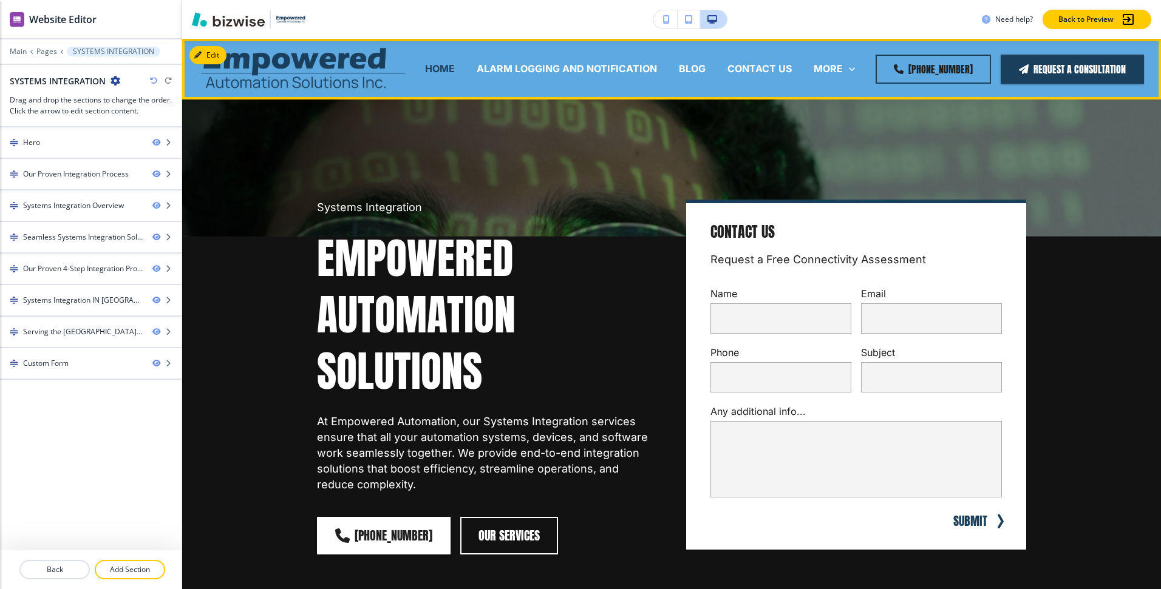
click at [455, 72] on p "HOME" at bounding box center [440, 69] width 30 height 14
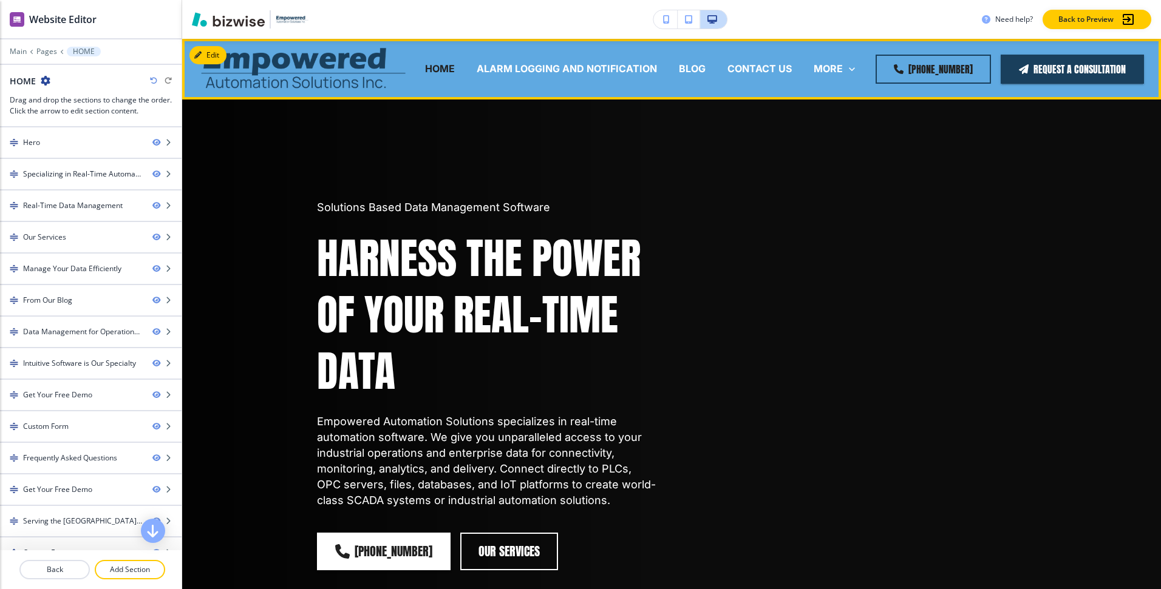
click at [367, 57] on img at bounding box center [303, 68] width 206 height 51
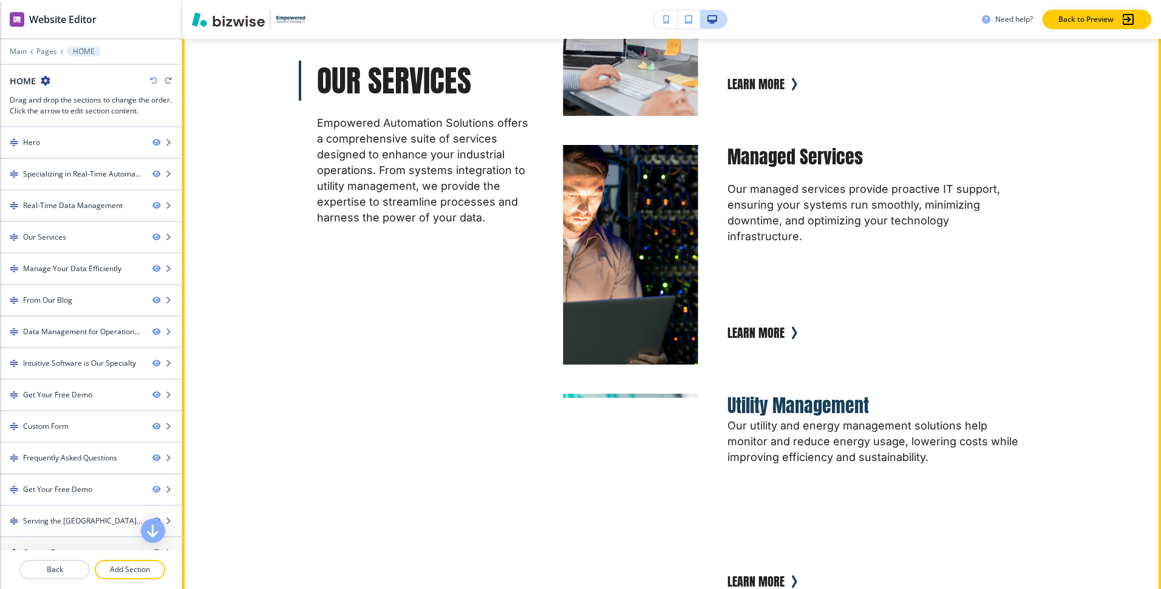
scroll to position [2763, 0]
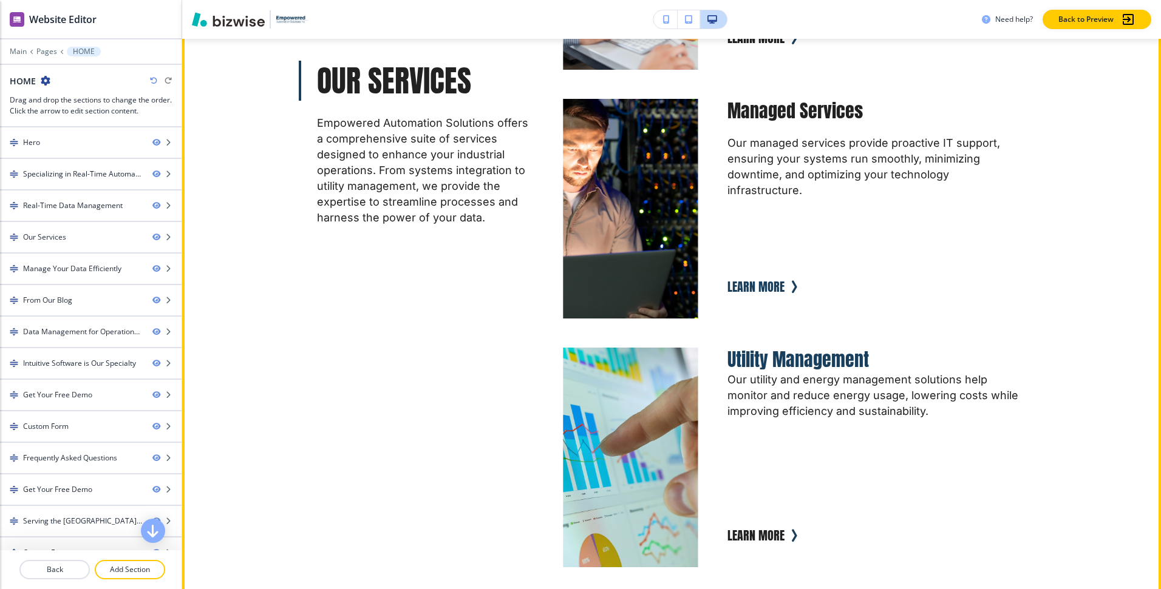
click at [756, 275] on button "Learn More" at bounding box center [755, 287] width 57 height 24
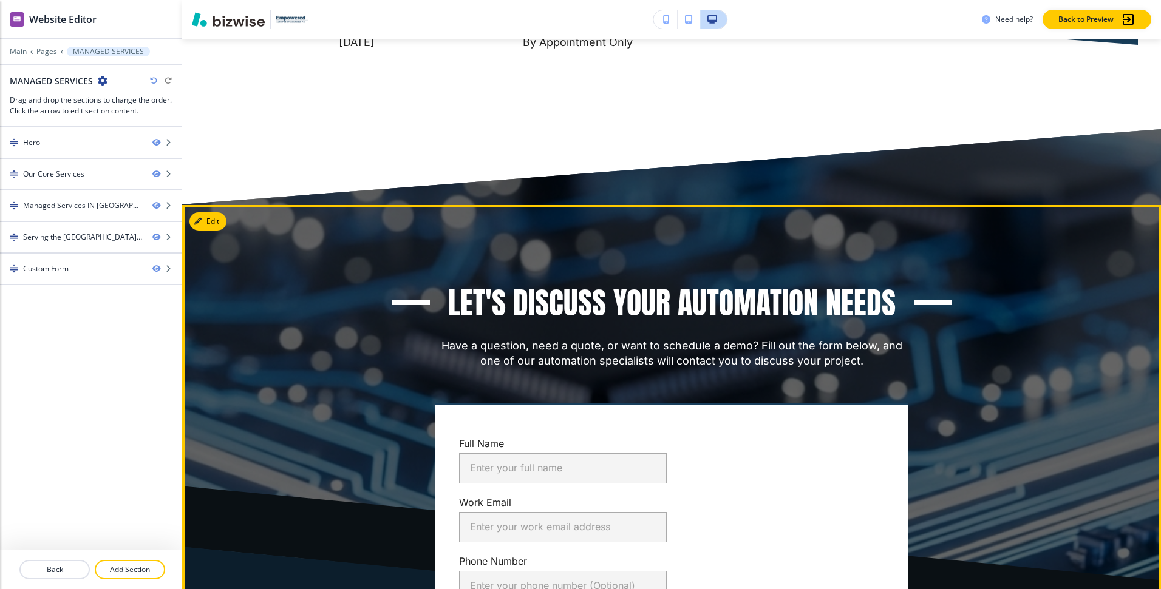
scroll to position [2173, 0]
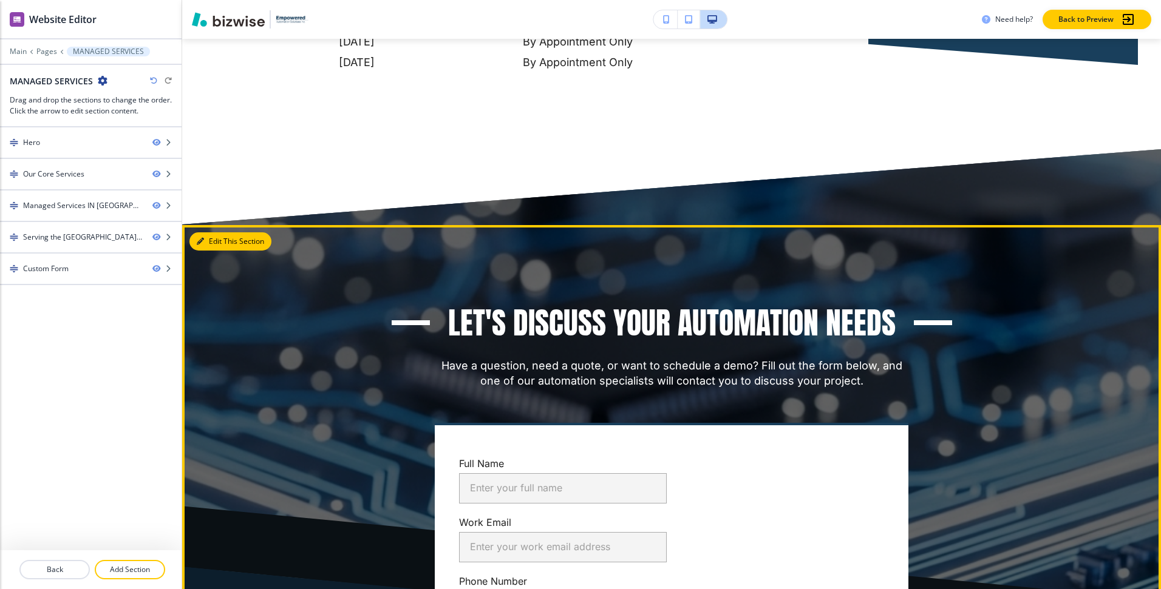
click at [218, 233] on button "Edit This Section" at bounding box center [230, 242] width 82 height 18
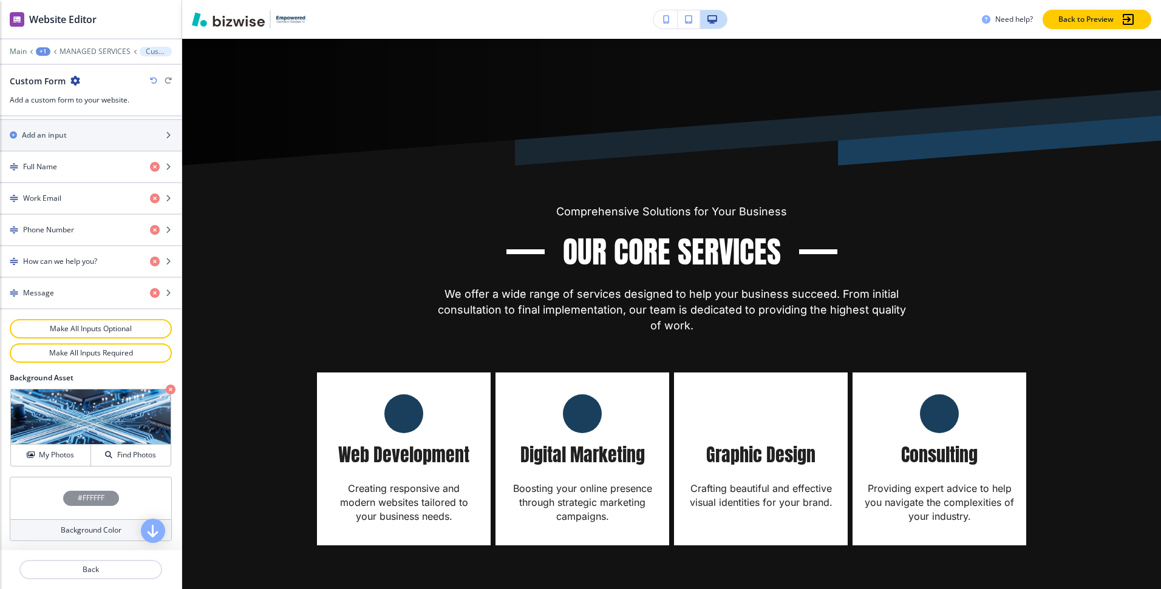
scroll to position [0, 0]
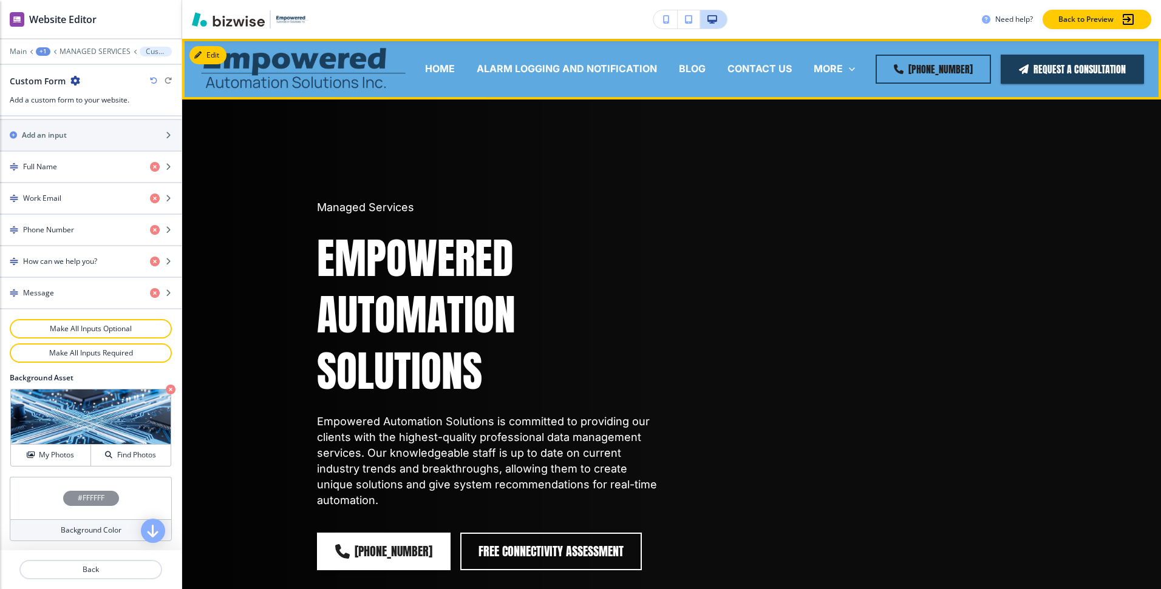
click at [291, 65] on img at bounding box center [303, 68] width 206 height 51
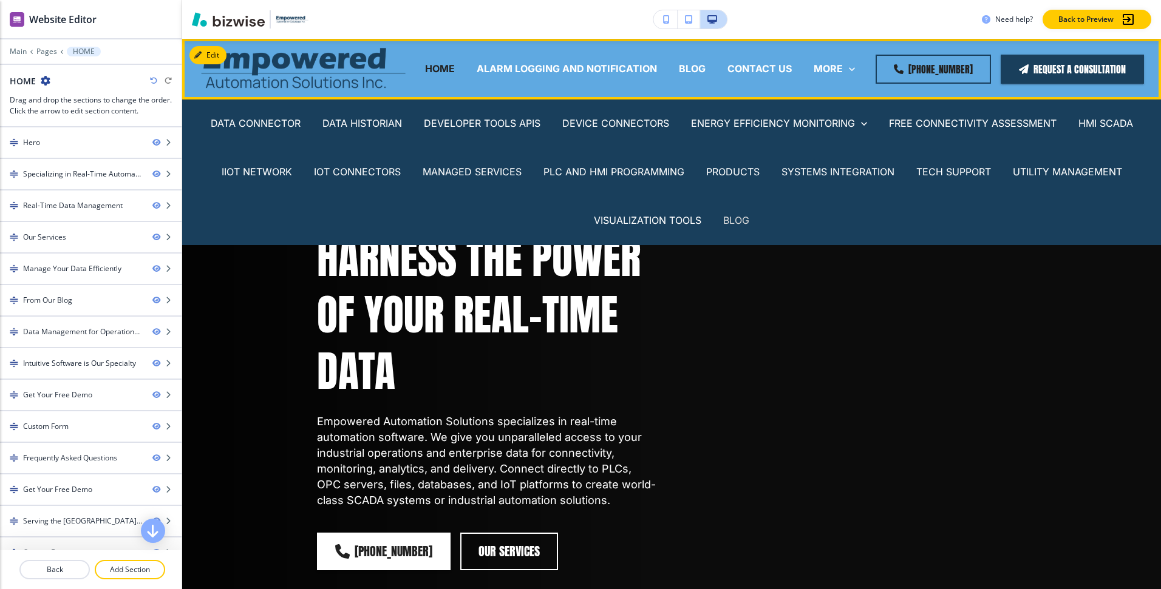
click at [735, 220] on p "BLOG" at bounding box center [736, 221] width 26 height 14
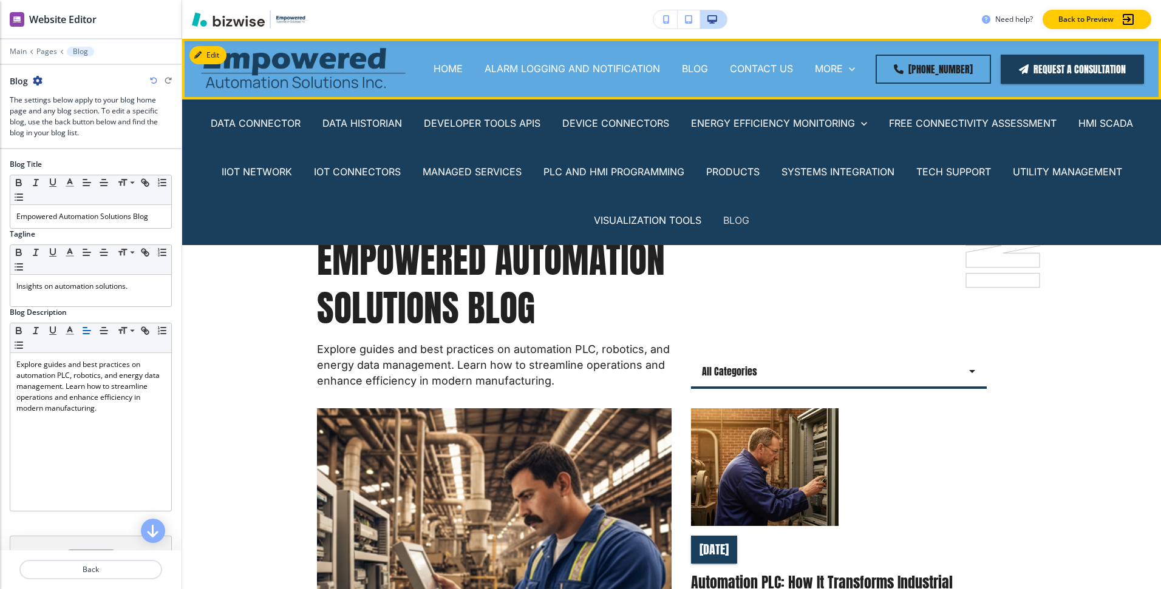
click at [742, 219] on p "BLOG" at bounding box center [736, 221] width 26 height 14
click at [733, 217] on p "BLOG" at bounding box center [736, 221] width 26 height 14
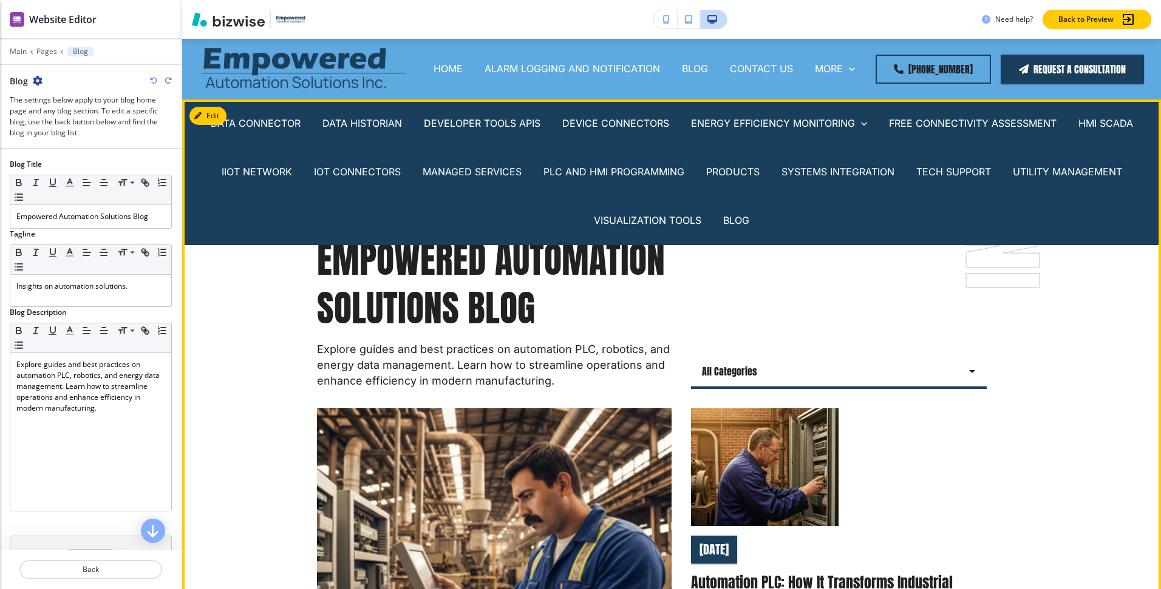
click at [762, 289] on div "All Categories all Select Category" at bounding box center [839, 283] width 296 height 212
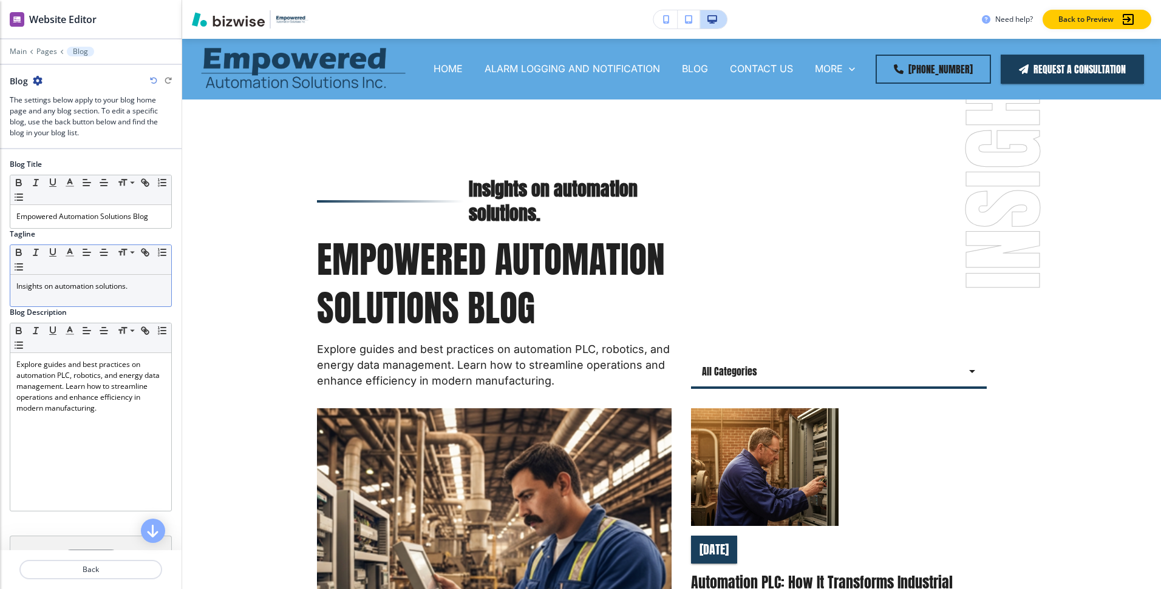
click at [56, 288] on p "Insights on automation solutions." at bounding box center [90, 286] width 149 height 11
drag, startPoint x: 58, startPoint y: 286, endPoint x: 11, endPoint y: 286, distance: 46.7
click at [11, 286] on div "Insights on automation solutions." at bounding box center [90, 291] width 161 height 32
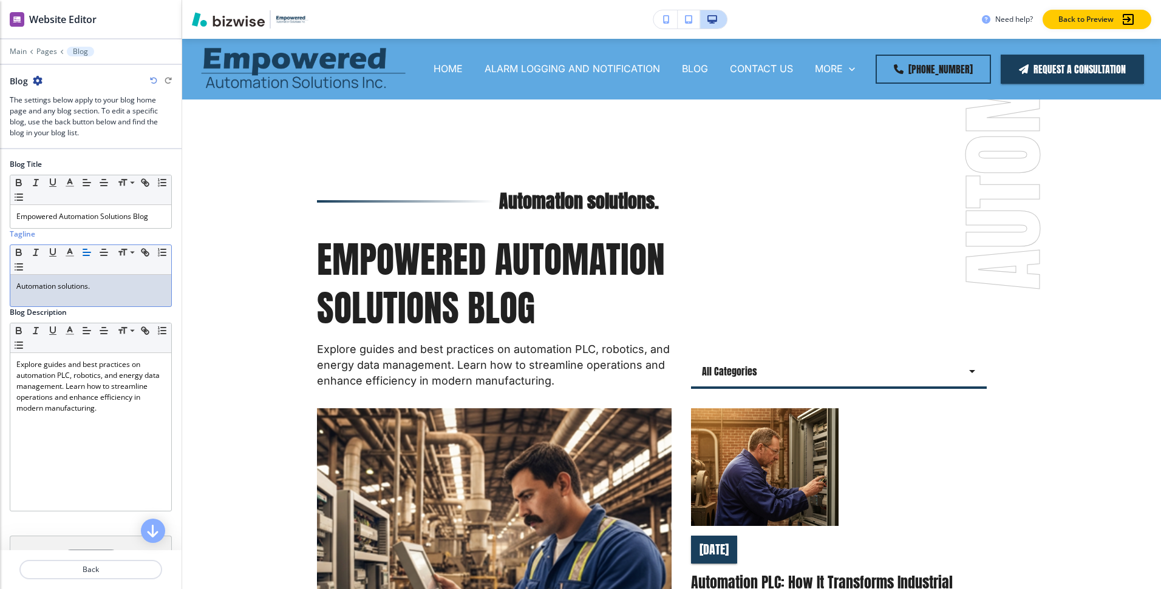
click at [87, 289] on p "Automation solutions." at bounding box center [90, 286] width 149 height 11
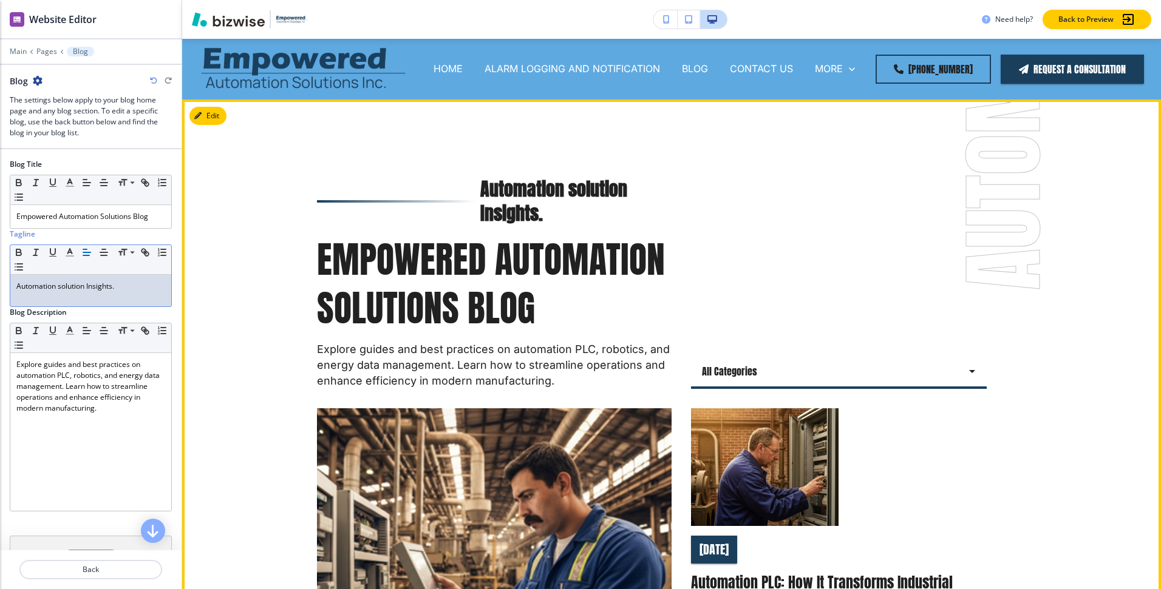
click at [750, 185] on div "All Categories all Select Category" at bounding box center [839, 283] width 296 height 212
click at [437, 206] on div "Automation solution Insights." at bounding box center [494, 201] width 355 height 49
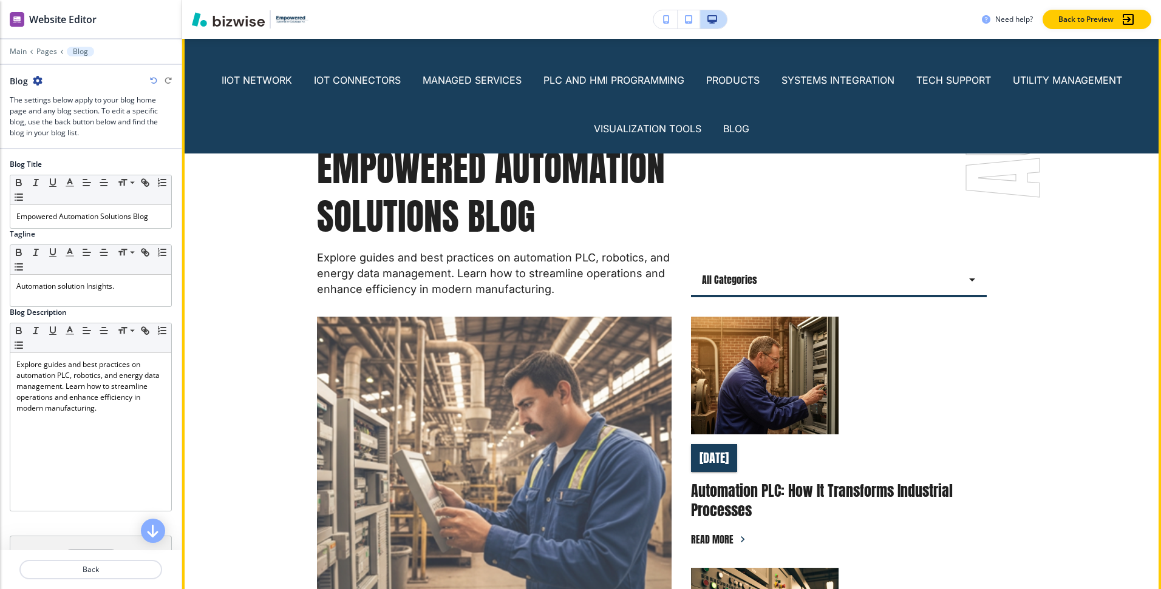
scroll to position [130, 0]
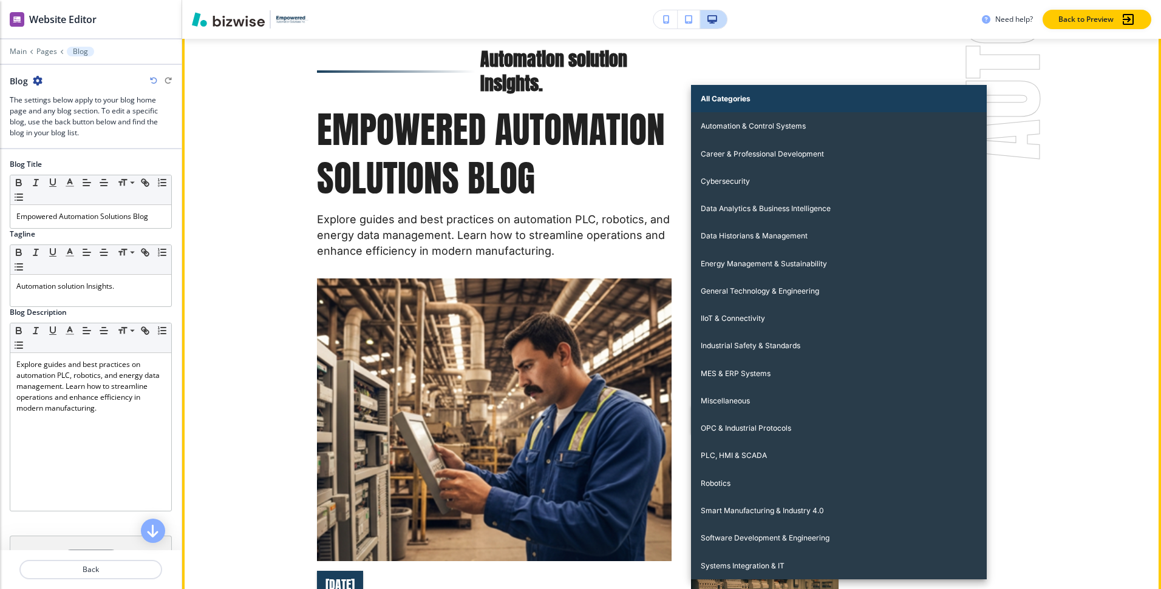
click at [766, 0] on body "WELCOME TO YOUR WEBSITE PREVIEW Want to try out the Website Editor? Edit this s…" at bounding box center [580, 0] width 1161 height 0
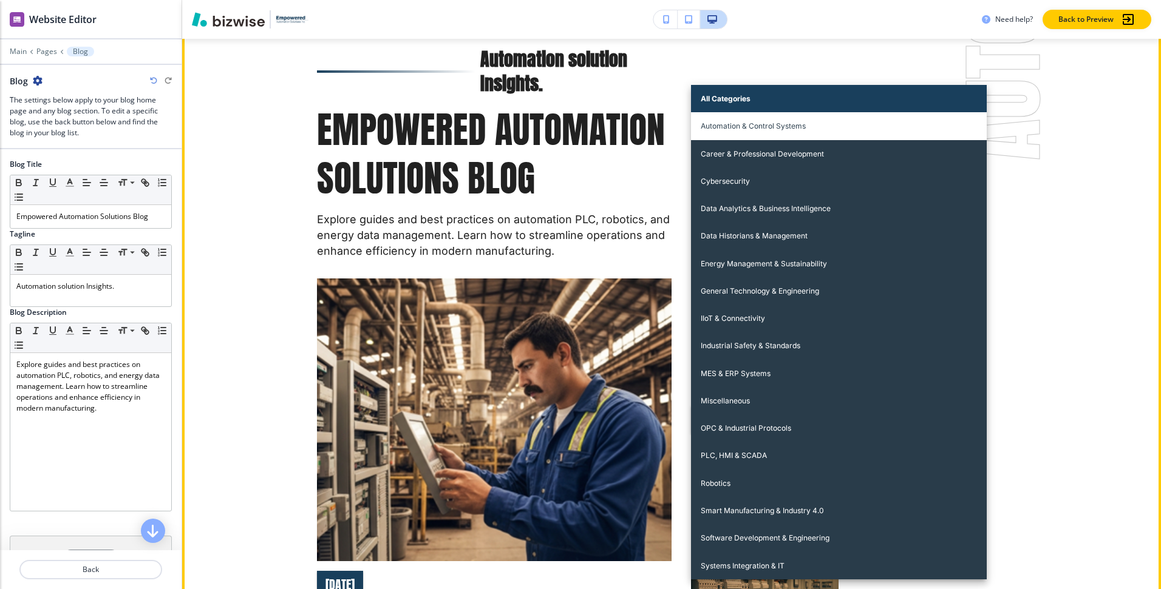
click at [761, 134] on li "Automation & Control Systems" at bounding box center [839, 125] width 296 height 27
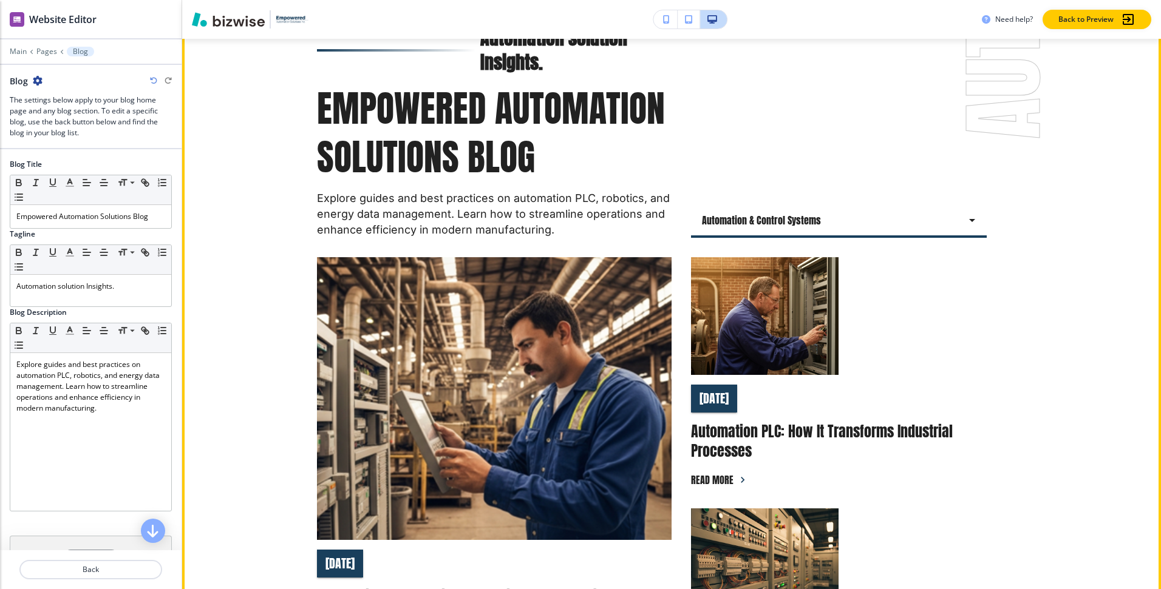
scroll to position [90, 0]
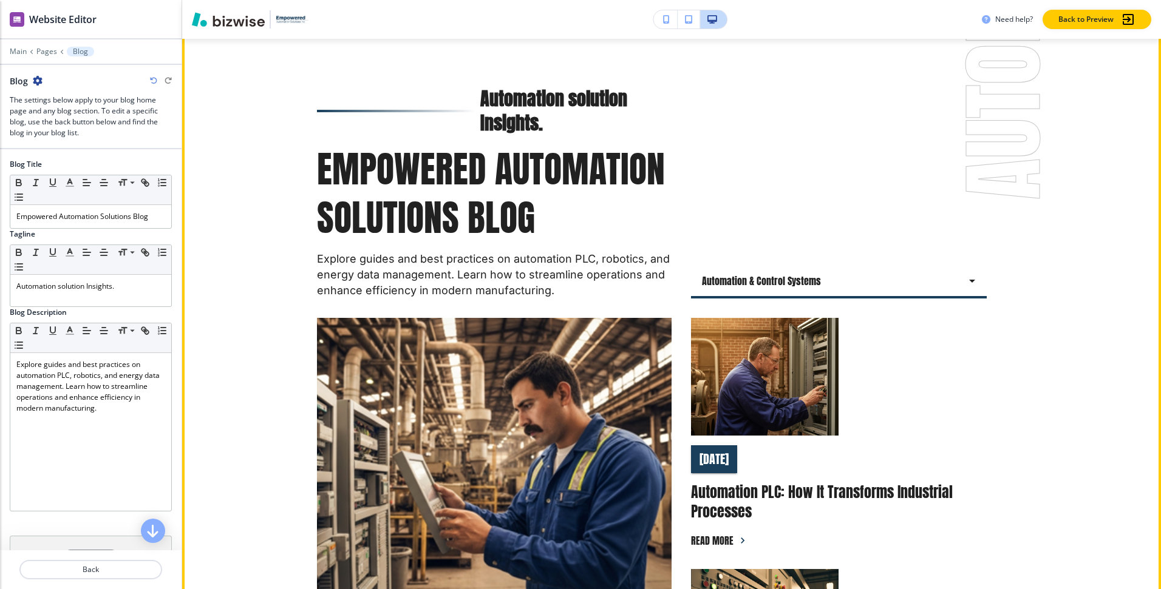
click at [803, 300] on div "Automation solution Insights. Empowered Automation Solutions Blog Explore guide…" at bounding box center [671, 594] width 709 height 1014
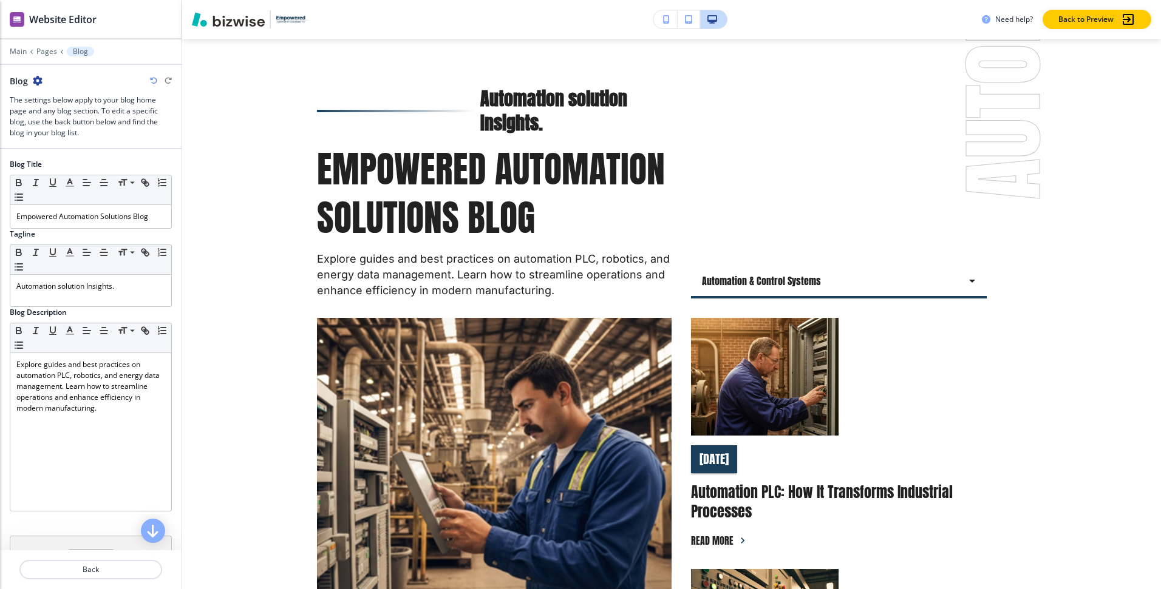
click at [786, 0] on body "WELCOME TO YOUR WEBSITE PREVIEW Want to try out the Website Editor? Edit this s…" at bounding box center [580, 0] width 1161 height 0
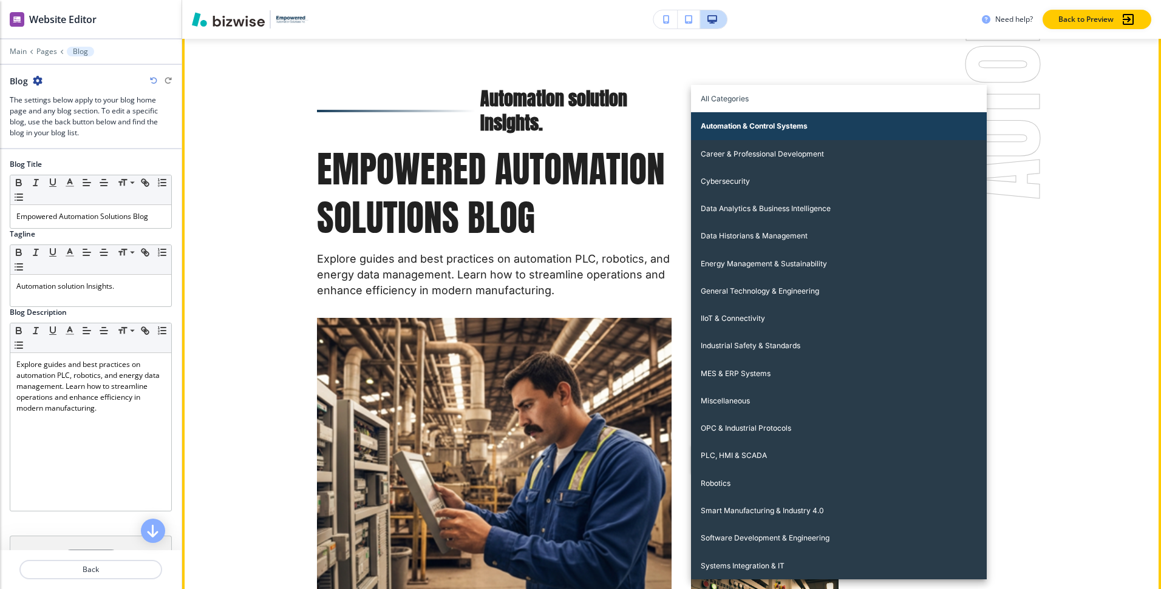
click at [763, 101] on li "All Categories" at bounding box center [839, 98] width 296 height 27
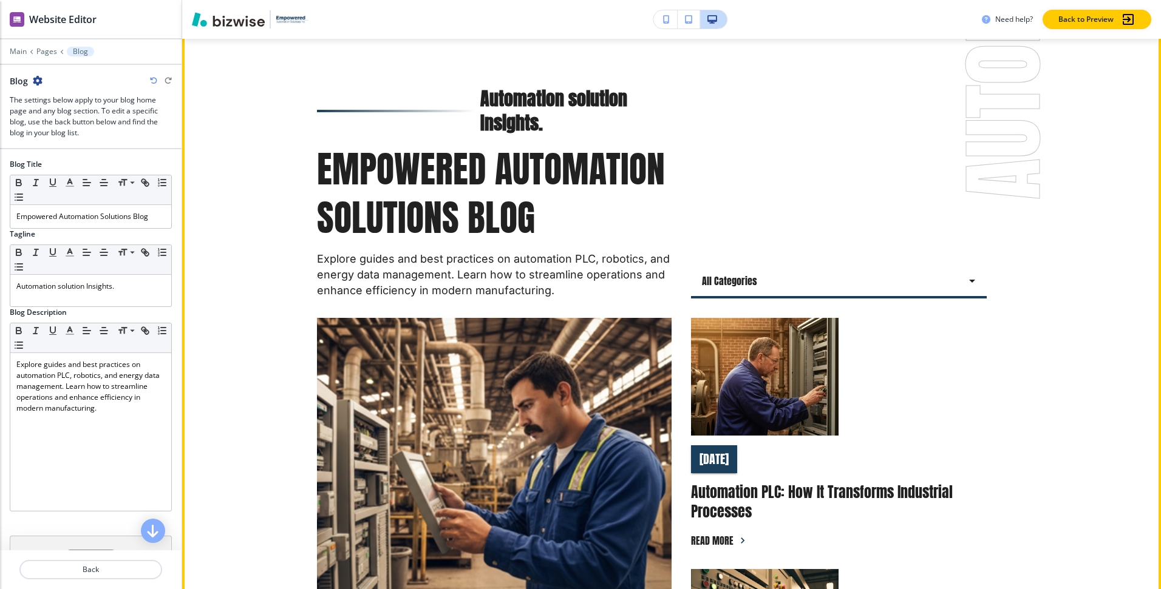
click at [735, 0] on body "WELCOME TO YOUR WEBSITE PREVIEW Want to try out the Website Editor? Edit this s…" at bounding box center [580, 0] width 1161 height 0
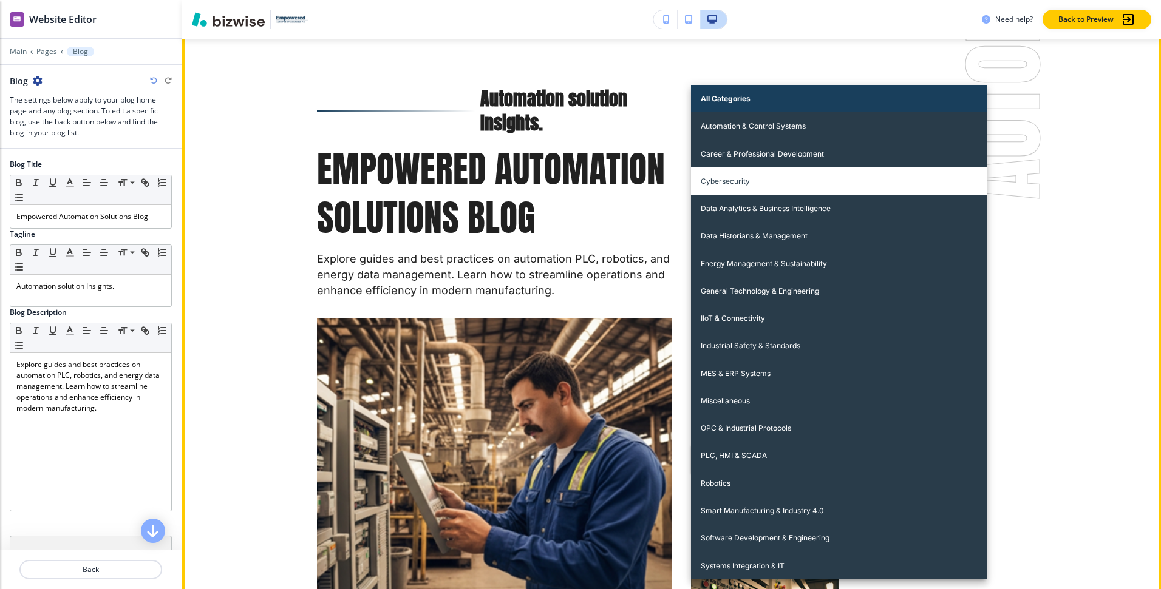
click at [782, 186] on li "Cybersecurity" at bounding box center [839, 181] width 296 height 27
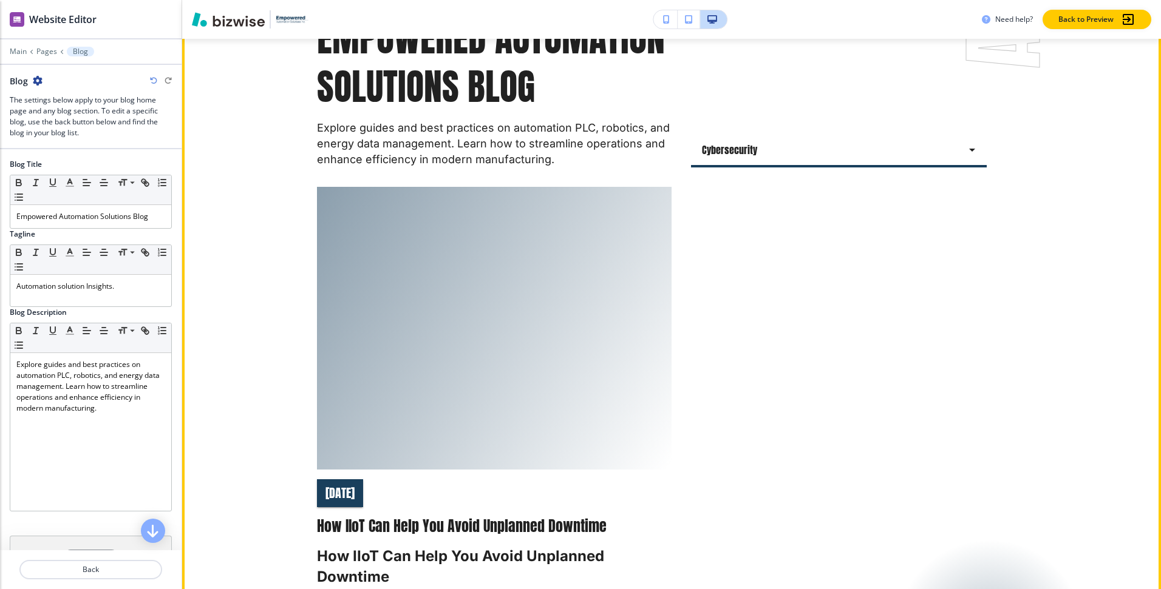
scroll to position [233, 0]
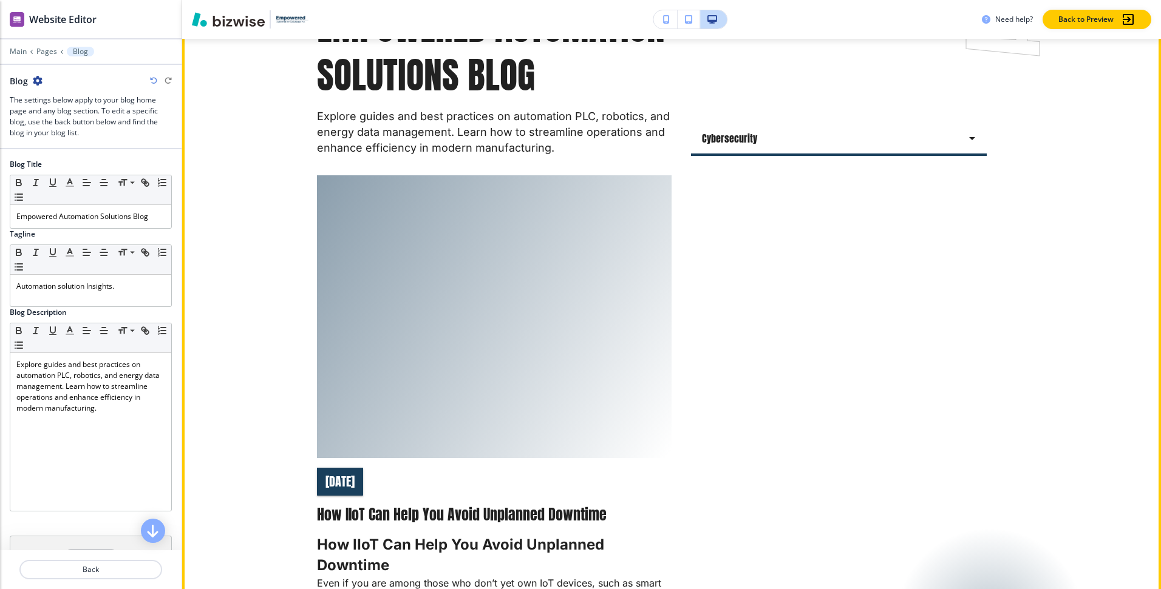
click at [722, 0] on body "WELCOME TO YOUR WEBSITE PREVIEW Want to try out the Website Editor? Edit this s…" at bounding box center [580, 0] width 1161 height 0
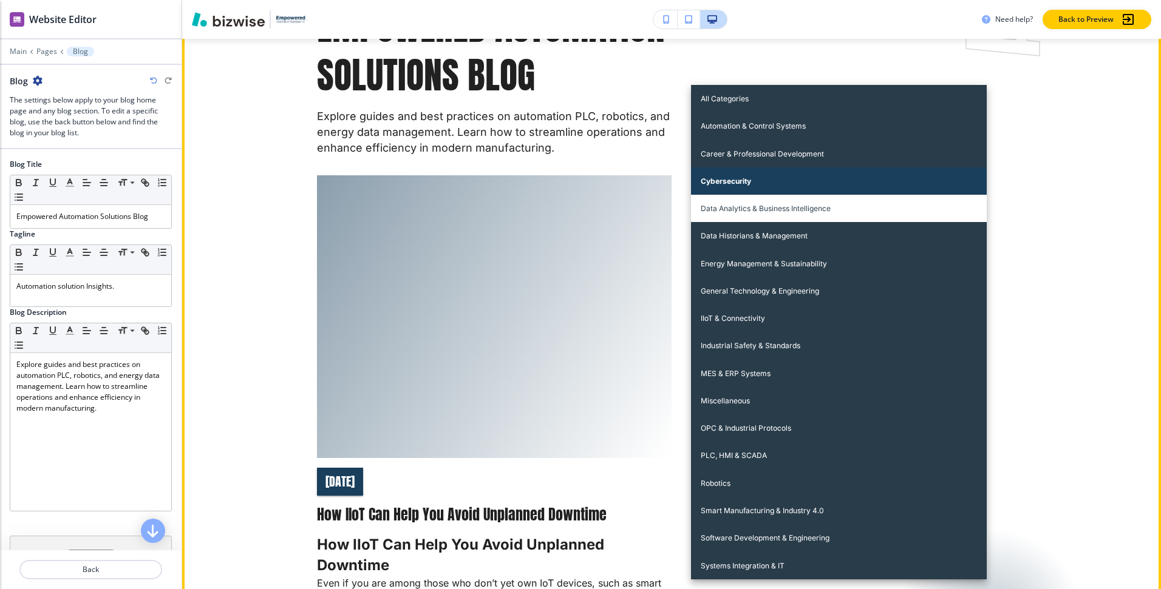
click at [744, 211] on li "Data Analytics & Business Intelligence" at bounding box center [839, 208] width 296 height 27
type input "napvn0ckusa0o6eaq52jd1w2"
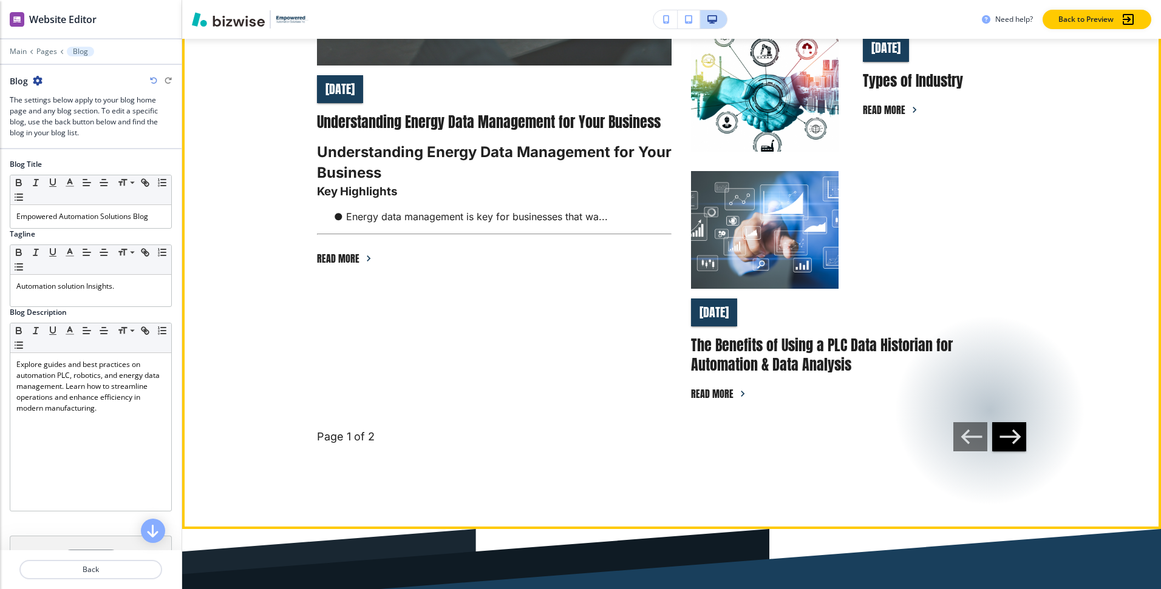
scroll to position [0, 0]
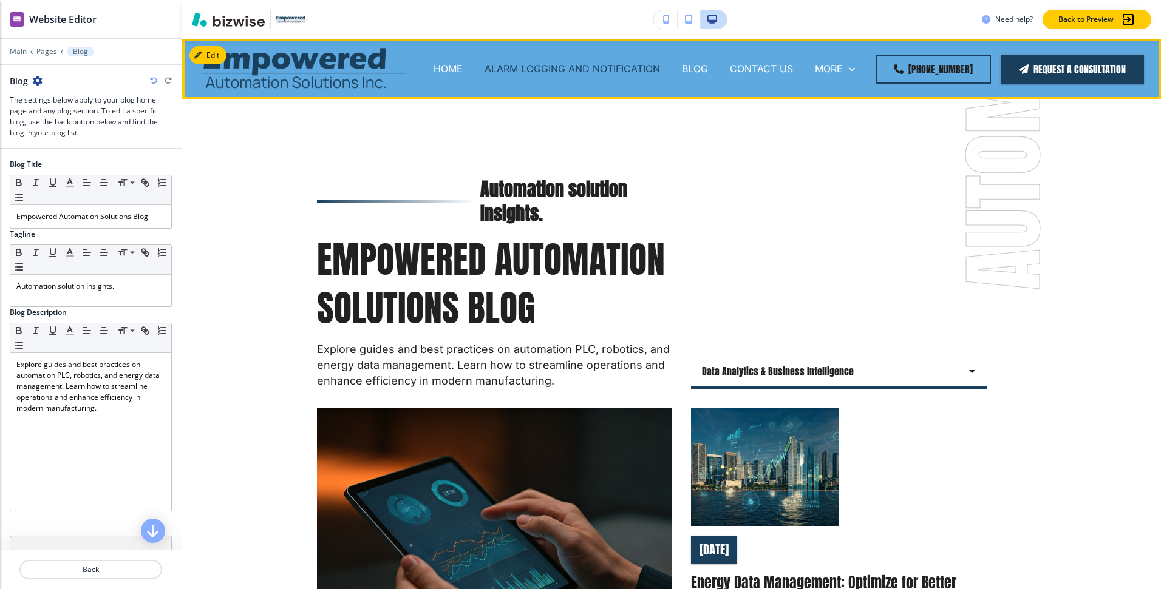
click at [463, 67] on p "HOME" at bounding box center [447, 69] width 29 height 14
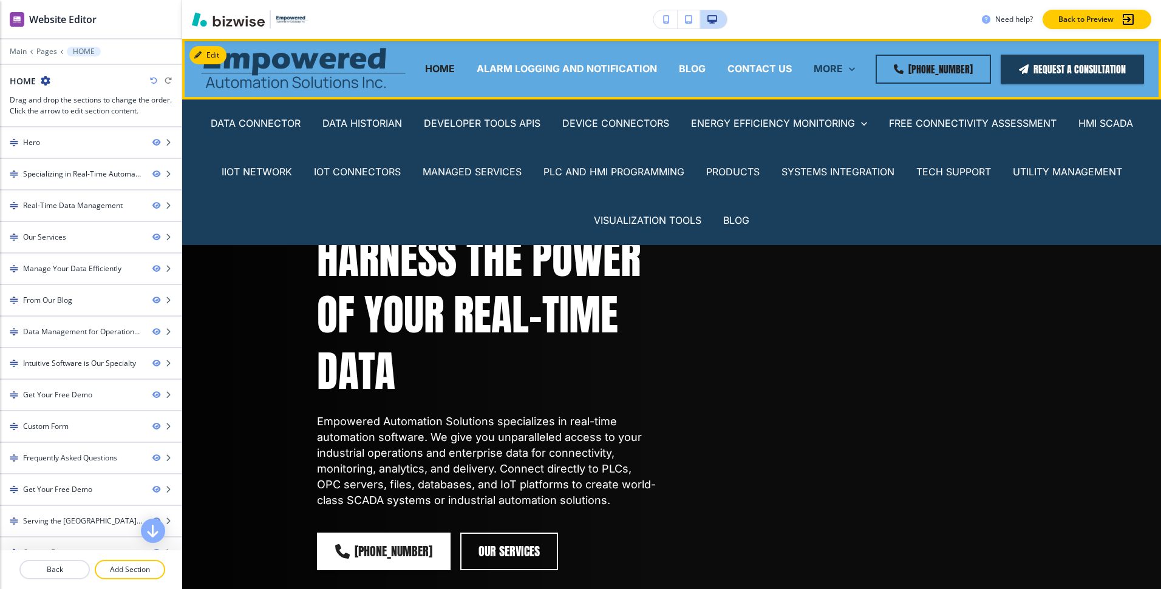
click at [835, 66] on p "MORE" at bounding box center [827, 69] width 29 height 14
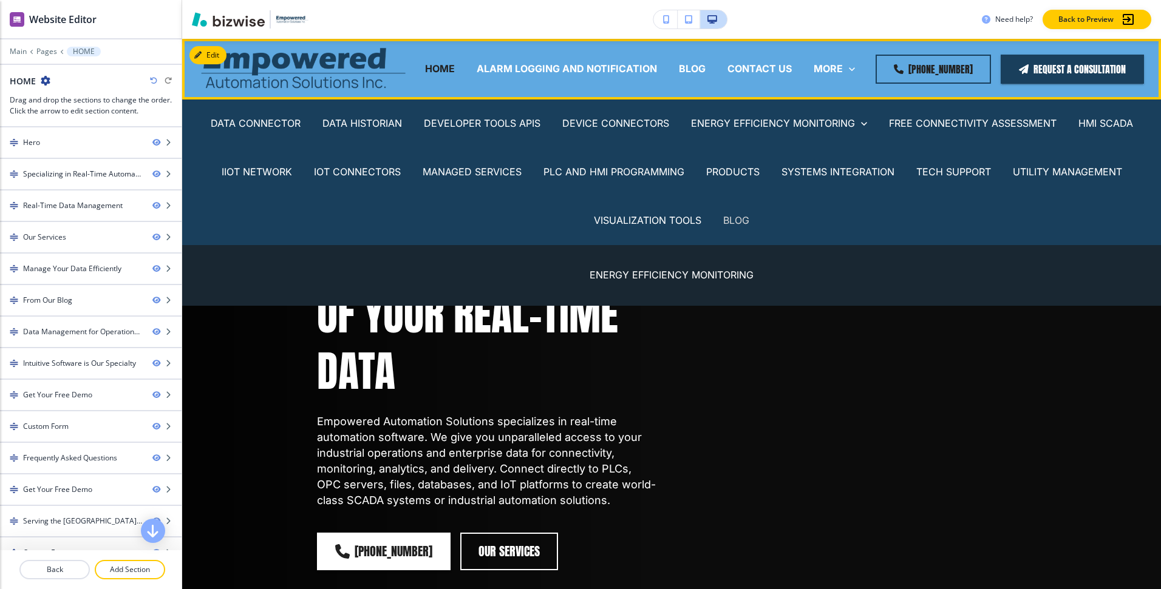
click at [738, 225] on p "BLOG" at bounding box center [736, 221] width 26 height 14
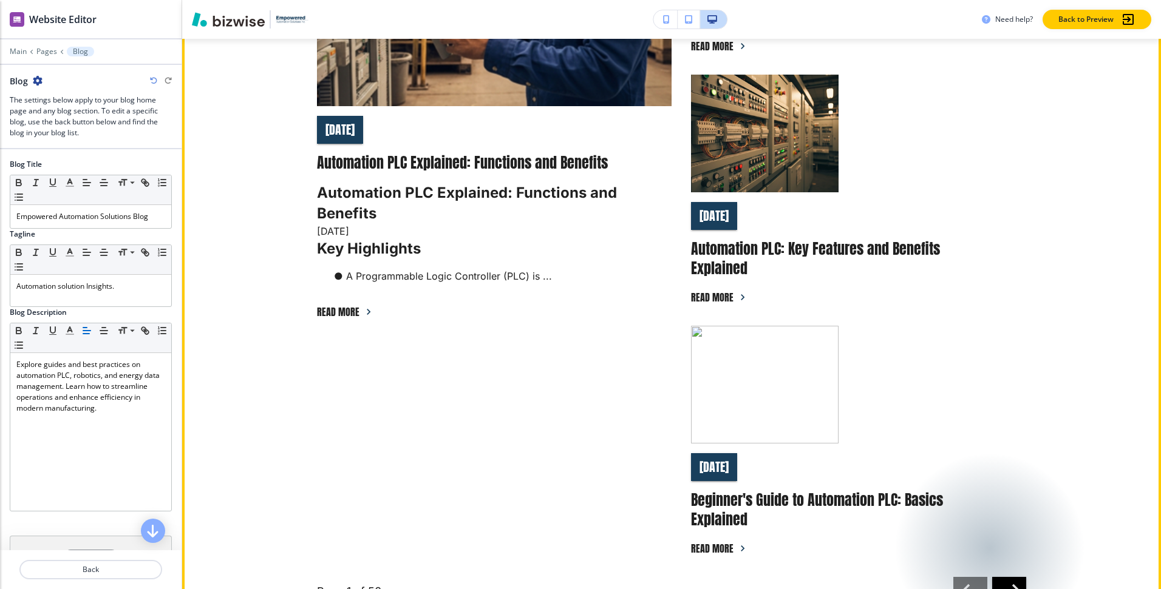
scroll to position [281, 0]
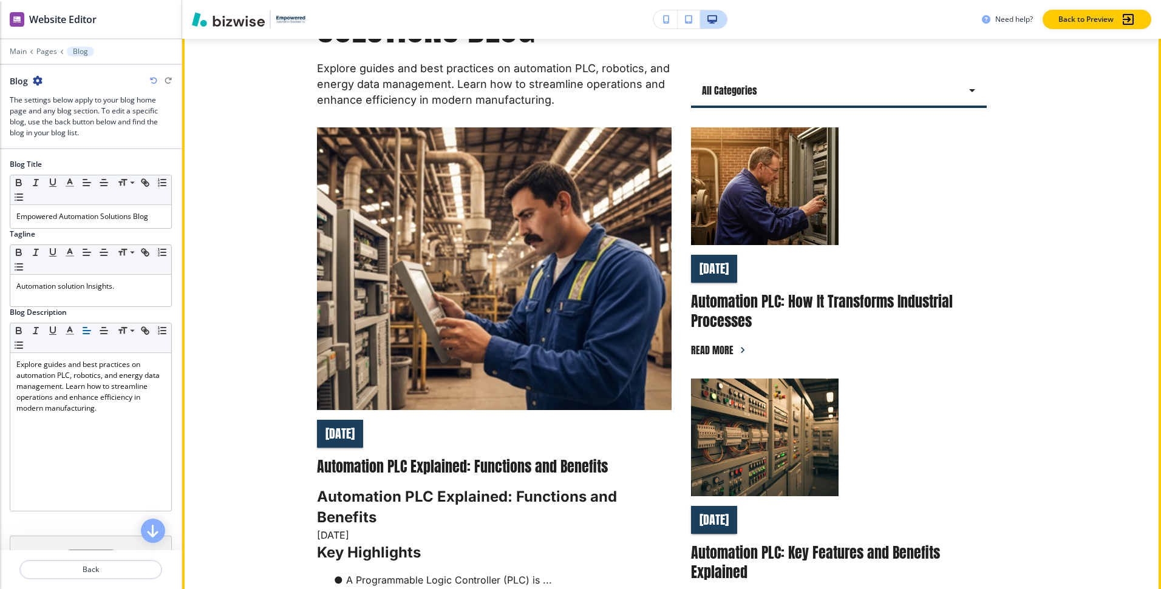
click at [355, 432] on div "[DATE] Automation PLC Explained: Functions and Benefits Automation PLC Explaine…" at bounding box center [494, 375] width 355 height 497
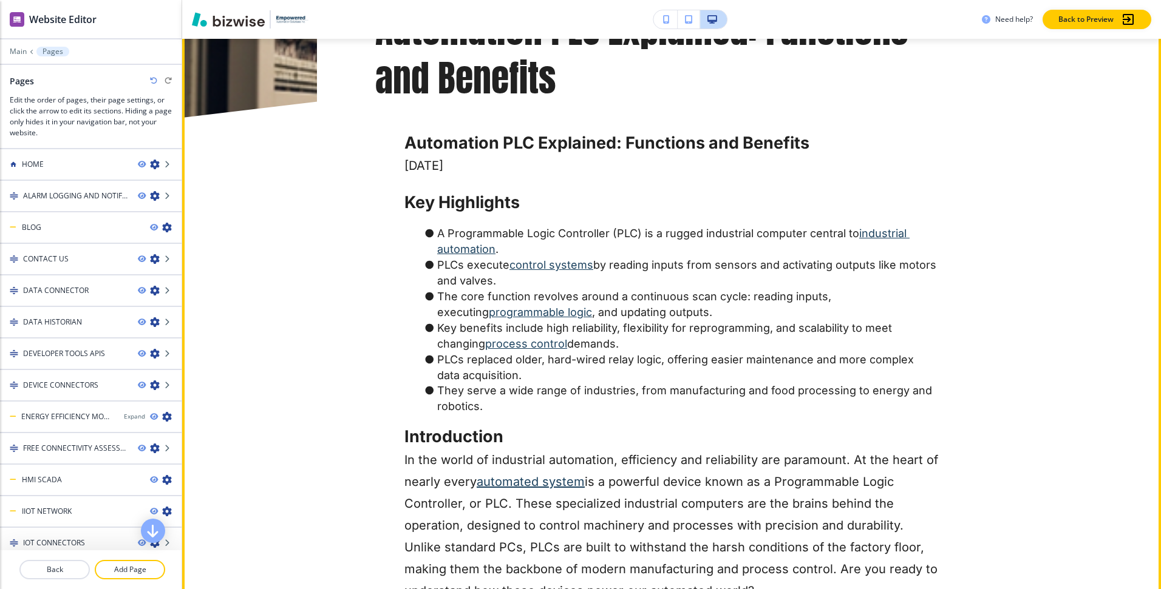
scroll to position [0, 0]
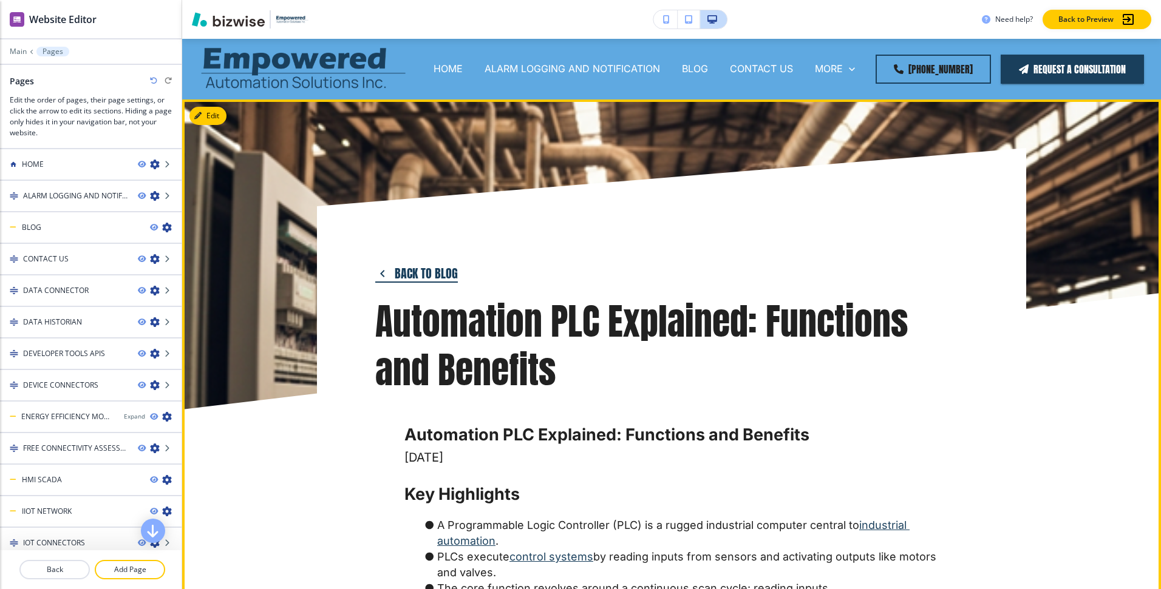
click at [406, 267] on button "Back to blog" at bounding box center [416, 274] width 83 height 18
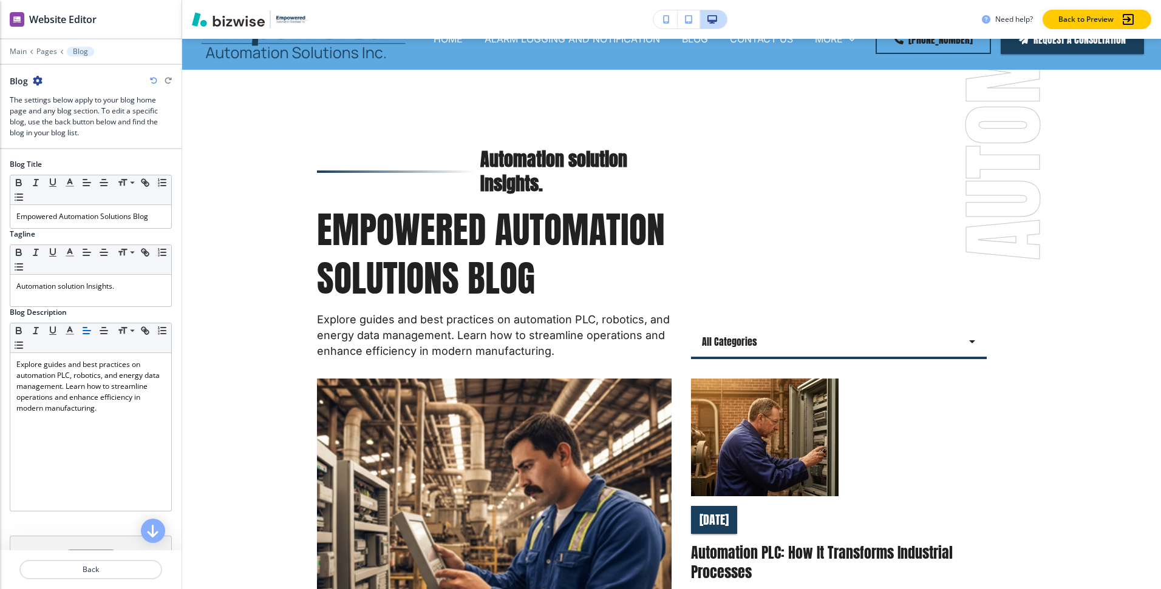
scroll to position [61, 0]
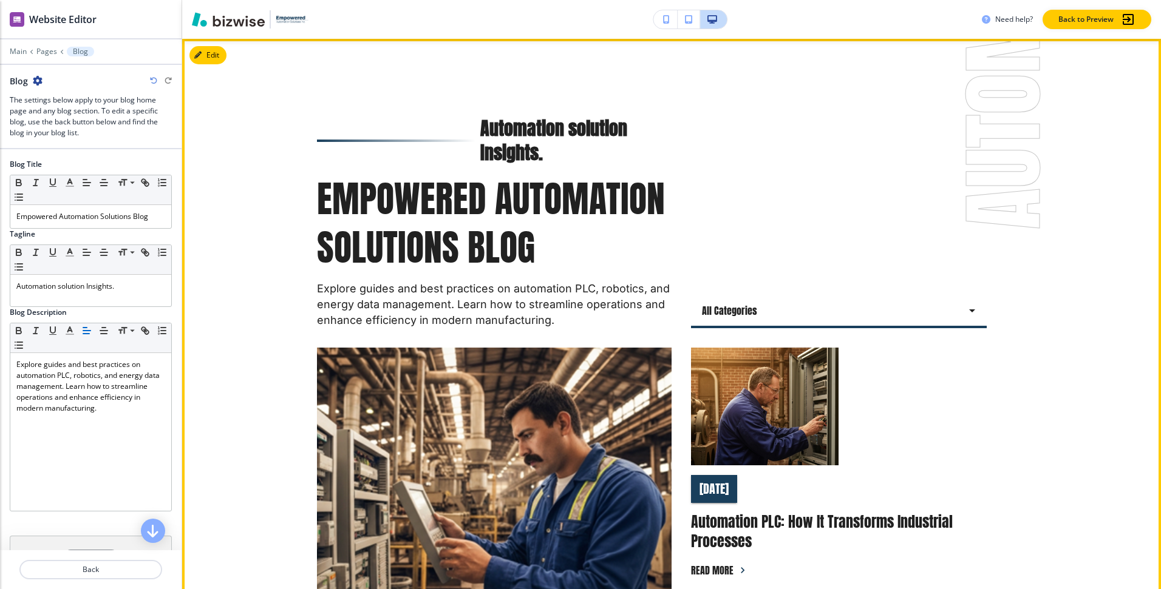
click at [801, 0] on body "WELCOME TO YOUR WEBSITE PREVIEW Want to try out the Website Editor? Edit this s…" at bounding box center [580, 0] width 1161 height 0
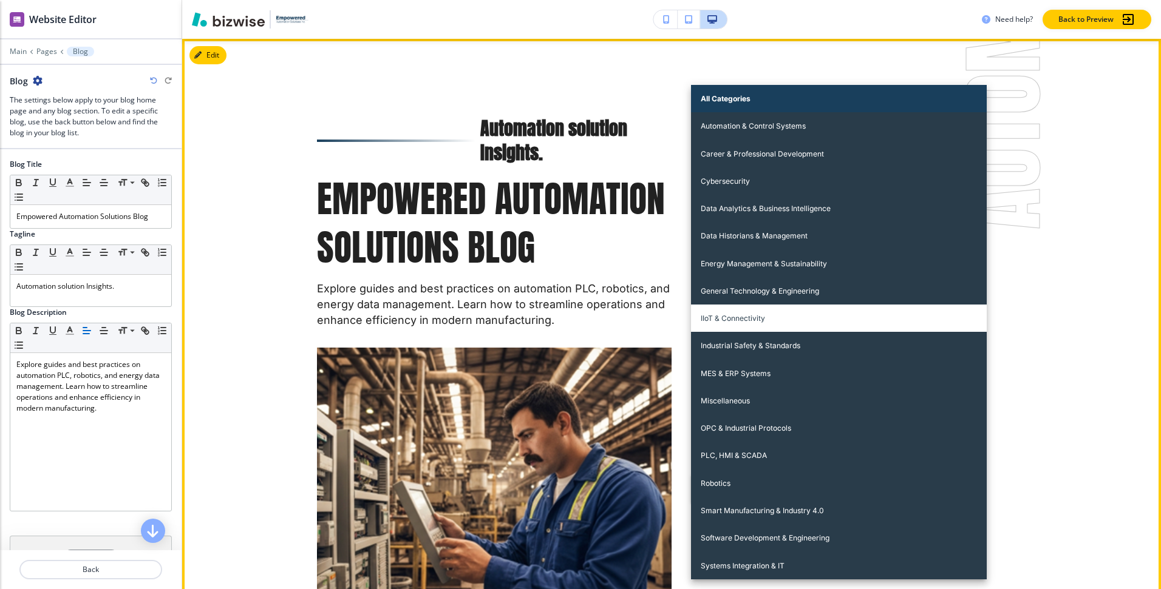
click at [765, 319] on li "IIoT & Connectivity" at bounding box center [839, 318] width 296 height 27
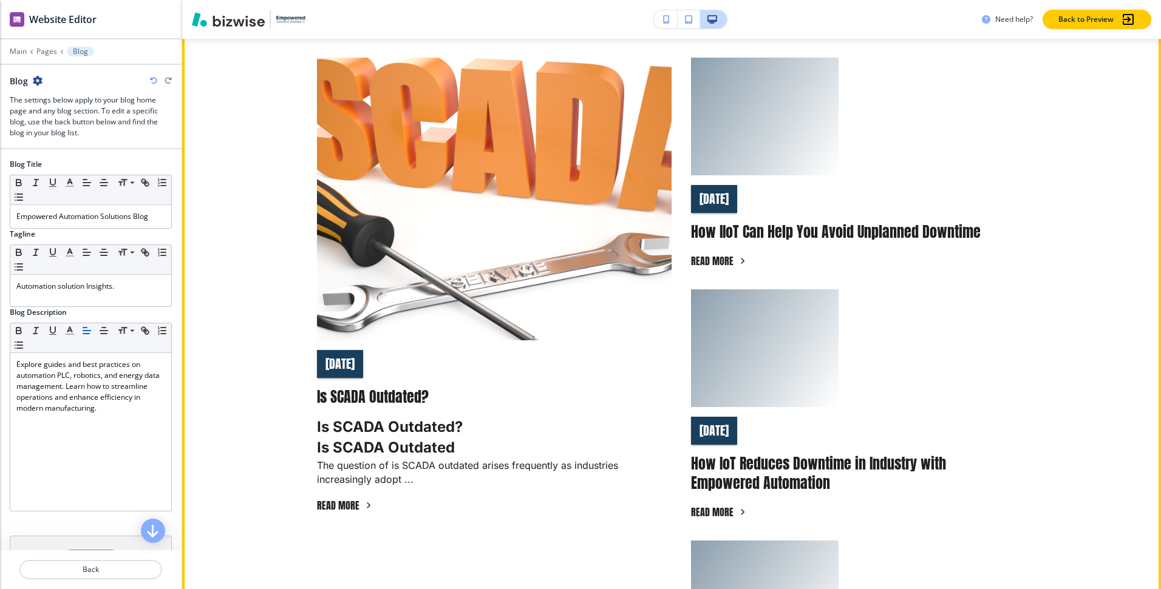
scroll to position [175, 0]
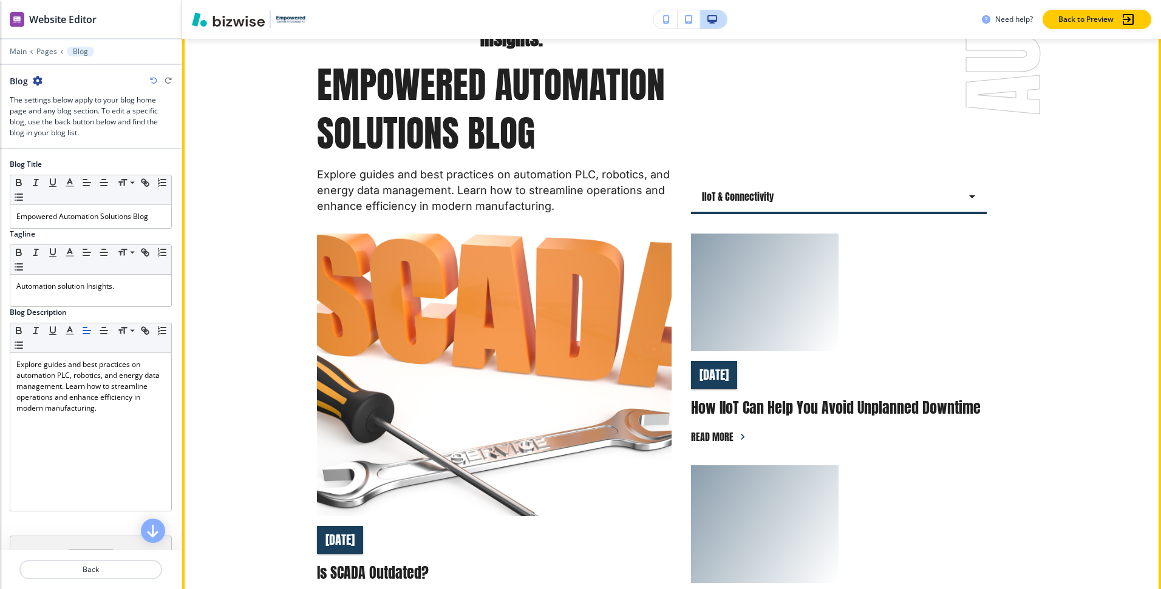
click at [827, 0] on body "WELCOME TO YOUR WEBSITE PREVIEW Want to try out the Website Editor? Edit this s…" at bounding box center [580, 0] width 1161 height 0
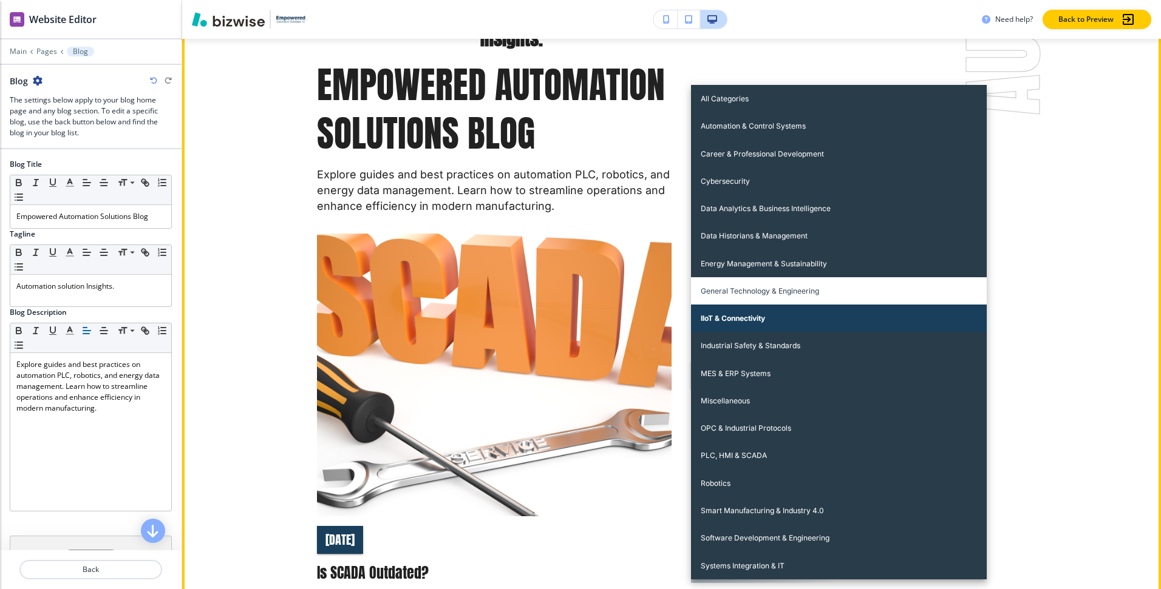
click at [795, 296] on li "General Technology & Engineering" at bounding box center [839, 290] width 296 height 27
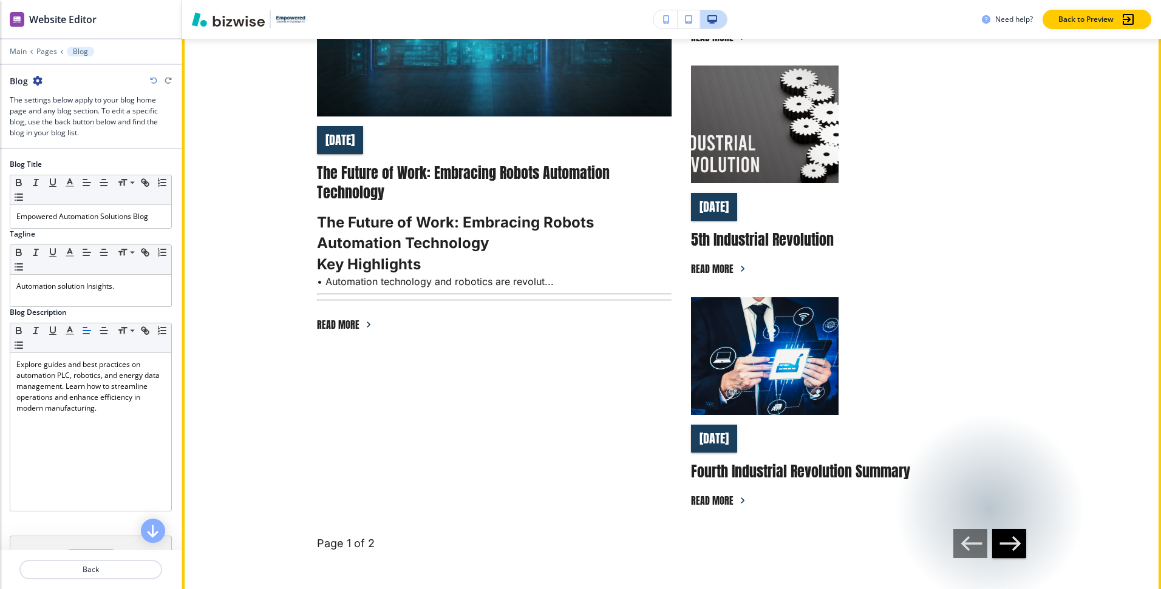
scroll to position [577, 0]
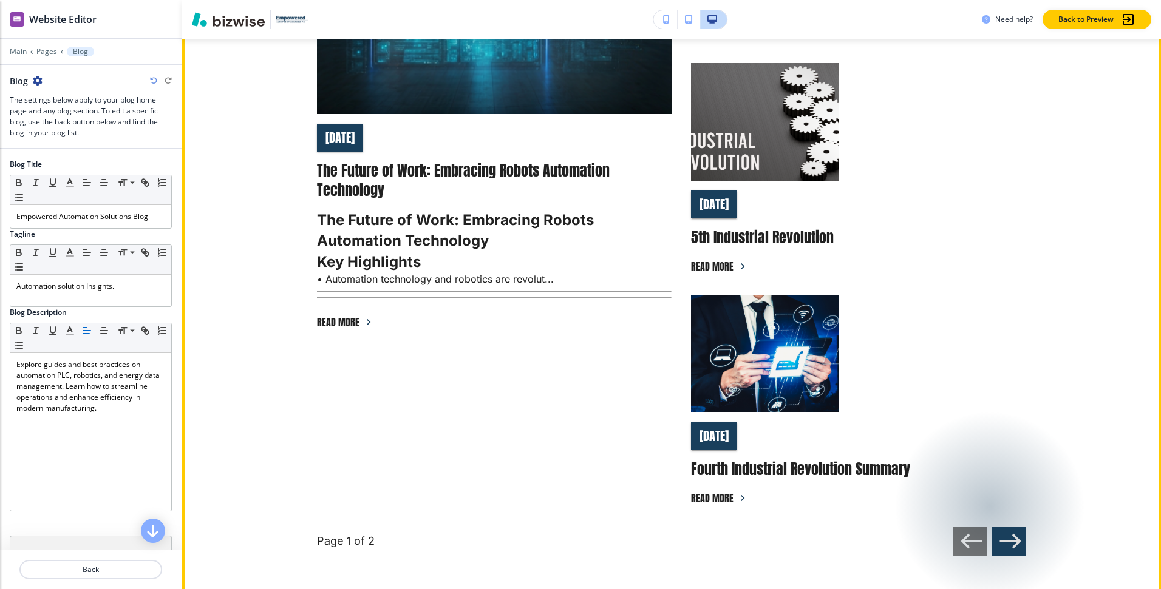
click at [1025, 541] on button "button" at bounding box center [1009, 541] width 34 height 29
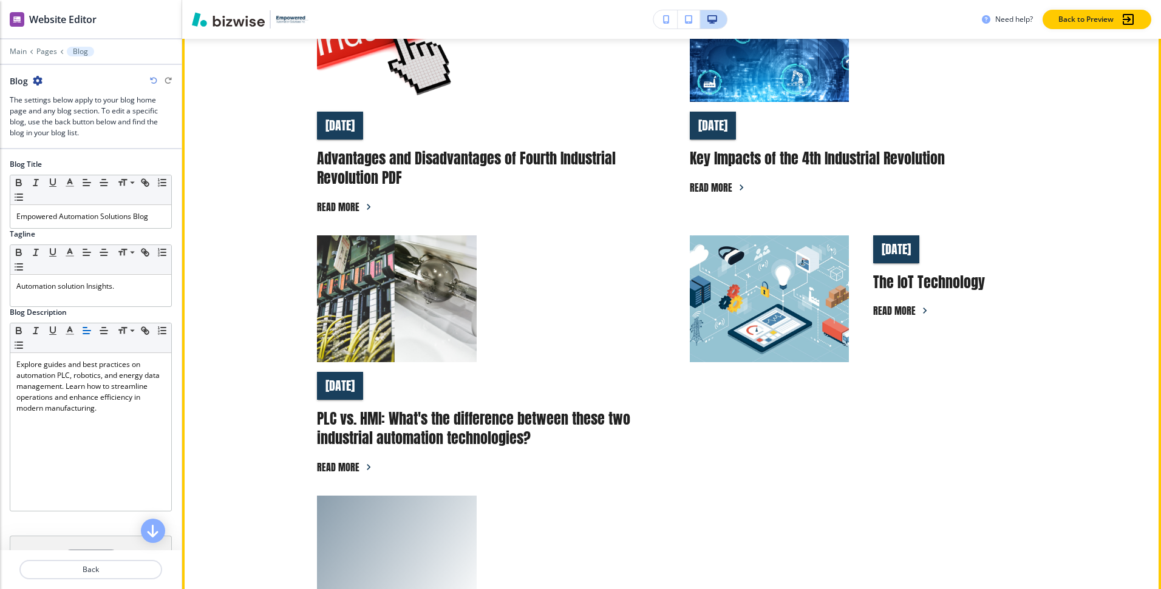
scroll to position [0, 0]
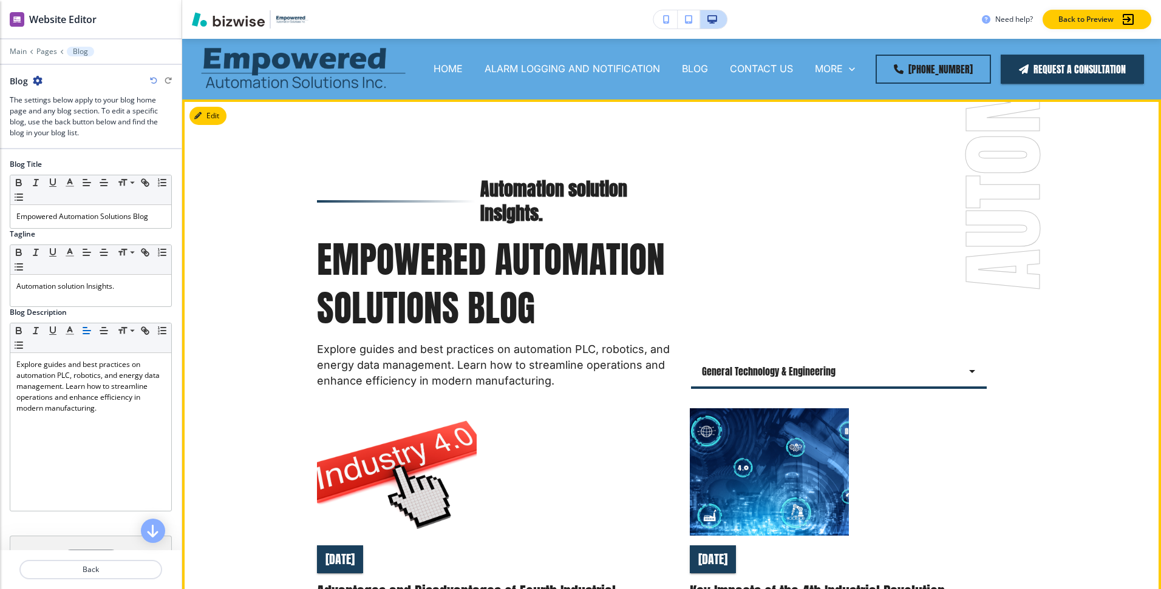
click at [759, 0] on body "WELCOME TO YOUR WEBSITE PREVIEW Want to try out the Website Editor? Edit this s…" at bounding box center [580, 0] width 1161 height 0
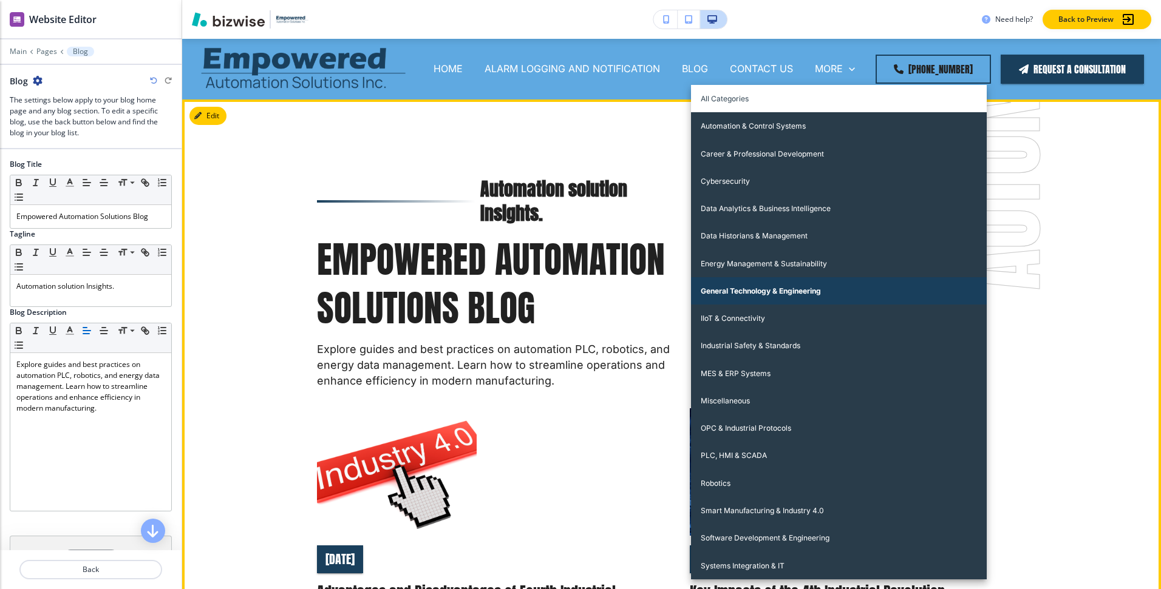
click at [721, 107] on li "All Categories" at bounding box center [839, 98] width 296 height 27
type input "all"
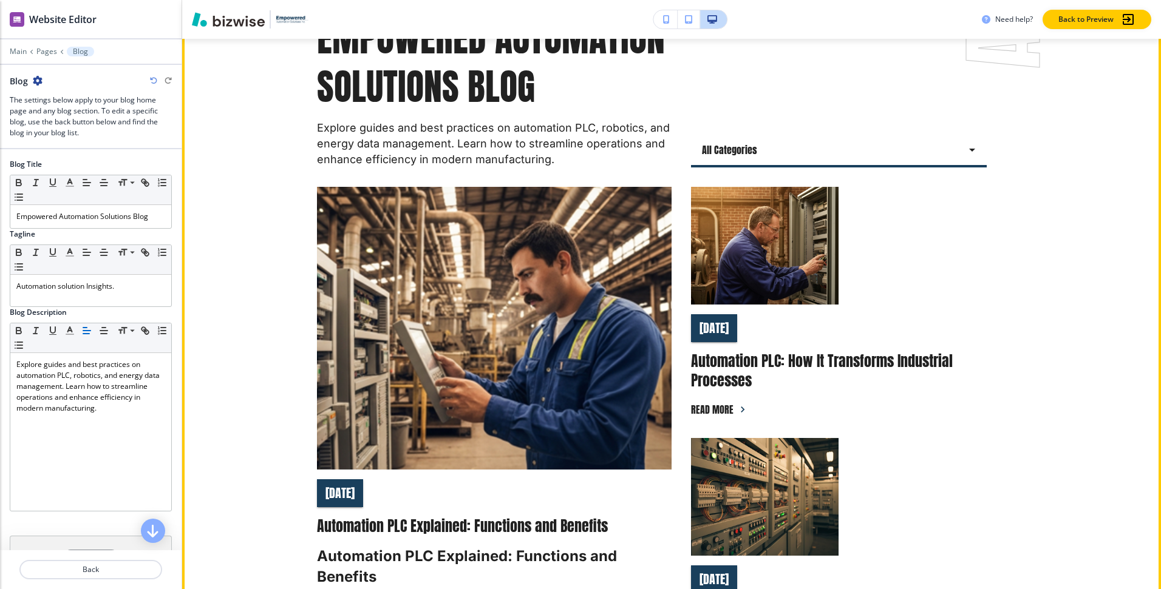
scroll to position [515, 0]
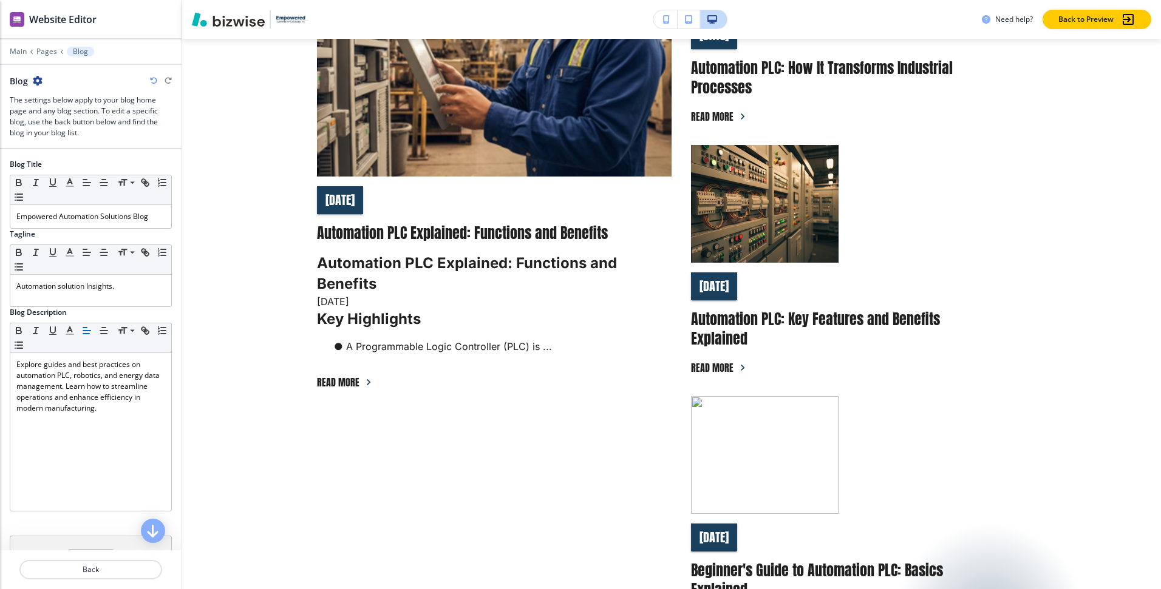
click at [744, 318] on h3 "Automation PLC: Key Features and Benefits Explained" at bounding box center [839, 329] width 296 height 39
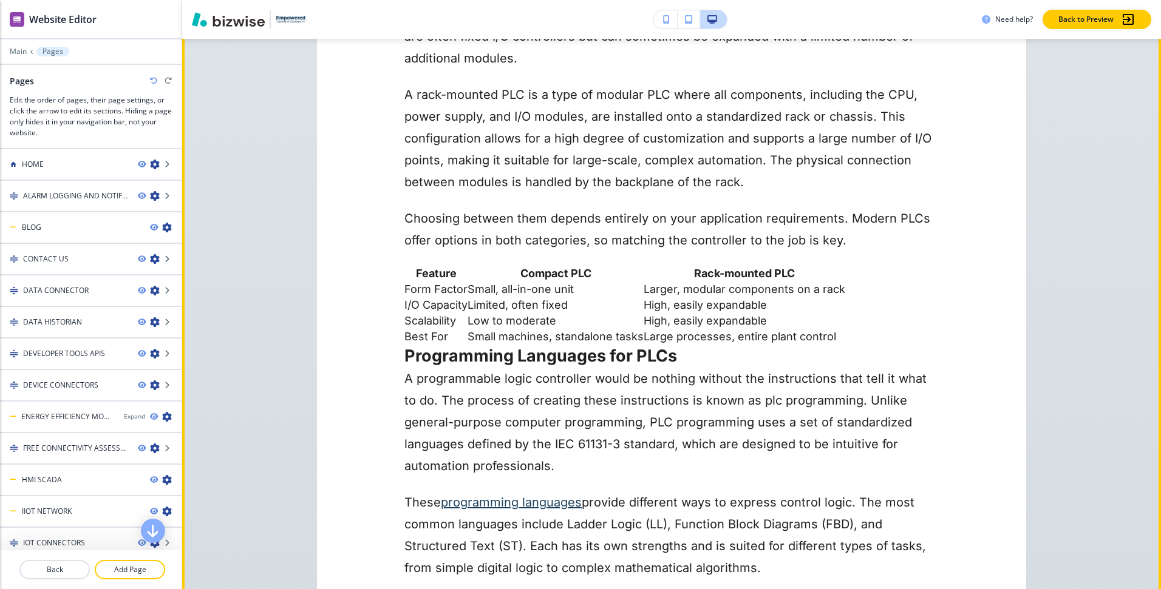
scroll to position [4983, 0]
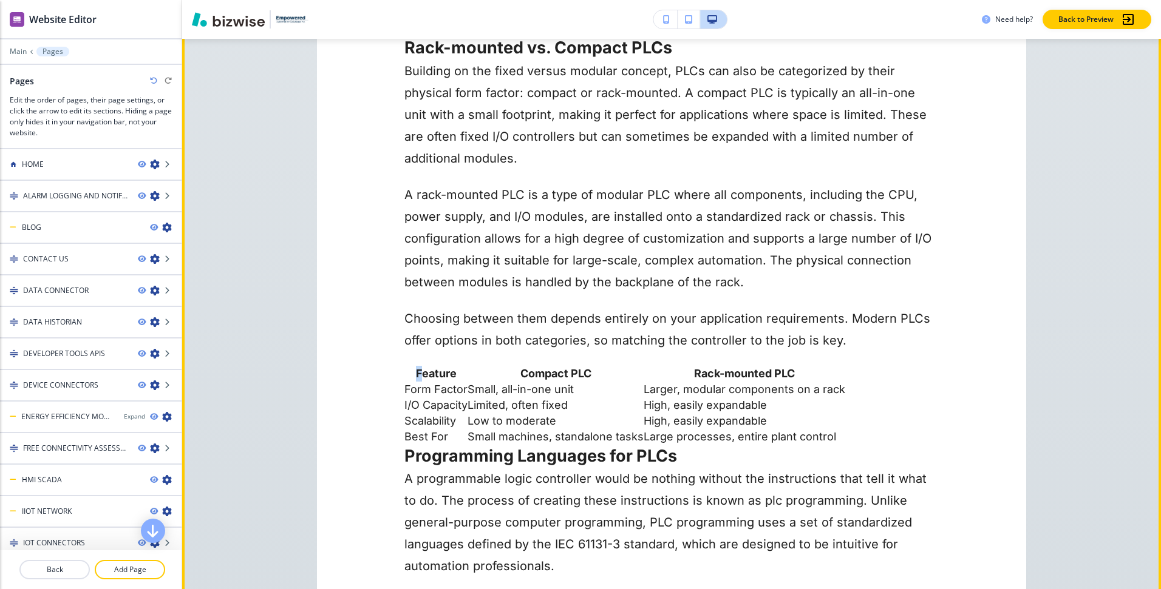
drag, startPoint x: 423, startPoint y: 283, endPoint x: 846, endPoint y: 338, distance: 426.0
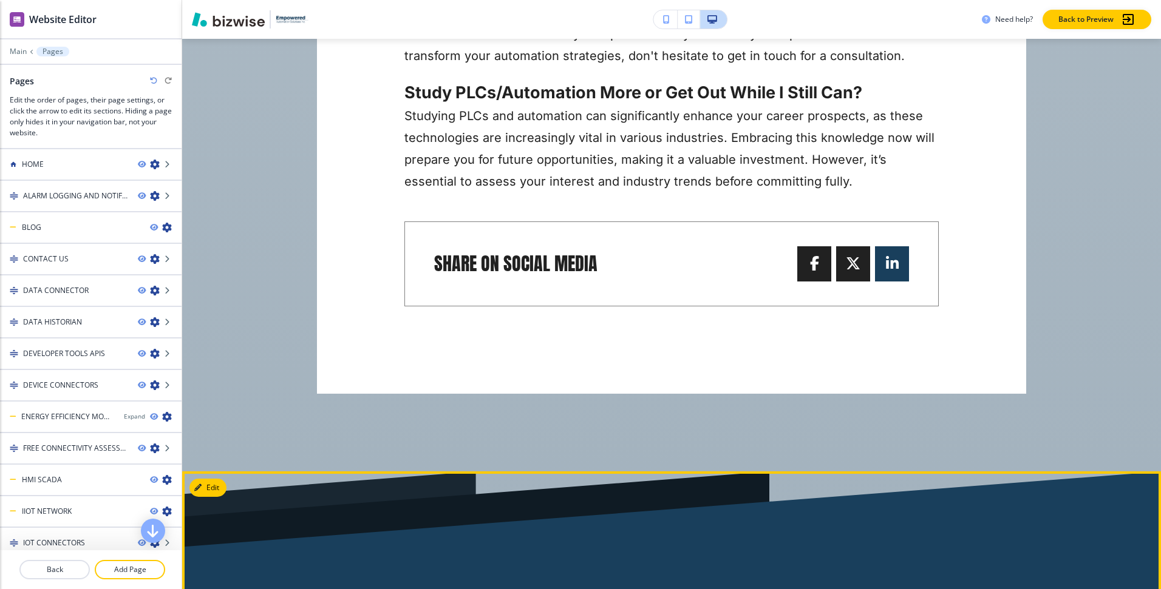
scroll to position [9116, 0]
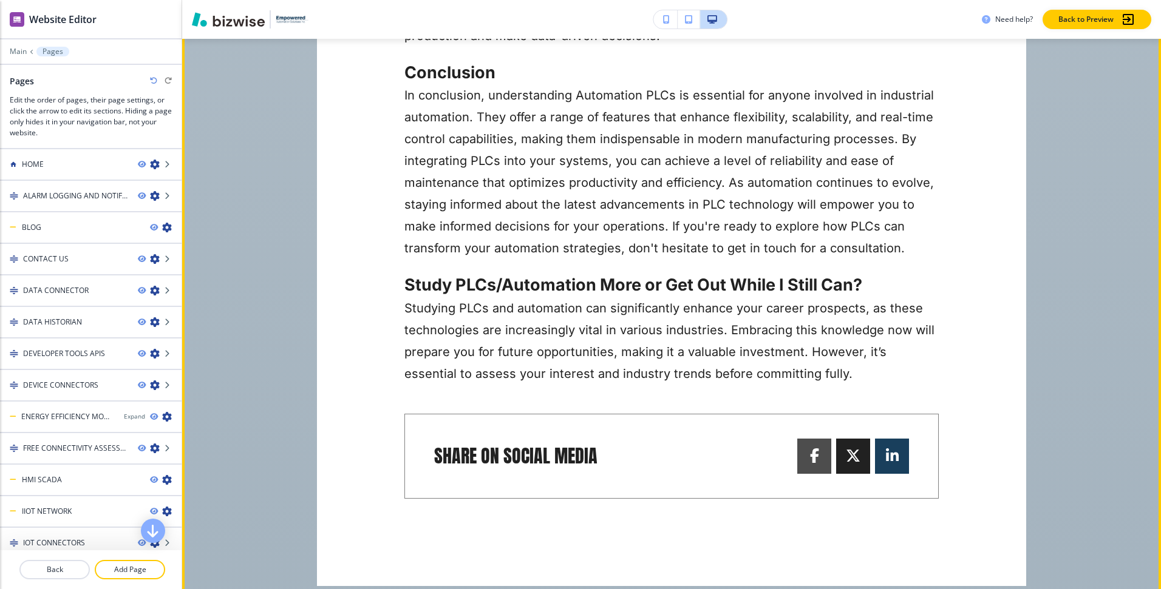
click at [817, 449] on span at bounding box center [814, 456] width 15 height 15
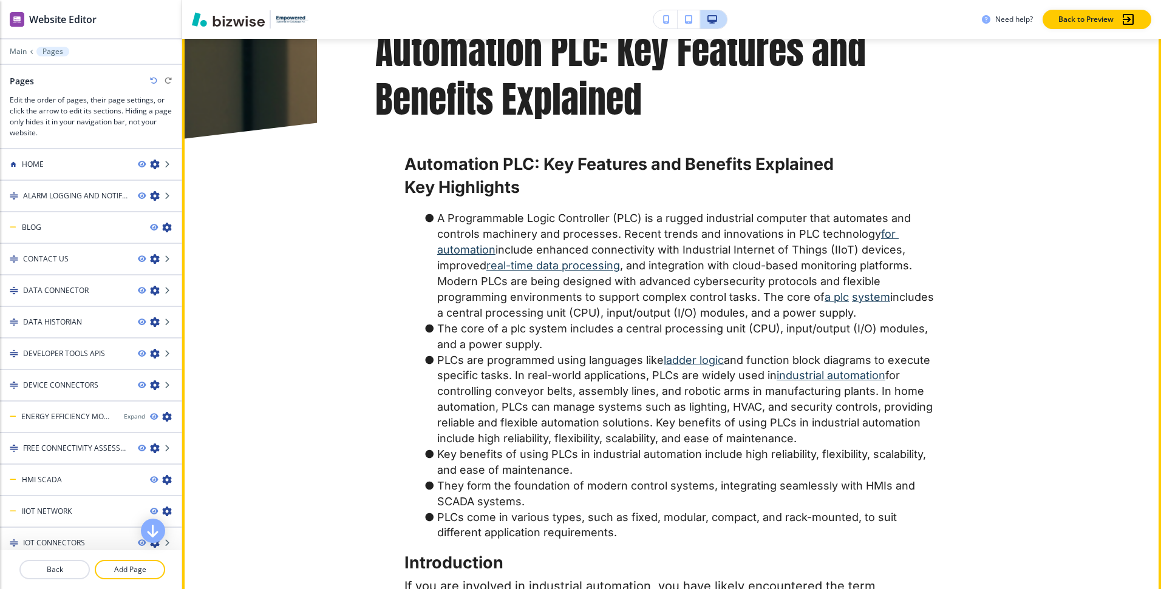
scroll to position [0, 0]
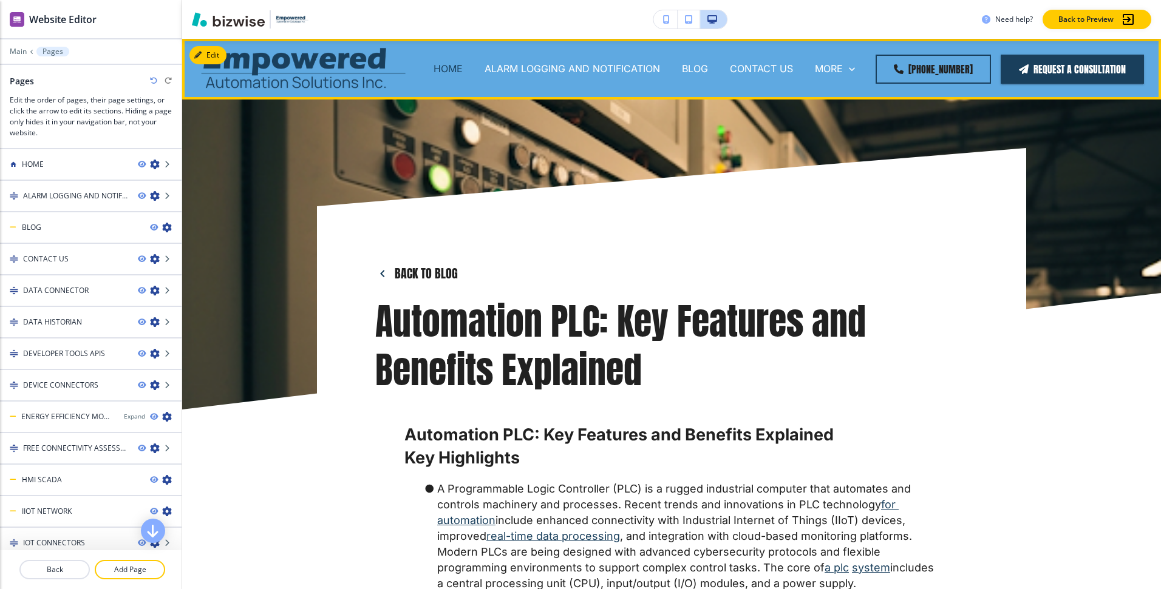
click at [452, 64] on p "HOME" at bounding box center [447, 69] width 29 height 14
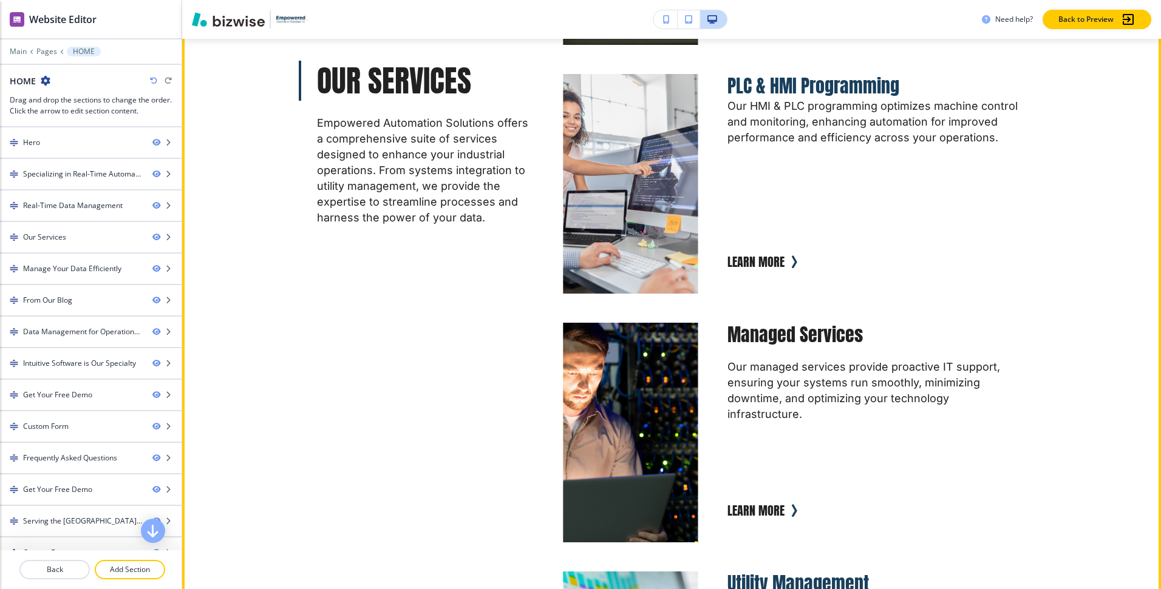
scroll to position [2596, 0]
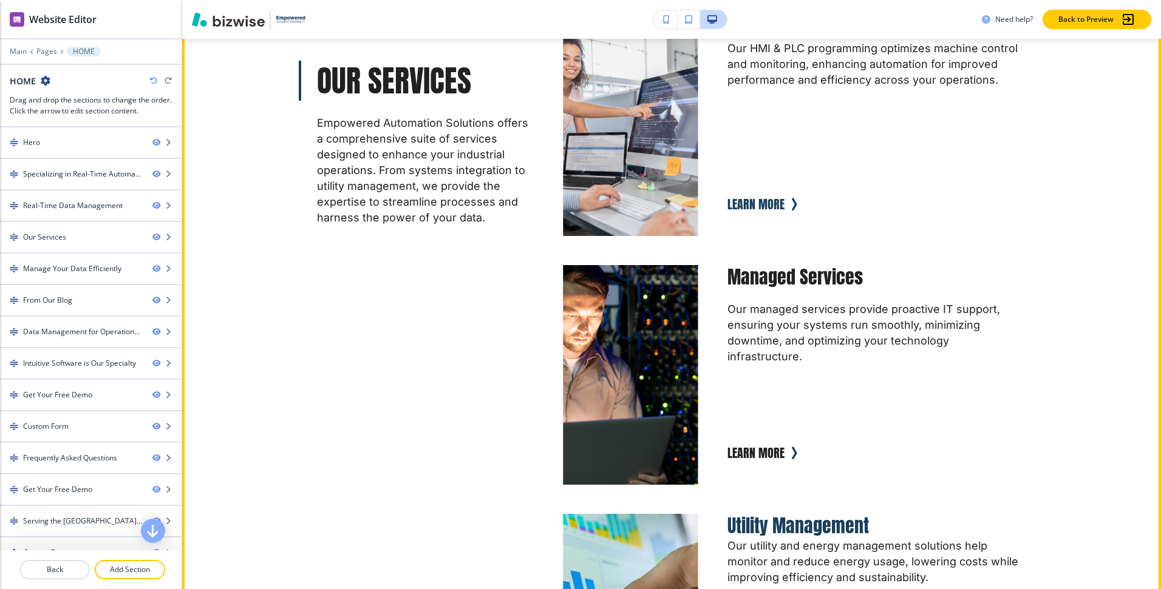
click at [759, 193] on button "Learn More" at bounding box center [755, 204] width 57 height 24
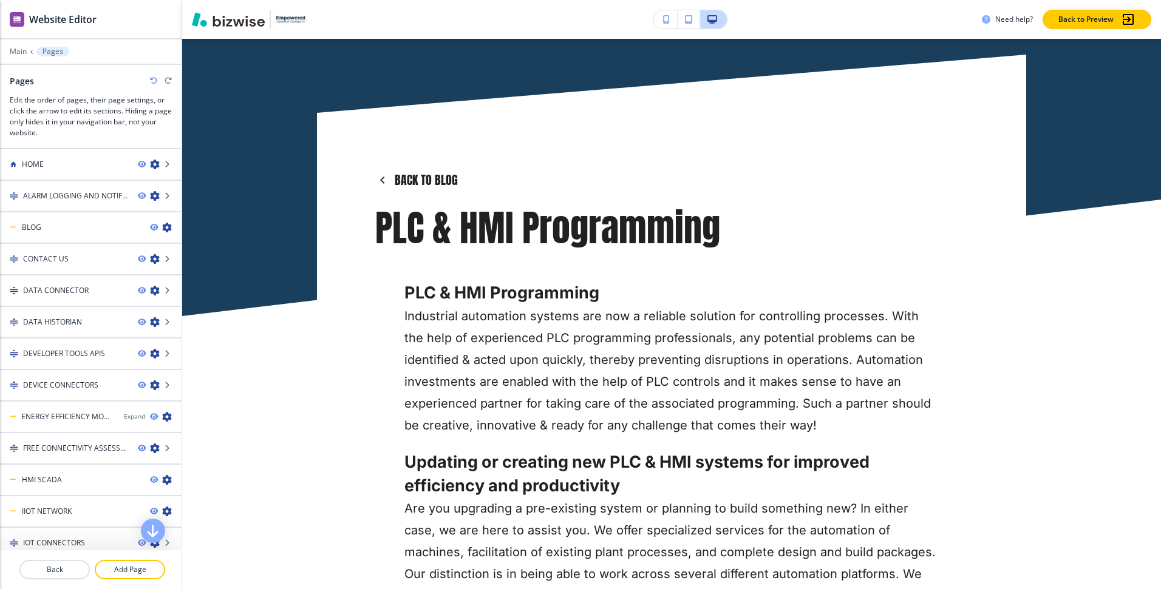
scroll to position [0, 0]
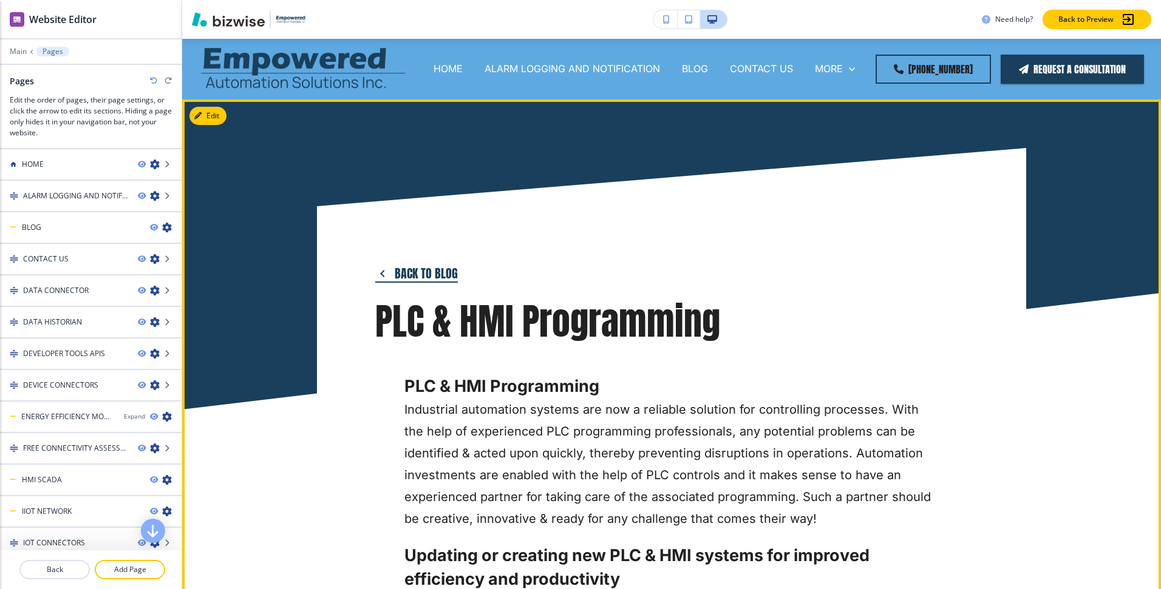
click at [427, 270] on button "Back to blog" at bounding box center [416, 274] width 83 height 18
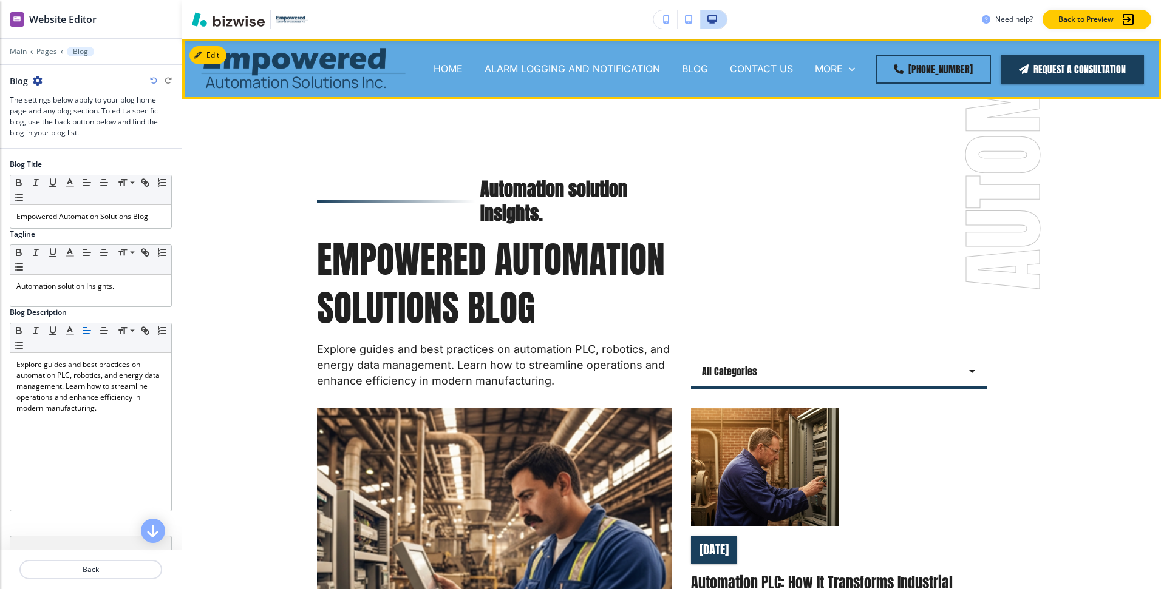
click at [439, 70] on div "HOME" at bounding box center [448, 69] width 51 height 14
click at [461, 70] on p "HOME" at bounding box center [447, 69] width 29 height 14
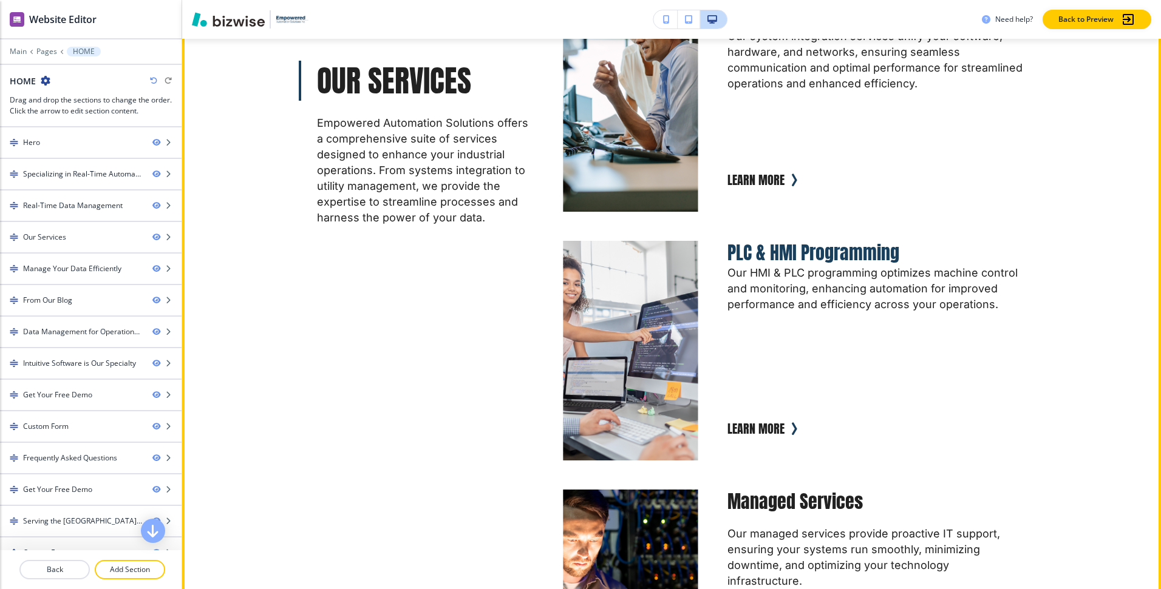
scroll to position [2193, 0]
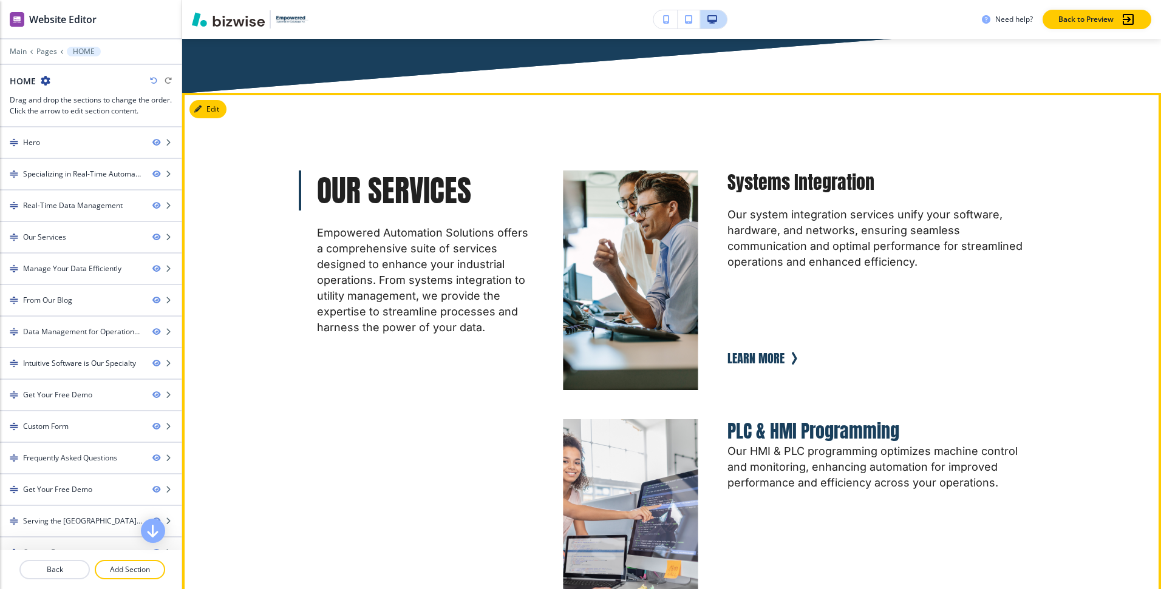
click at [768, 347] on button "Learn More" at bounding box center [755, 359] width 57 height 24
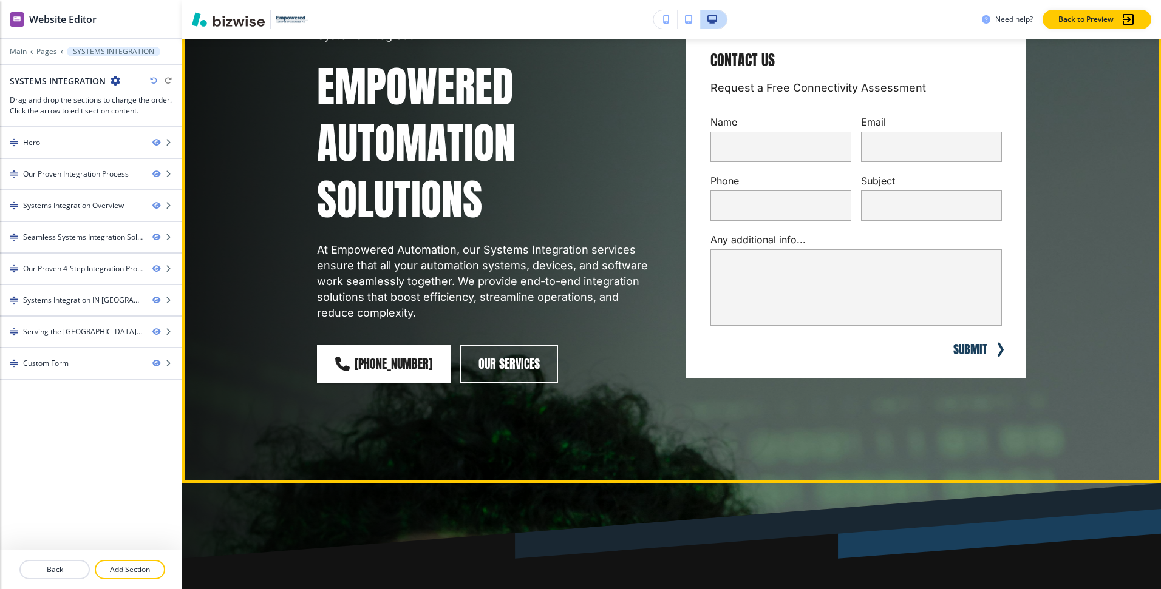
scroll to position [0, 0]
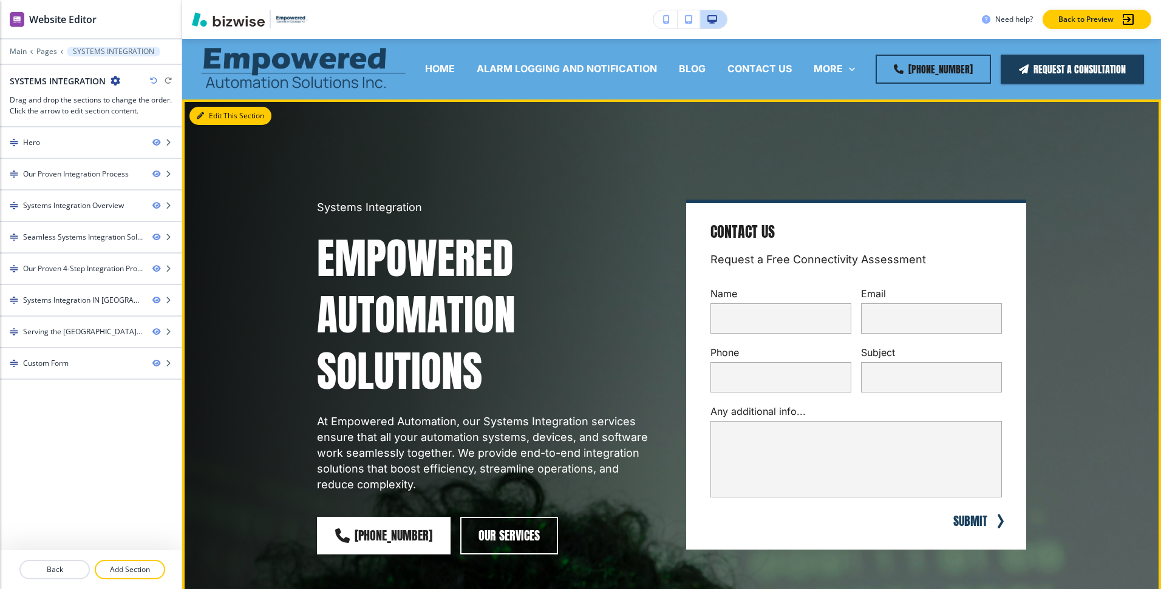
click at [218, 117] on button "Edit This Section" at bounding box center [230, 116] width 82 height 18
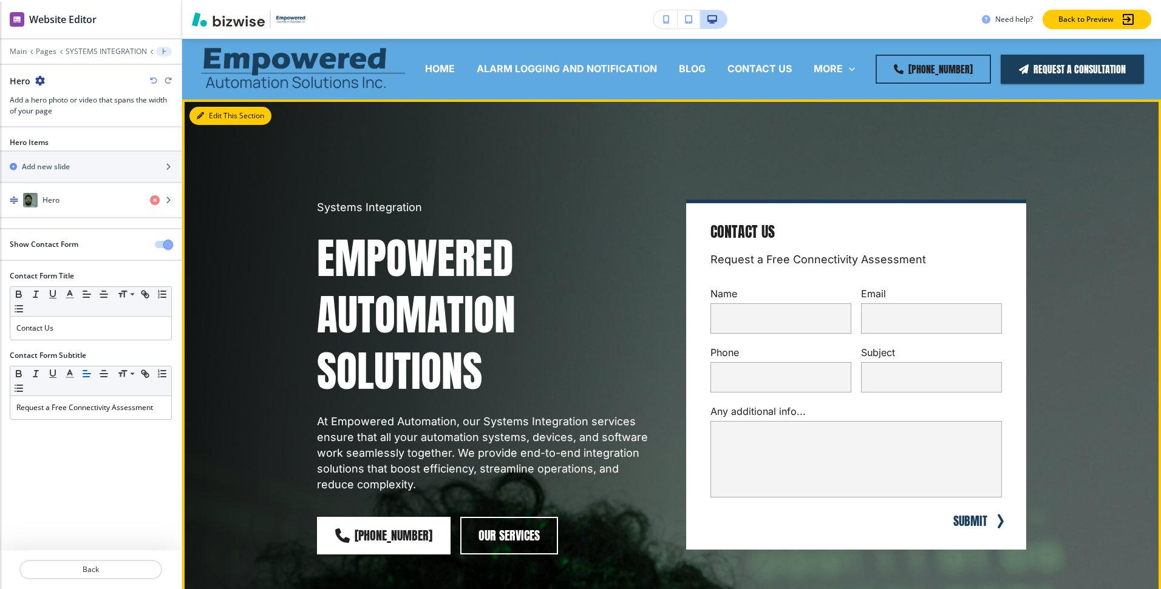
scroll to position [61, 0]
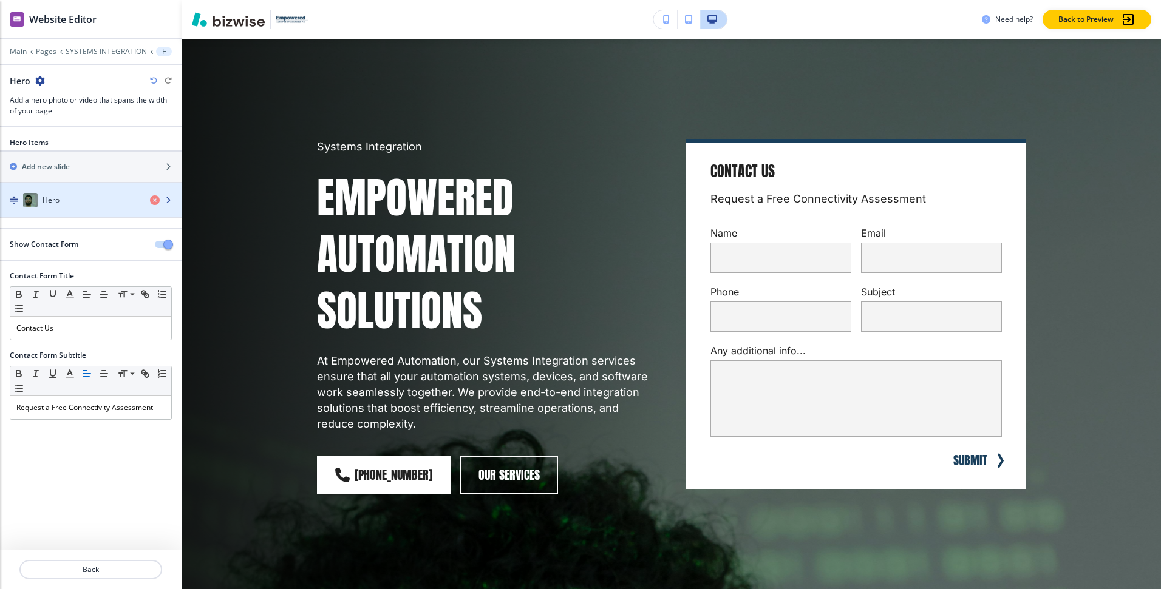
click at [49, 202] on h4 "Hero" at bounding box center [50, 200] width 17 height 11
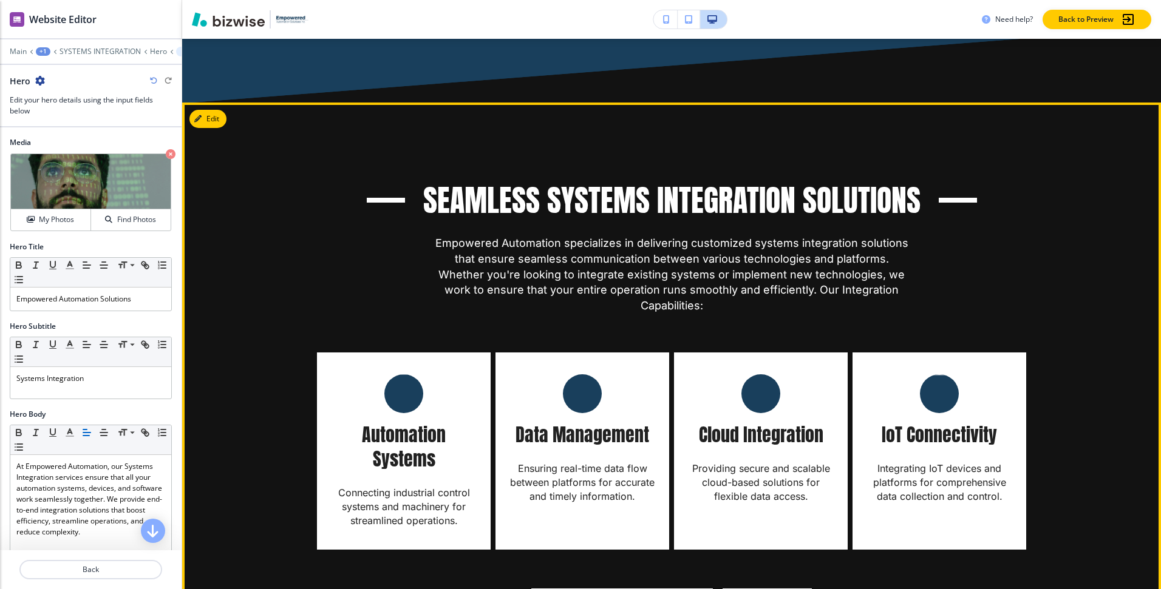
scroll to position [1593, 0]
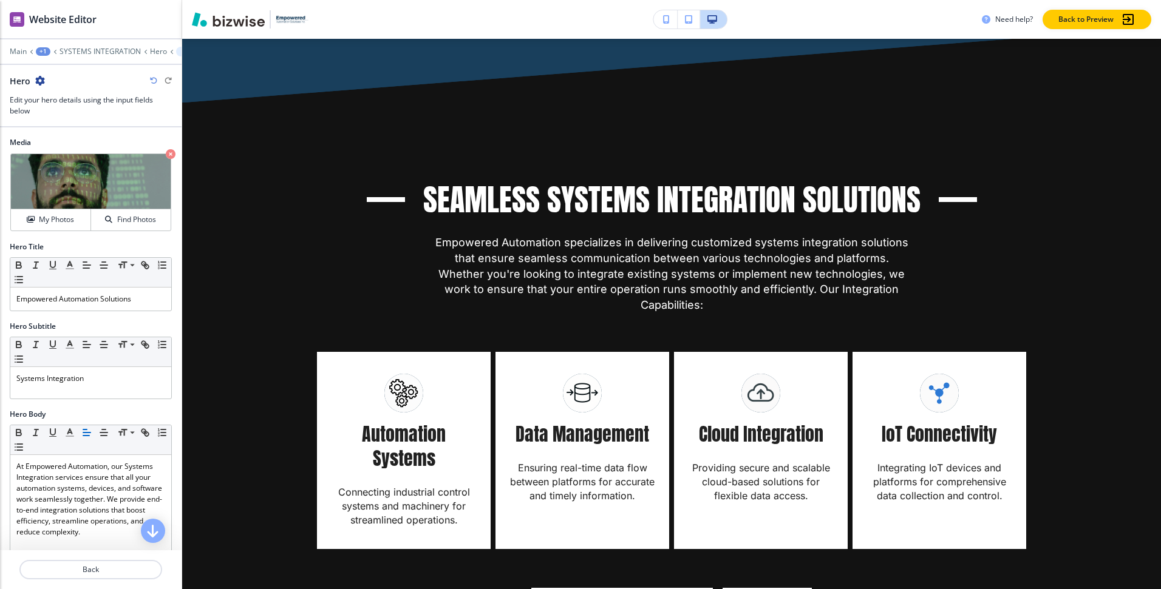
click at [234, 25] on img "button" at bounding box center [228, 19] width 73 height 15
